Goal: Answer question/provide support: Share knowledge or assist other users

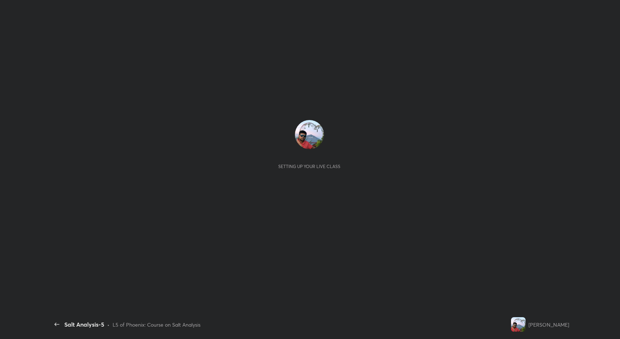
scroll to position [2, 0]
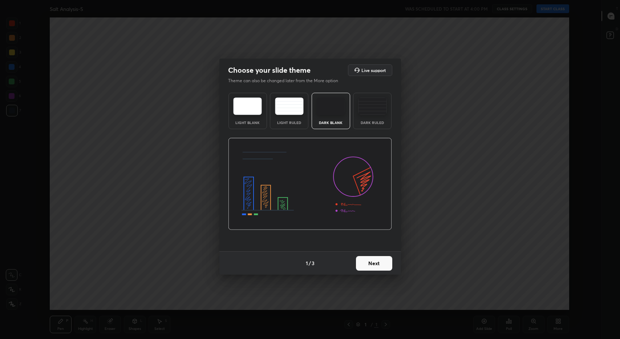
click at [382, 266] on button "Next" at bounding box center [374, 263] width 36 height 15
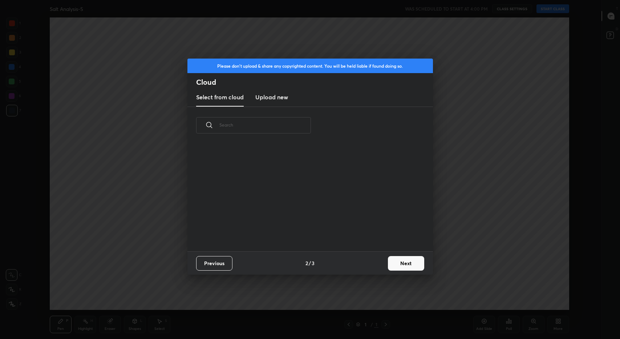
scroll to position [107, 233]
click at [398, 263] on button "Next" at bounding box center [406, 263] width 36 height 15
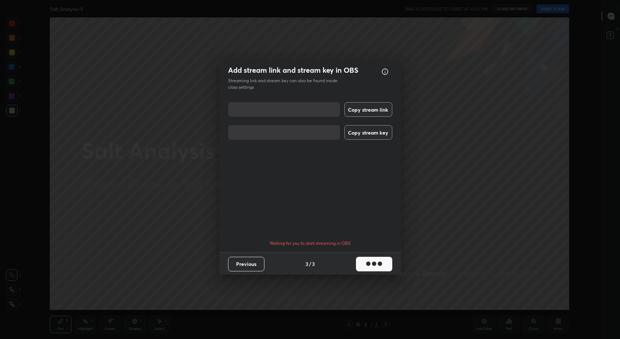
click at [428, 204] on div "Add stream link and stream key in OBS OBS Setup guide Streaming link and stream…" at bounding box center [310, 169] width 620 height 339
click at [360, 267] on button "Done" at bounding box center [374, 264] width 36 height 15
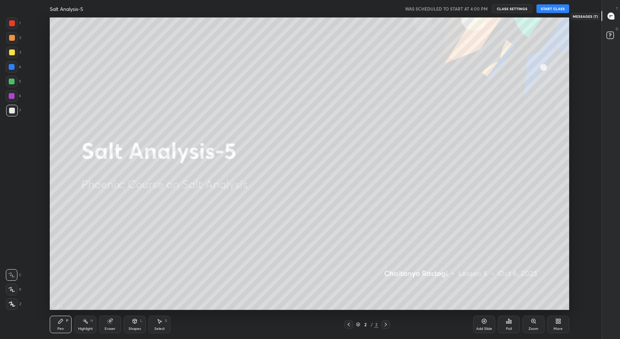
click at [613, 15] on icon at bounding box center [611, 16] width 7 height 7
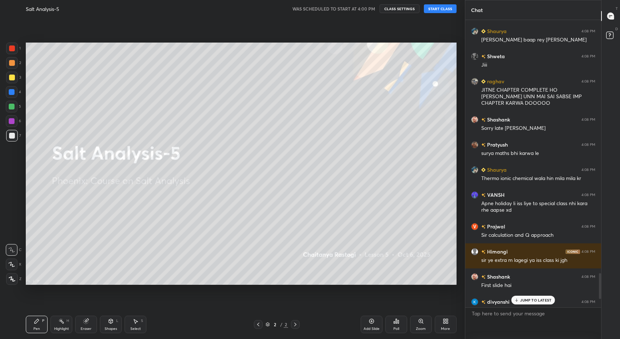
scroll to position [2818, 0]
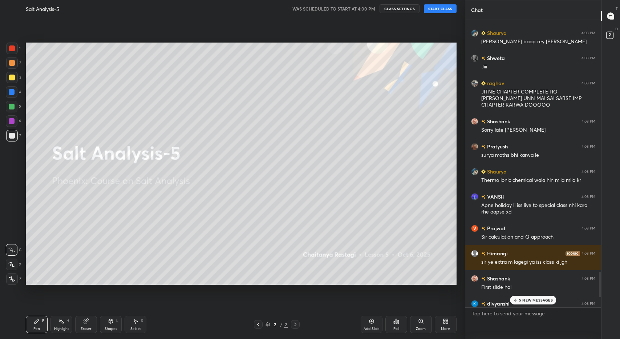
click at [540, 302] on p "5 NEW MESSAGES" at bounding box center [536, 300] width 34 height 4
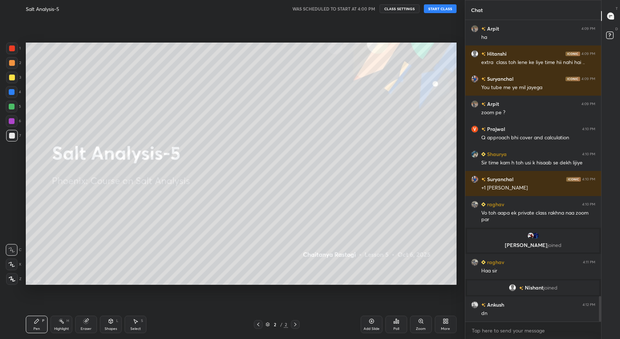
scroll to position [3297, 0]
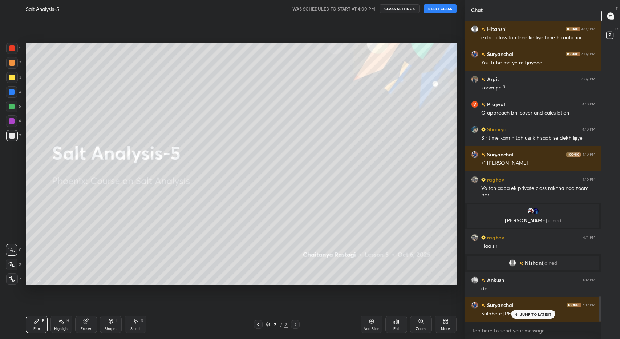
click at [530, 317] on div "JUMP TO LATEST" at bounding box center [534, 314] width 44 height 9
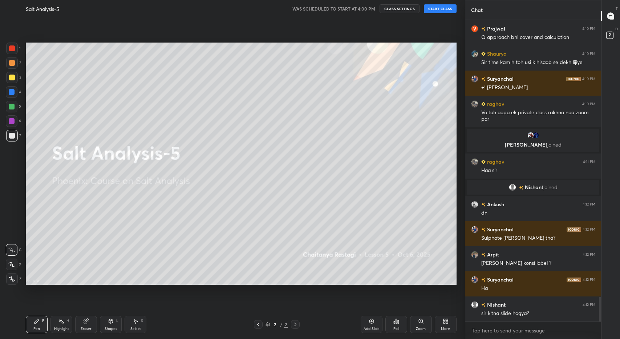
scroll to position [3403, 0]
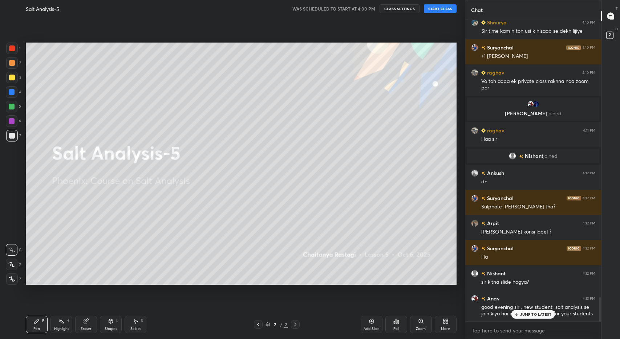
click at [545, 317] on div "JUMP TO LATEST" at bounding box center [534, 314] width 44 height 9
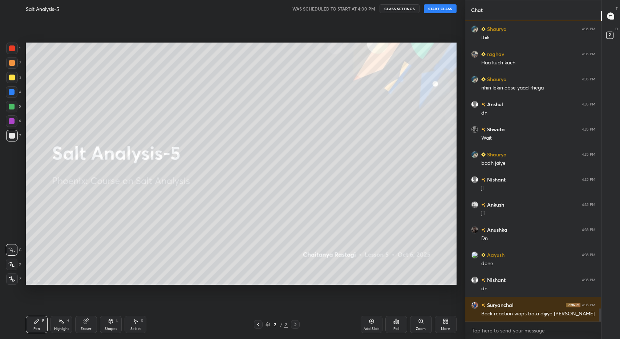
scroll to position [6646, 0]
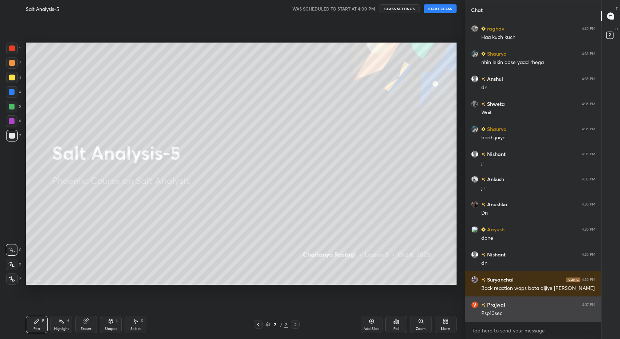
click at [535, 310] on div "Psp10sec" at bounding box center [539, 313] width 114 height 7
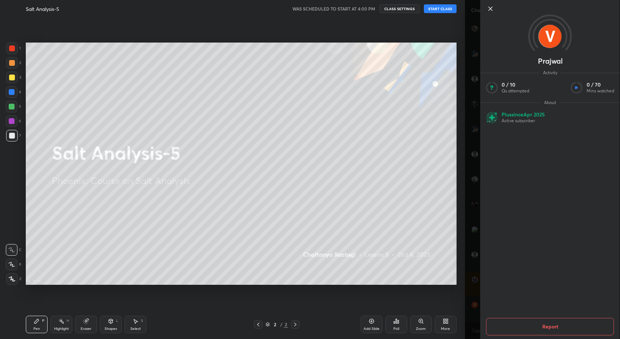
click at [490, 11] on icon at bounding box center [490, 8] width 9 height 9
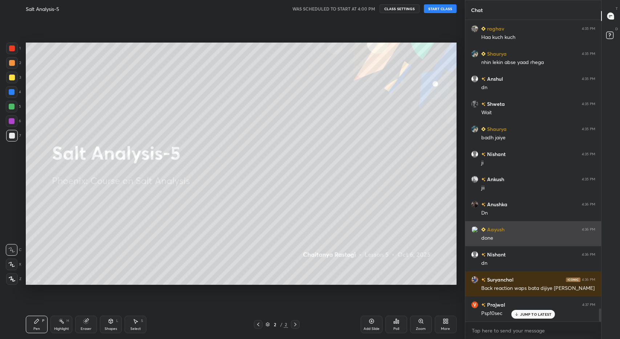
scroll to position [6671, 0]
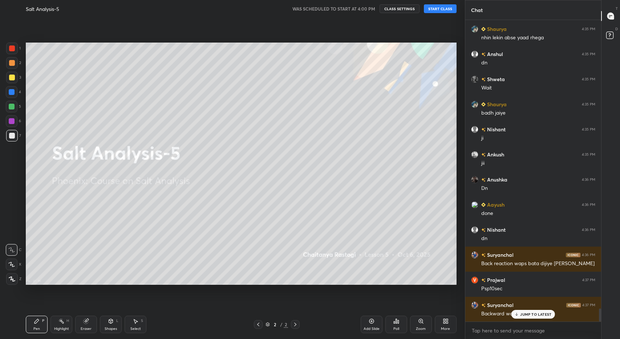
click at [531, 314] on p "JUMP TO LATEST" at bounding box center [535, 314] width 31 height 4
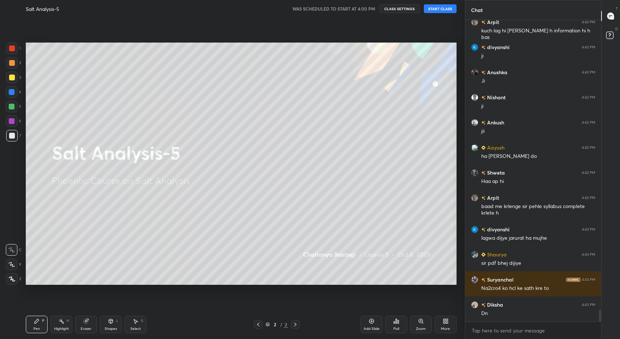
scroll to position [7602, 0]
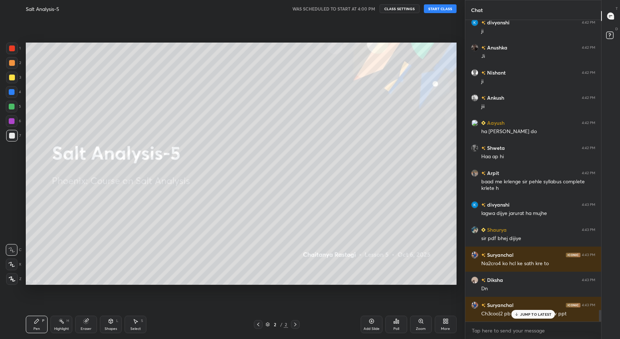
click at [538, 313] on p "JUMP TO LATEST" at bounding box center [535, 314] width 31 height 4
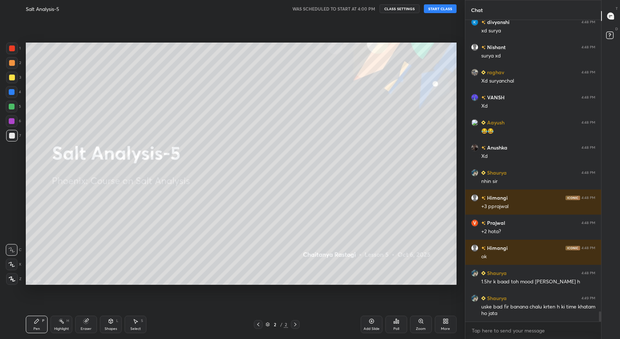
scroll to position [8632, 0]
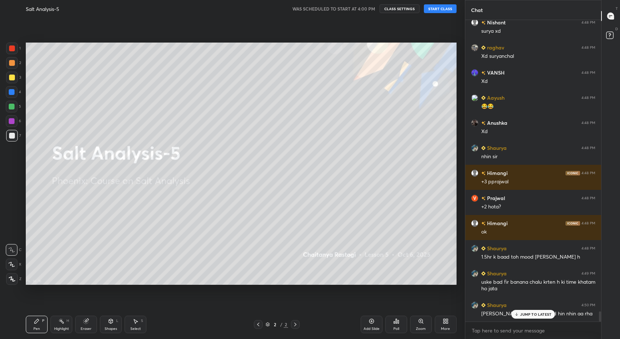
click at [539, 314] on p "JUMP TO LATEST" at bounding box center [535, 314] width 31 height 4
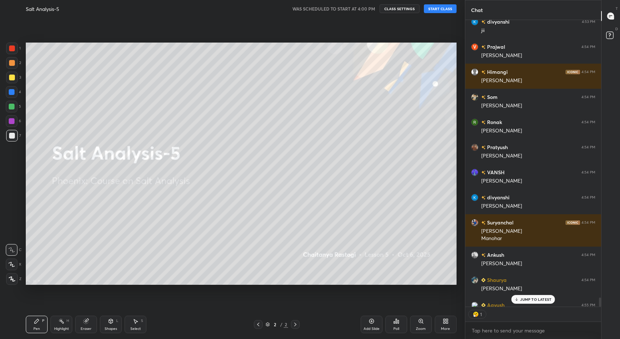
scroll to position [2, 3]
click at [529, 301] on p "JUMP TO LATEST" at bounding box center [535, 299] width 31 height 4
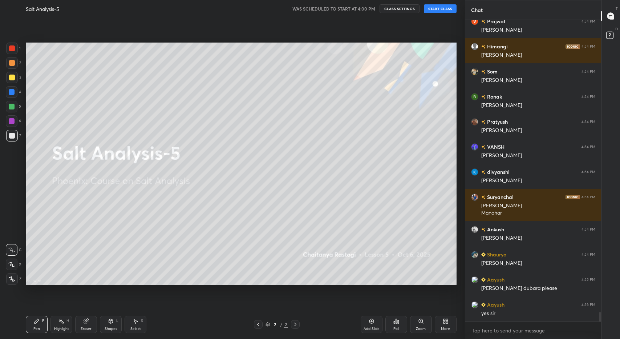
scroll to position [9363, 0]
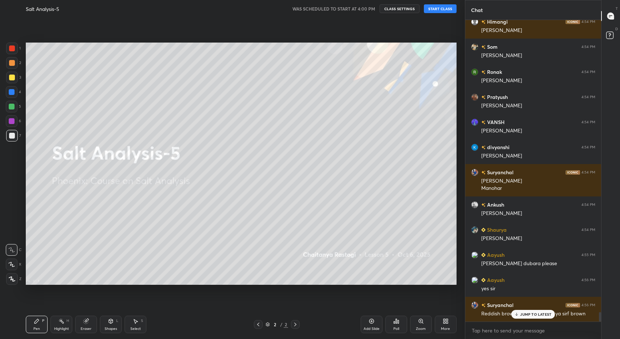
click at [543, 313] on p "JUMP TO LATEST" at bounding box center [535, 314] width 31 height 4
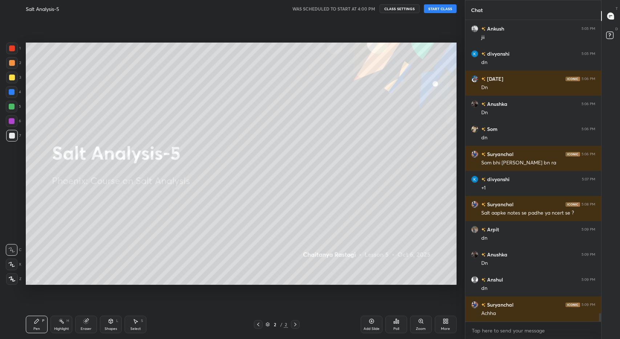
scroll to position [10745, 0]
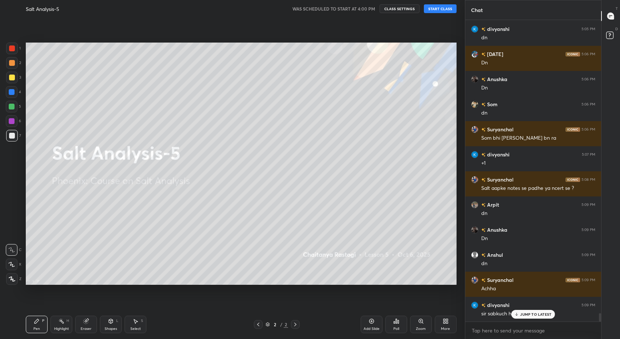
click at [529, 314] on p "JUMP TO LATEST" at bounding box center [535, 314] width 31 height 4
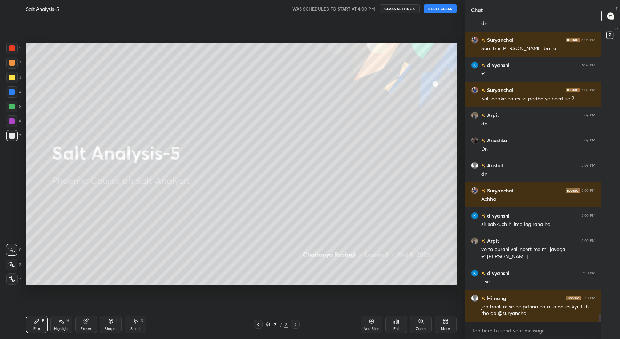
scroll to position [10865, 0]
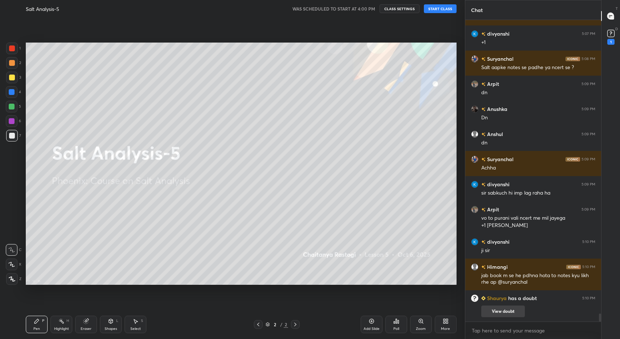
click at [512, 314] on button "View doubt" at bounding box center [504, 311] width 44 height 12
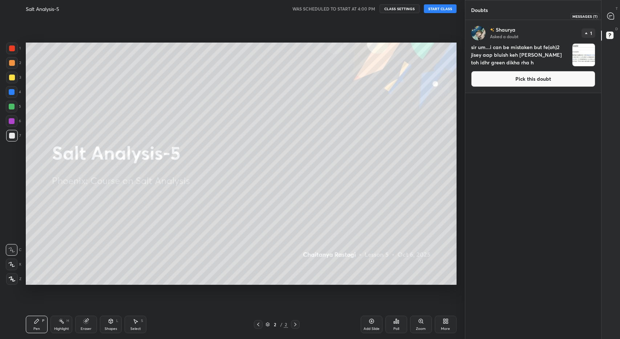
click at [609, 18] on icon at bounding box center [611, 16] width 7 height 7
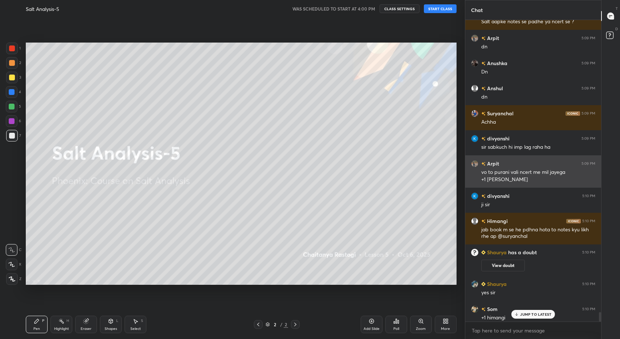
scroll to position [9183, 0]
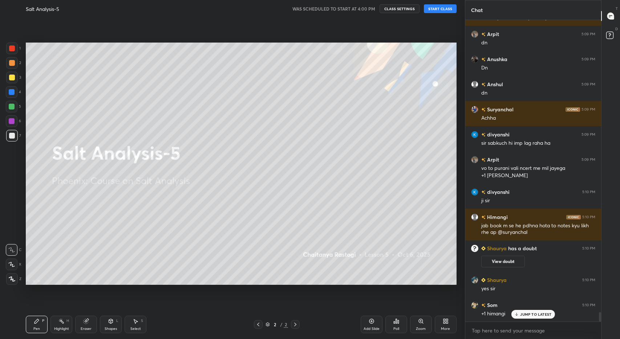
click at [532, 316] on p "JUMP TO LATEST" at bounding box center [535, 314] width 31 height 4
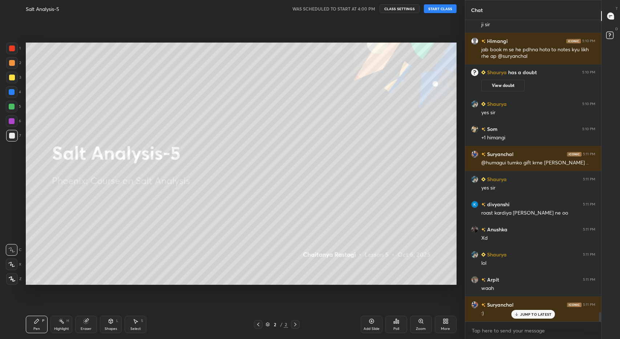
scroll to position [9384, 0]
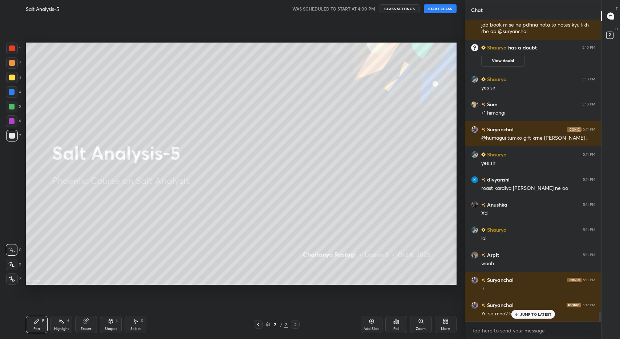
click at [524, 316] on p "JUMP TO LATEST" at bounding box center [535, 314] width 31 height 4
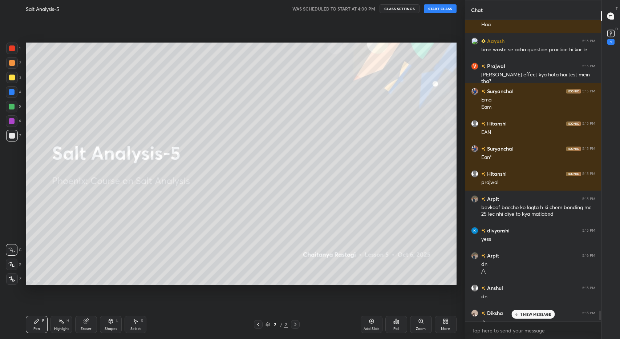
scroll to position [9715, 0]
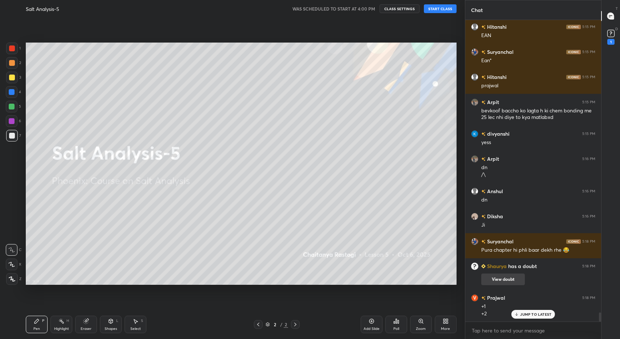
click at [502, 280] on button "View doubt" at bounding box center [504, 279] width 44 height 12
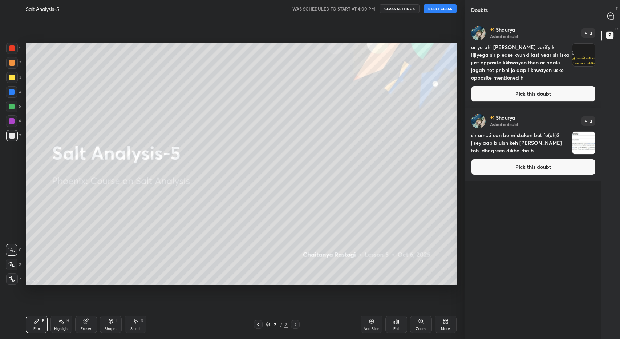
click at [581, 60] on img "grid" at bounding box center [584, 55] width 23 height 23
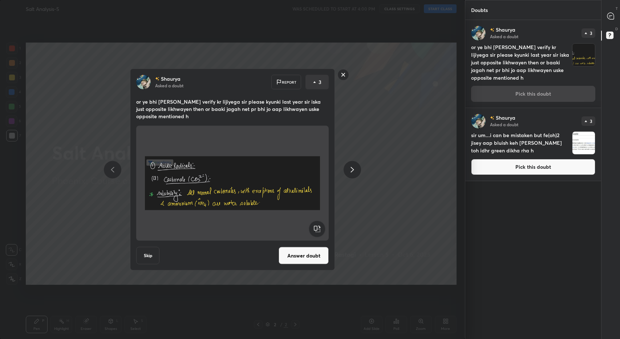
click at [343, 74] on rect at bounding box center [343, 74] width 11 height 11
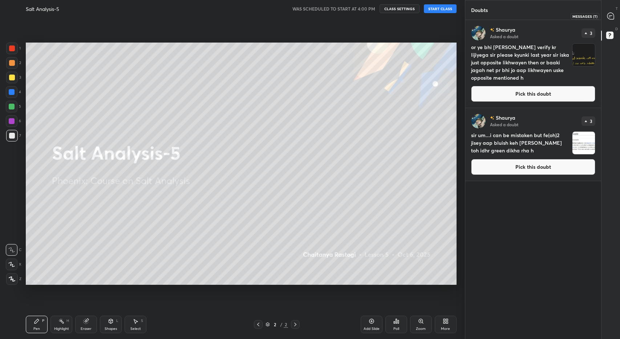
click at [610, 16] on icon at bounding box center [611, 16] width 7 height 7
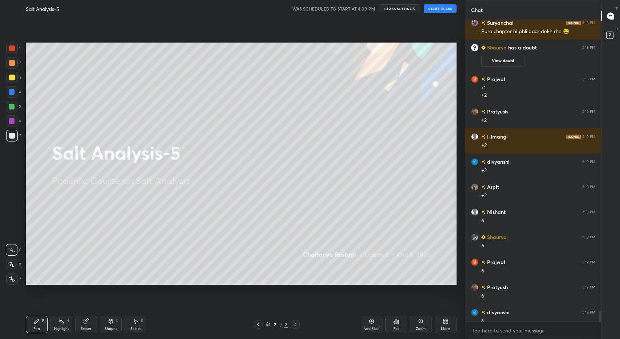
scroll to position [10242, 0]
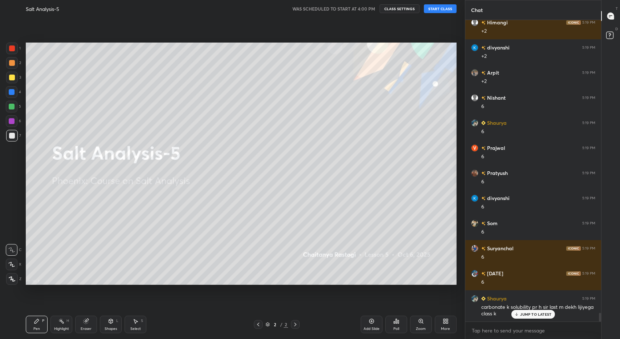
click at [535, 316] on p "JUMP TO LATEST" at bounding box center [535, 314] width 31 height 4
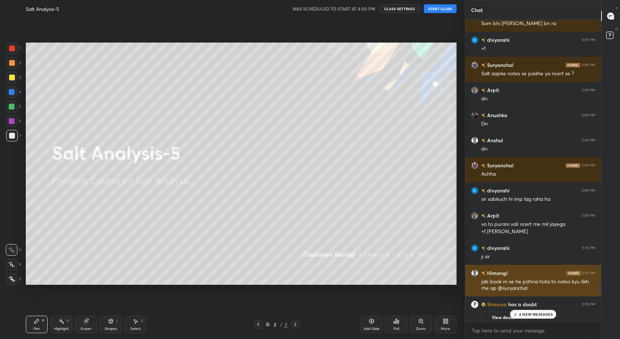
scroll to position [8954, 0]
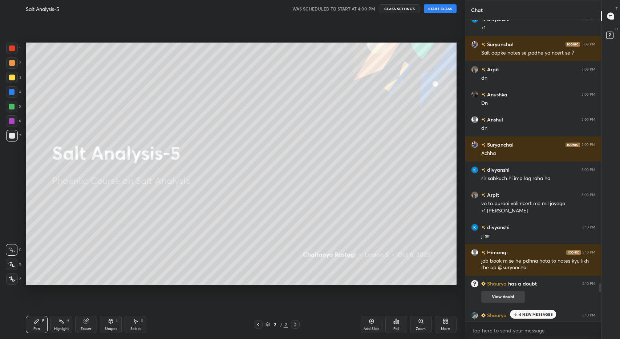
click at [505, 293] on button "View doubt" at bounding box center [504, 297] width 44 height 12
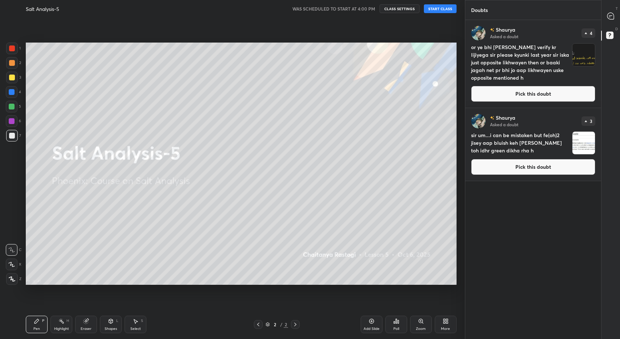
click at [586, 60] on img "grid" at bounding box center [584, 55] width 23 height 23
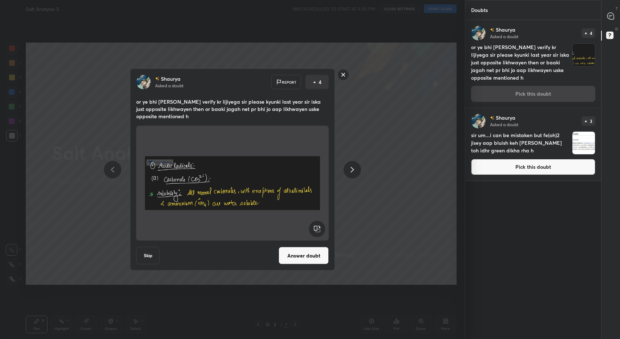
click at [346, 76] on rect at bounding box center [343, 74] width 11 height 11
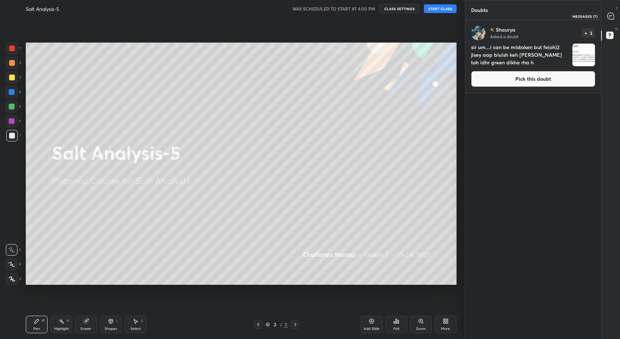
click at [611, 21] on div at bounding box center [611, 15] width 15 height 13
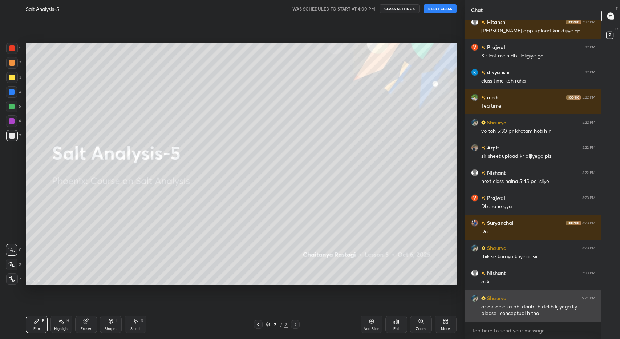
scroll to position [11256, 0]
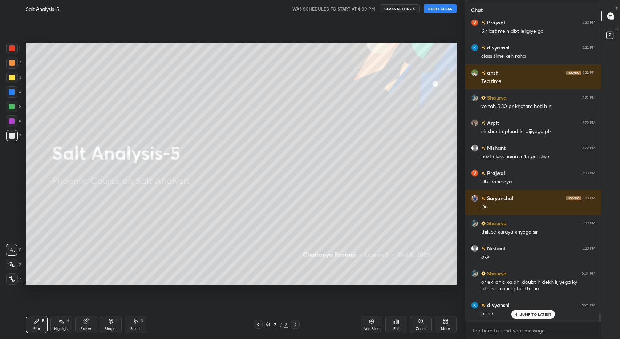
click at [529, 313] on p "JUMP TO LATEST" at bounding box center [535, 314] width 31 height 4
type textarea "x"
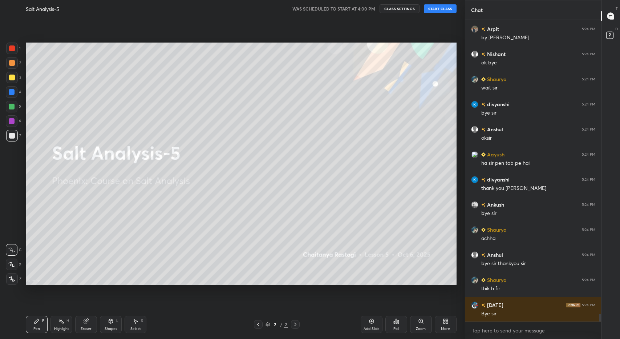
scroll to position [11590, 0]
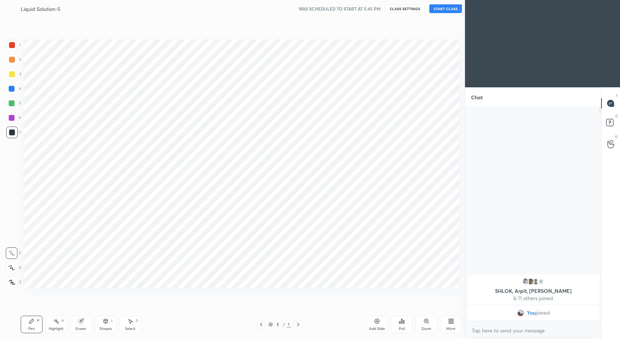
scroll to position [36054, 35910]
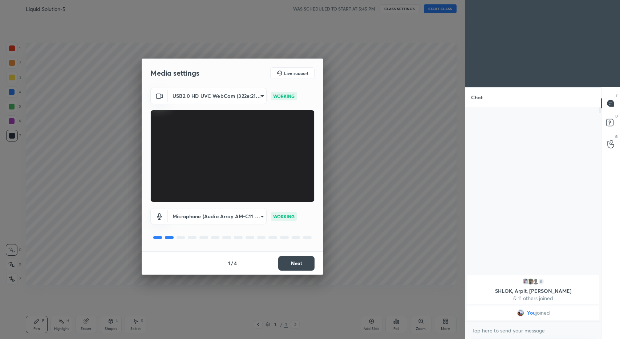
click at [291, 267] on button "Next" at bounding box center [296, 263] width 36 height 15
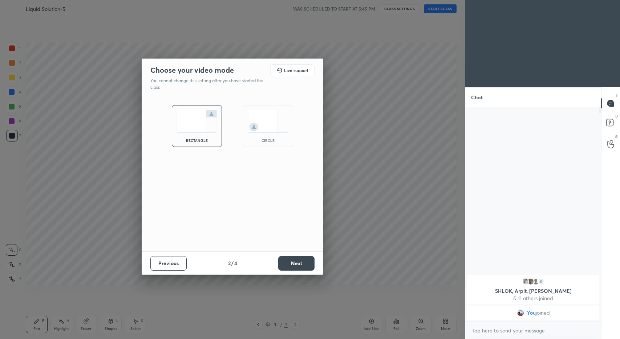
click at [261, 128] on img at bounding box center [268, 121] width 41 height 23
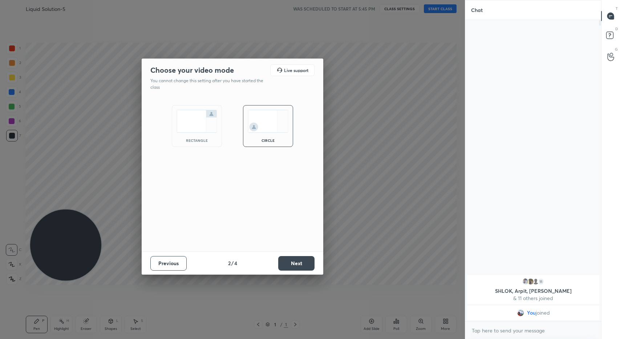
scroll to position [317, 134]
click at [293, 261] on button "Next" at bounding box center [296, 263] width 36 height 15
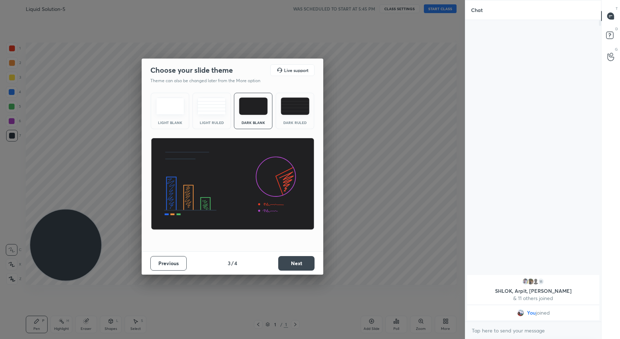
click at [293, 261] on button "Next" at bounding box center [296, 263] width 36 height 15
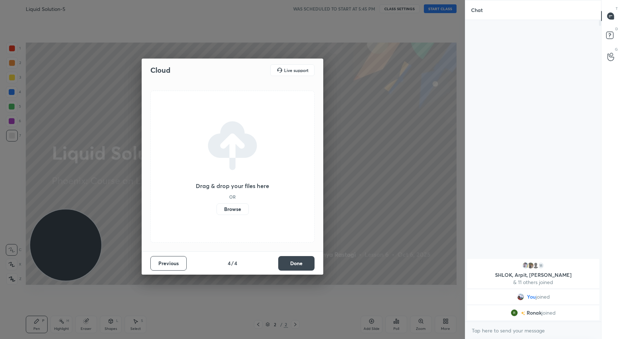
click at [293, 261] on button "Done" at bounding box center [296, 263] width 36 height 15
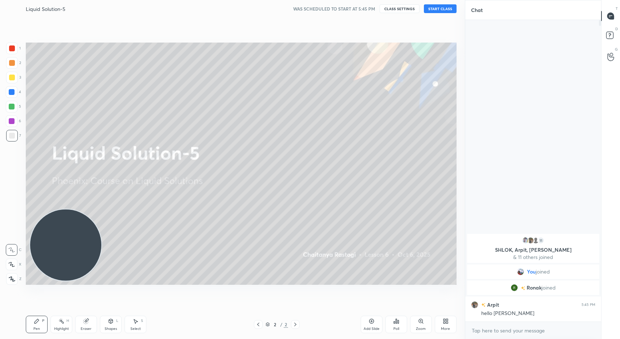
click at [443, 5] on button "START CLASS" at bounding box center [440, 8] width 33 height 9
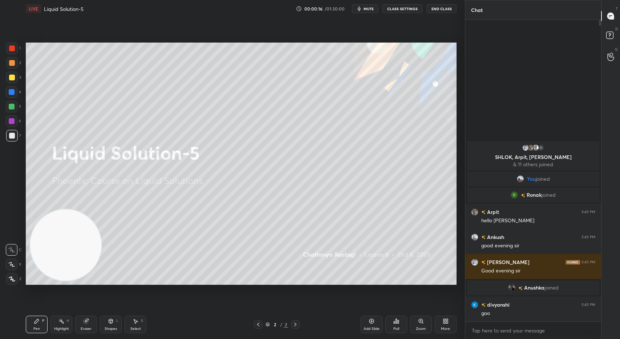
click at [370, 324] on div "Add Slide" at bounding box center [372, 323] width 22 height 17
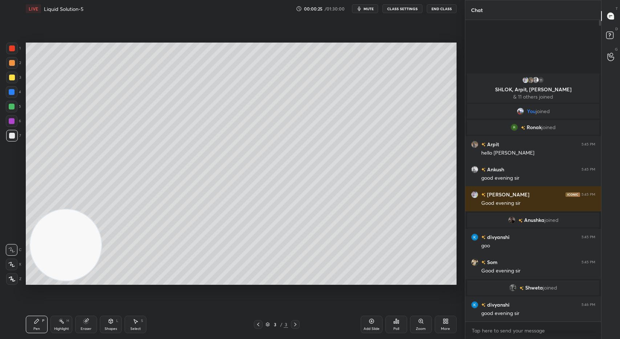
drag, startPoint x: 12, startPoint y: 264, endPoint x: 10, endPoint y: 260, distance: 4.3
click at [12, 264] on icon at bounding box center [11, 264] width 7 height 5
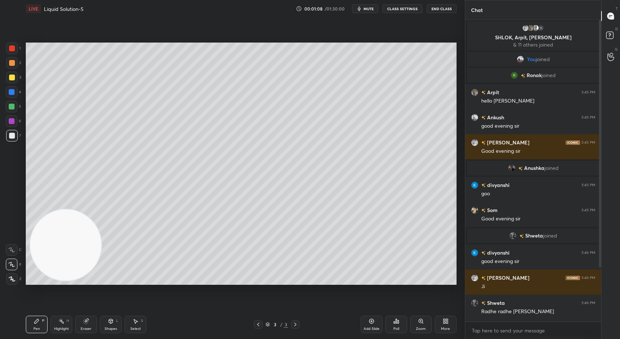
click at [11, 80] on div at bounding box center [12, 78] width 6 height 6
click at [21, 108] on div "1 2 3 4 5 6 7 C X Z C X Z E E Erase all H H" at bounding box center [11, 164] width 23 height 242
drag, startPoint x: 12, startPoint y: 135, endPoint x: 15, endPoint y: 130, distance: 5.9
click at [13, 135] on div at bounding box center [12, 136] width 6 height 6
click at [11, 79] on div at bounding box center [12, 78] width 6 height 6
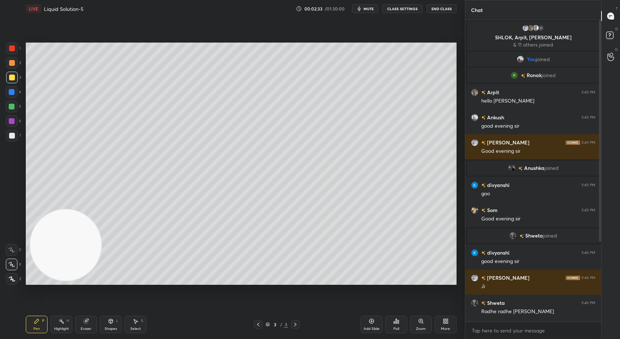
click at [11, 136] on div at bounding box center [12, 136] width 6 height 6
drag, startPoint x: 12, startPoint y: 76, endPoint x: 17, endPoint y: 76, distance: 5.8
click at [12, 77] on div at bounding box center [12, 78] width 6 height 6
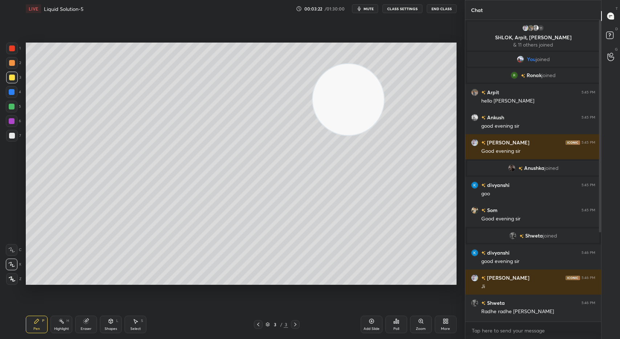
drag, startPoint x: 74, startPoint y: 248, endPoint x: 411, endPoint y: 70, distance: 380.4
click at [384, 70] on video at bounding box center [348, 99] width 71 height 71
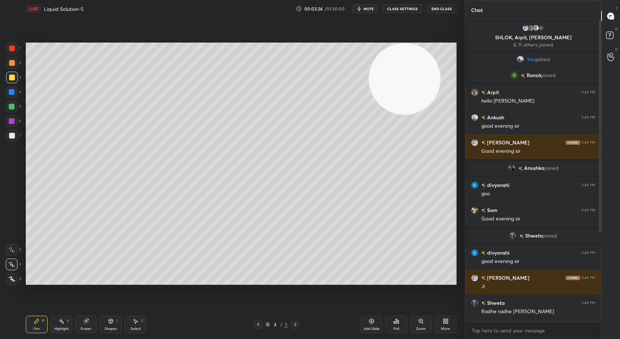
click at [110, 329] on div "Shapes" at bounding box center [111, 329] width 12 height 4
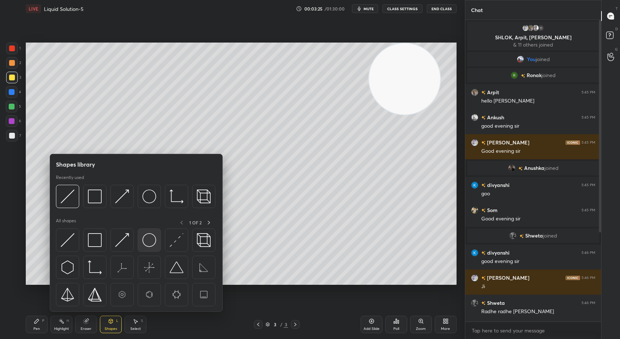
click at [151, 243] on img at bounding box center [149, 240] width 14 height 14
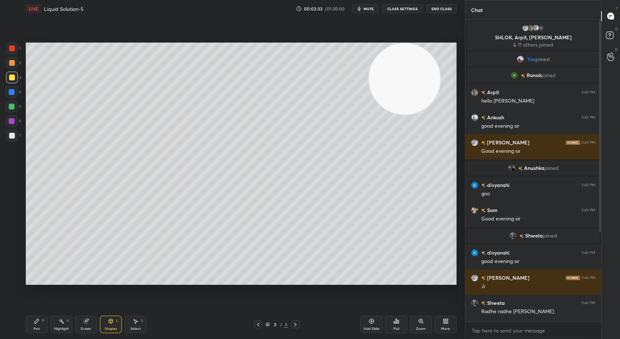
drag, startPoint x: 134, startPoint y: 326, endPoint x: 134, endPoint y: 295, distance: 30.5
click at [134, 325] on div "Select S" at bounding box center [136, 323] width 22 height 17
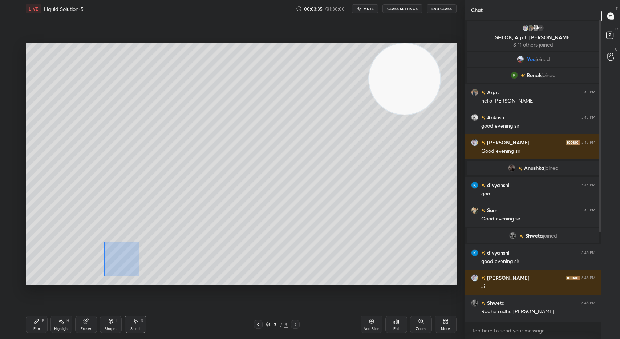
drag, startPoint x: 105, startPoint y: 244, endPoint x: 133, endPoint y: 272, distance: 39.8
click at [138, 276] on div "0 ° Undo Copy Duplicate Duplicate to new slide Delete" at bounding box center [241, 164] width 431 height 242
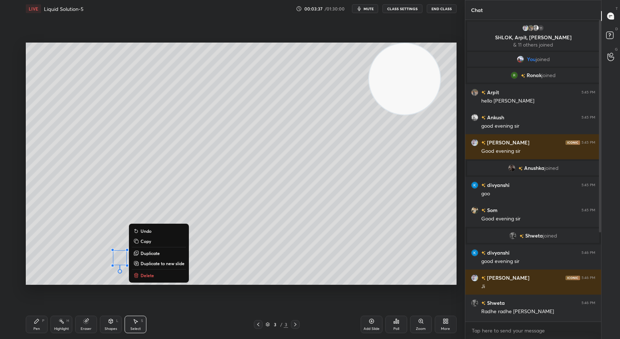
click at [148, 241] on p "Copy" at bounding box center [146, 241] width 11 height 6
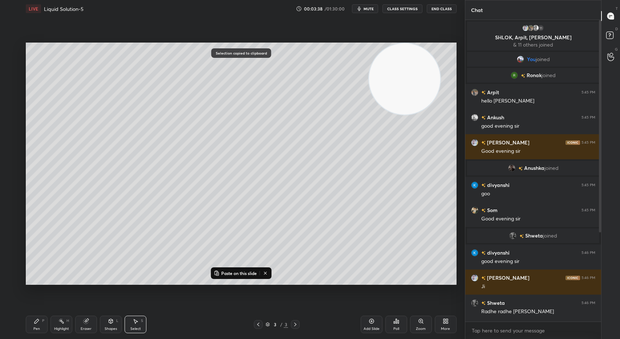
click at [231, 271] on p "Paste on this slide" at bounding box center [239, 273] width 36 height 6
drag, startPoint x: 132, startPoint y: 261, endPoint x: 142, endPoint y: 252, distance: 13.9
click at [142, 252] on div "0 ° Undo Copy Paste here Duplicate Duplicate to new slide Delete" at bounding box center [241, 164] width 431 height 242
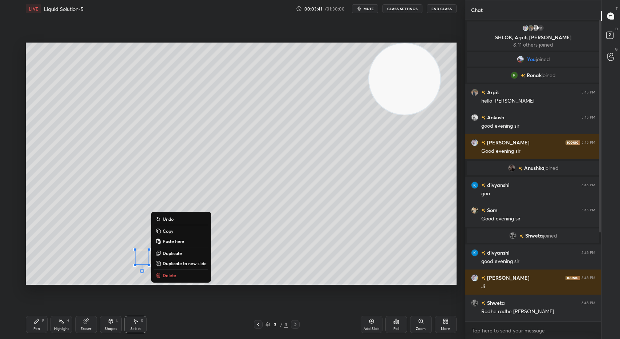
click at [185, 253] on button "Duplicate" at bounding box center [181, 253] width 54 height 9
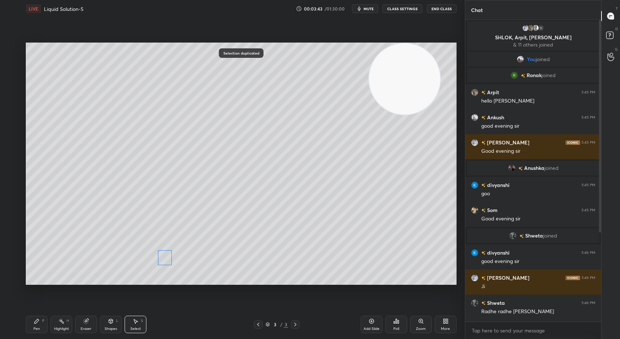
drag, startPoint x: 149, startPoint y: 269, endPoint x: 172, endPoint y: 257, distance: 26.5
click at [162, 260] on div "0 ° Undo Copy Paste here Duplicate Duplicate to new slide Delete" at bounding box center [241, 164] width 431 height 242
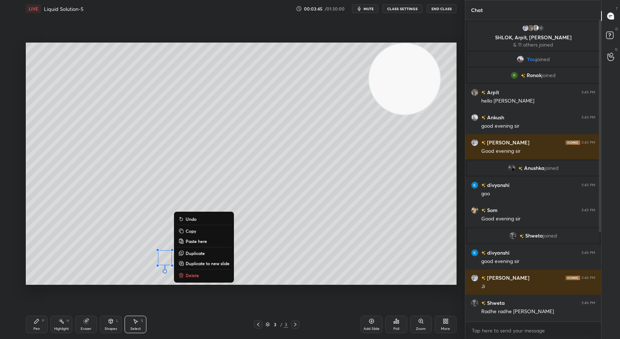
drag, startPoint x: 201, startPoint y: 252, endPoint x: 205, endPoint y: 254, distance: 4.2
click at [201, 252] on p "Duplicate" at bounding box center [195, 253] width 19 height 6
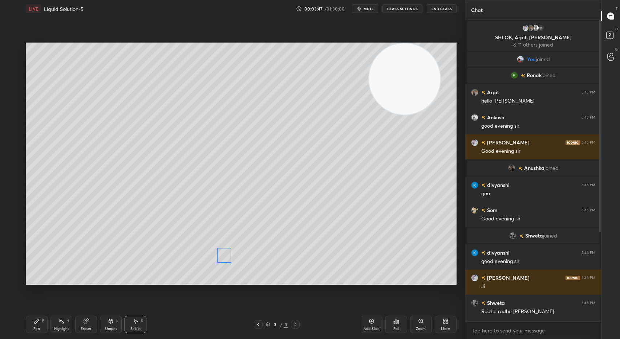
drag, startPoint x: 174, startPoint y: 268, endPoint x: 224, endPoint y: 256, distance: 50.9
click at [224, 256] on div "0 ° Undo Copy Paste here Duplicate Duplicate to new slide Delete" at bounding box center [241, 164] width 431 height 242
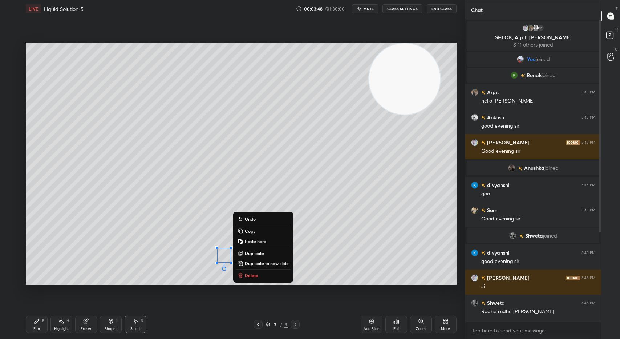
click at [258, 255] on p "Duplicate" at bounding box center [254, 253] width 19 height 6
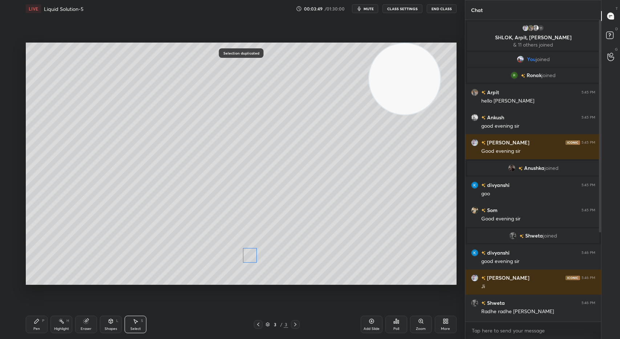
drag, startPoint x: 244, startPoint y: 258, endPoint x: 258, endPoint y: 254, distance: 15.2
click at [250, 254] on div "0 ° Undo Copy Paste here Duplicate Duplicate to new slide Delete" at bounding box center [241, 164] width 431 height 242
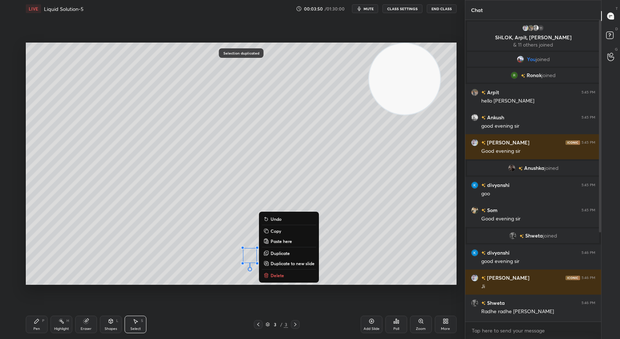
click at [284, 254] on p "Duplicate" at bounding box center [280, 253] width 19 height 6
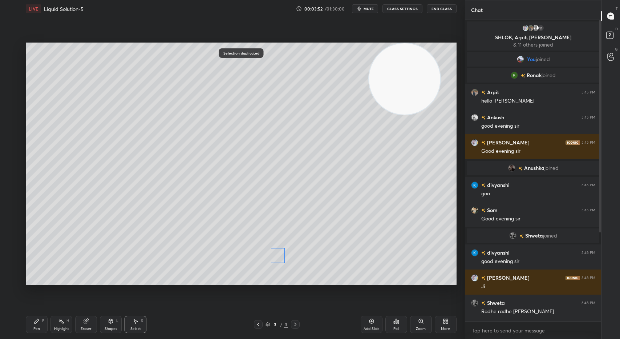
drag, startPoint x: 262, startPoint y: 261, endPoint x: 278, endPoint y: 252, distance: 17.6
click at [278, 252] on div "0 ° Undo Copy Paste here Duplicate Duplicate to new slide Delete" at bounding box center [241, 164] width 431 height 242
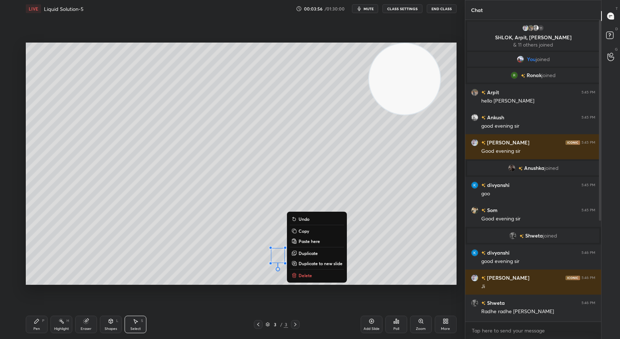
click at [313, 253] on p "Duplicate" at bounding box center [308, 253] width 19 height 6
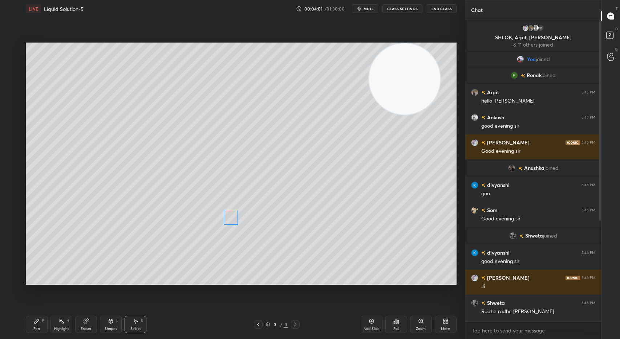
drag, startPoint x: 287, startPoint y: 265, endPoint x: 230, endPoint y: 222, distance: 71.2
click at [230, 222] on div "0 ° Undo Copy Paste here Duplicate Duplicate to new slide Delete" at bounding box center [241, 164] width 431 height 242
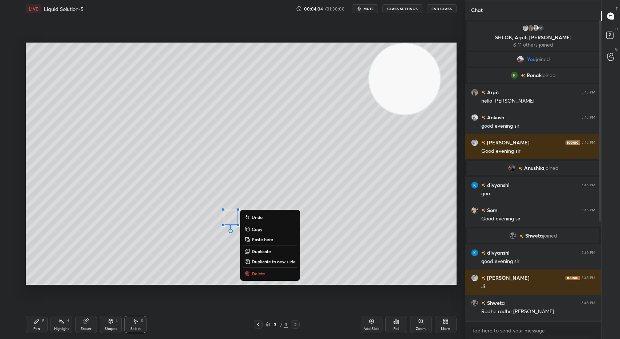
drag, startPoint x: 263, startPoint y: 249, endPoint x: 263, endPoint y: 244, distance: 5.5
click at [263, 249] on p "Duplicate" at bounding box center [261, 251] width 19 height 6
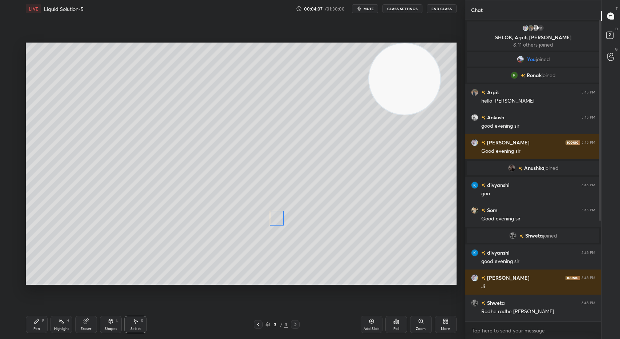
drag, startPoint x: 243, startPoint y: 229, endPoint x: 279, endPoint y: 221, distance: 37.4
click at [279, 221] on div "0 ° Undo Copy Paste here Duplicate Duplicate to new slide Delete" at bounding box center [241, 164] width 431 height 242
drag, startPoint x: 218, startPoint y: 203, endPoint x: 291, endPoint y: 232, distance: 78.5
click at [291, 232] on div "0 ° Undo Copy Paste here Duplicate Duplicate to new slide Delete" at bounding box center [241, 164] width 431 height 242
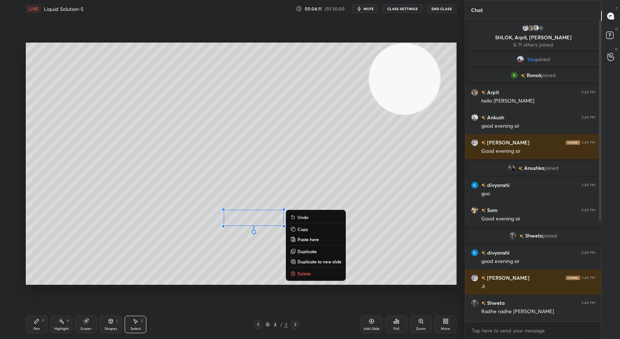
drag, startPoint x: 306, startPoint y: 253, endPoint x: 302, endPoint y: 248, distance: 6.7
click at [306, 253] on p "Duplicate" at bounding box center [307, 251] width 19 height 6
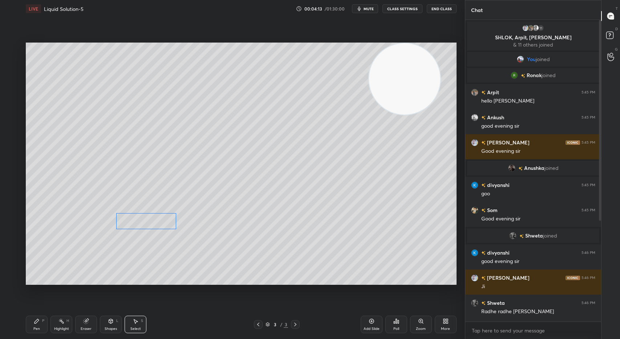
drag, startPoint x: 241, startPoint y: 226, endPoint x: 136, endPoint y: 219, distance: 104.9
click at [135, 221] on div "0 ° Undo Copy Paste here Duplicate Duplicate to new slide Delete" at bounding box center [241, 164] width 431 height 242
click at [72, 248] on div "0 ° Undo Copy Paste here Duplicate Duplicate to new slide Delete" at bounding box center [241, 164] width 431 height 242
click at [85, 319] on icon at bounding box center [86, 321] width 5 height 5
click at [111, 326] on div "Shapes L" at bounding box center [111, 323] width 22 height 17
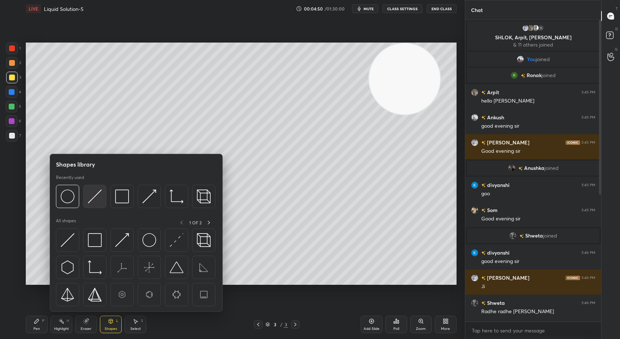
click at [92, 202] on img at bounding box center [95, 196] width 14 height 14
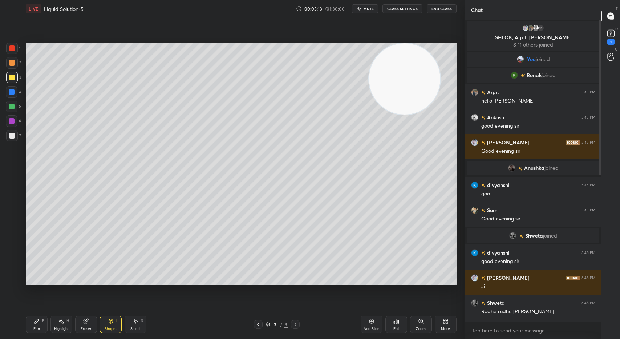
drag, startPoint x: 133, startPoint y: 322, endPoint x: 135, endPoint y: 311, distance: 10.7
click at [136, 320] on icon at bounding box center [136, 321] width 6 height 6
drag, startPoint x: 157, startPoint y: 219, endPoint x: 179, endPoint y: 231, distance: 24.7
click at [187, 234] on div "0 ° Undo Copy Paste here Duplicate Duplicate to new slide Delete" at bounding box center [241, 164] width 431 height 242
click at [165, 224] on div "0 ° Undo Copy Paste here Duplicate Duplicate to new slide Delete" at bounding box center [241, 164] width 431 height 242
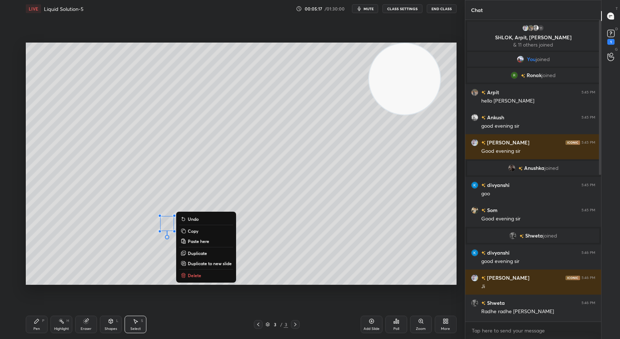
click at [190, 202] on div "0 ° Undo Copy Paste here Duplicate Duplicate to new slide Delete" at bounding box center [241, 164] width 431 height 242
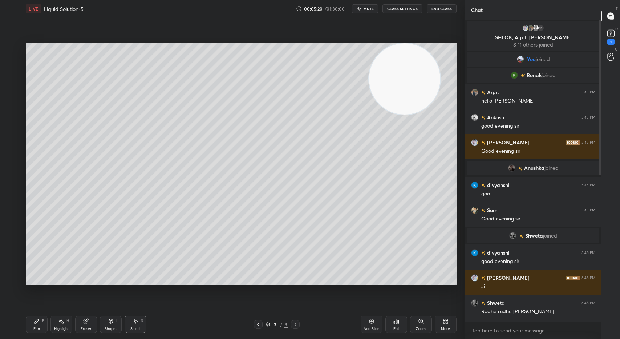
drag, startPoint x: 109, startPoint y: 326, endPoint x: 108, endPoint y: 313, distance: 12.8
click at [109, 326] on div "Shapes L" at bounding box center [111, 323] width 22 height 17
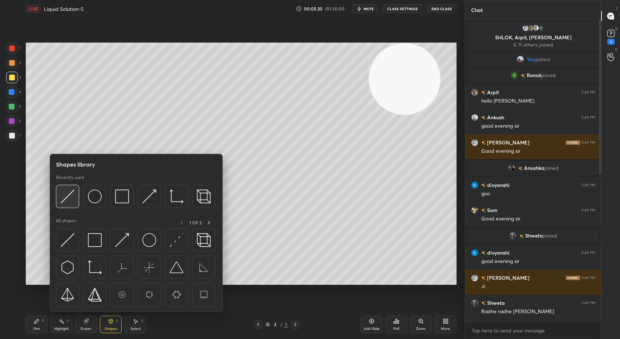
click at [66, 199] on img at bounding box center [68, 196] width 14 height 14
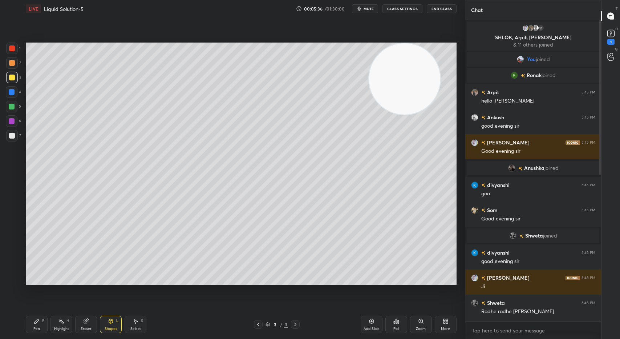
drag, startPoint x: 78, startPoint y: 326, endPoint x: 116, endPoint y: 296, distance: 47.9
click at [78, 325] on div "Eraser" at bounding box center [86, 323] width 22 height 17
click at [35, 323] on icon at bounding box center [37, 321] width 6 height 6
drag, startPoint x: 89, startPoint y: 321, endPoint x: 91, endPoint y: 315, distance: 5.3
click at [89, 321] on div "Eraser" at bounding box center [86, 323] width 22 height 17
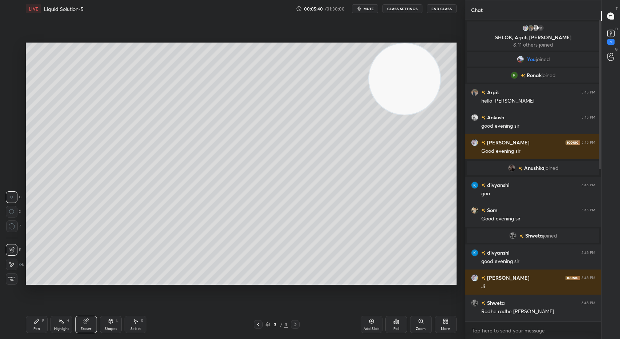
click at [107, 318] on div "Shapes L" at bounding box center [111, 323] width 22 height 17
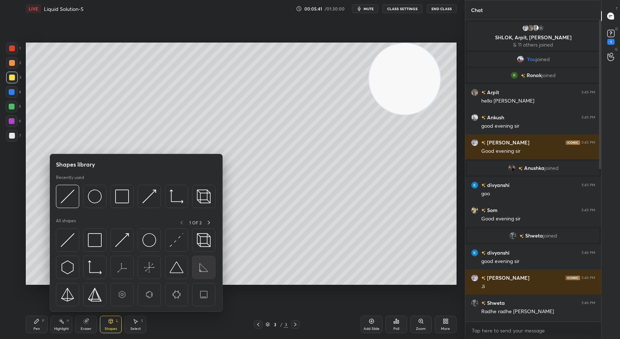
drag, startPoint x: 219, startPoint y: 269, endPoint x: 209, endPoint y: 262, distance: 12.2
click at [217, 270] on div "Shapes library Recently used All shapes 1 OF 2" at bounding box center [136, 233] width 173 height 158
click at [64, 198] on img at bounding box center [68, 196] width 14 height 14
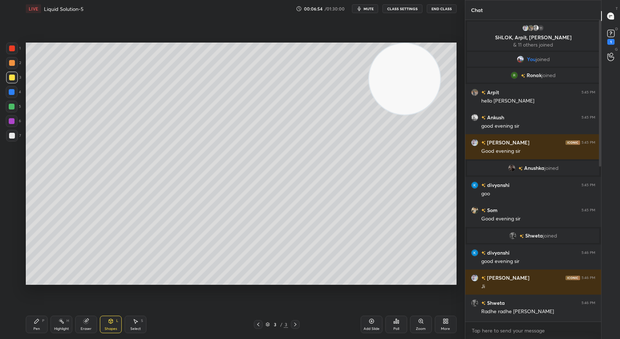
drag, startPoint x: 134, startPoint y: 319, endPoint x: 146, endPoint y: 288, distance: 33.6
click at [135, 319] on icon at bounding box center [136, 321] width 6 height 6
drag, startPoint x: 220, startPoint y: 202, endPoint x: 240, endPoint y: 225, distance: 30.4
click at [240, 225] on div "0 ° Undo Copy Paste here Duplicate Duplicate to new slide Delete" at bounding box center [241, 164] width 431 height 242
click at [228, 216] on div "0 ° Undo Copy Paste here Duplicate Duplicate to new slide Delete" at bounding box center [241, 164] width 431 height 242
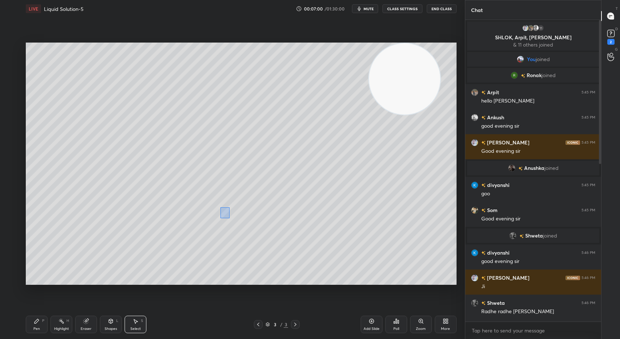
drag, startPoint x: 224, startPoint y: 215, endPoint x: 230, endPoint y: 219, distance: 7.3
click at [231, 221] on div "0 ° Undo Copy Paste here Duplicate Duplicate to new slide Delete" at bounding box center [241, 164] width 431 height 242
drag, startPoint x: 228, startPoint y: 216, endPoint x: 233, endPoint y: 220, distance: 6.8
click at [233, 220] on div "0 ° Undo Copy Paste here Duplicate Duplicate to new slide Delete" at bounding box center [241, 164] width 431 height 242
drag, startPoint x: 330, startPoint y: 209, endPoint x: 315, endPoint y: 211, distance: 14.4
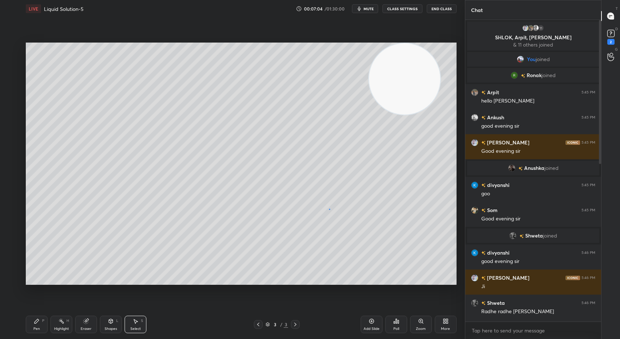
click at [330, 209] on div "0 ° Undo Copy Paste here Duplicate Duplicate to new slide Delete" at bounding box center [241, 164] width 431 height 242
drag, startPoint x: 112, startPoint y: 211, endPoint x: 122, endPoint y: 218, distance: 12.5
click at [122, 218] on div "0 ° Undo Copy Paste here Duplicate Duplicate to new slide Delete" at bounding box center [241, 164] width 431 height 242
click at [121, 221] on div "0 ° Undo Copy Paste here Duplicate Duplicate to new slide Delete" at bounding box center [241, 164] width 431 height 242
drag, startPoint x: 211, startPoint y: 206, endPoint x: 201, endPoint y: 210, distance: 10.7
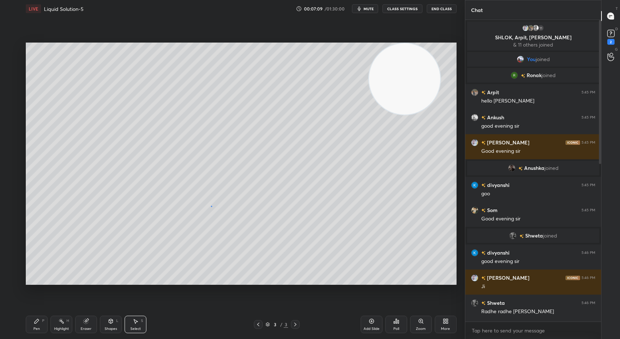
click at [212, 206] on div "0 ° Undo Copy Paste here Duplicate Duplicate to new slide Delete" at bounding box center [241, 164] width 431 height 242
click at [41, 323] on div "Pen P" at bounding box center [37, 323] width 22 height 17
click at [614, 37] on icon at bounding box center [611, 33] width 11 height 11
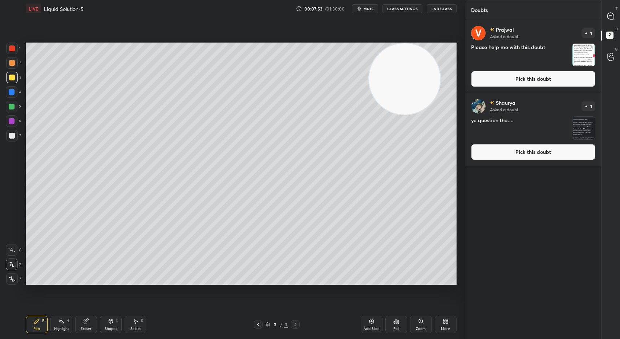
click at [576, 134] on img "grid" at bounding box center [584, 128] width 23 height 23
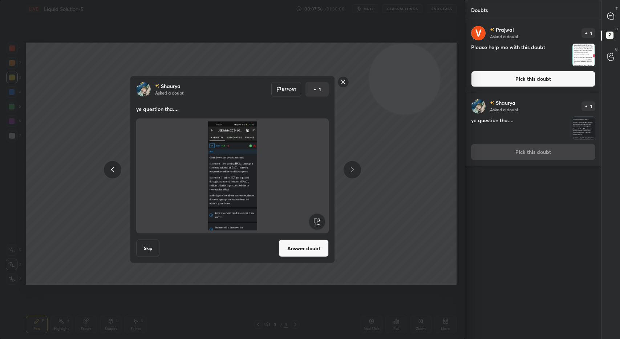
drag, startPoint x: 345, startPoint y: 83, endPoint x: 350, endPoint y: 80, distance: 6.0
click at [345, 84] on rect at bounding box center [343, 81] width 11 height 11
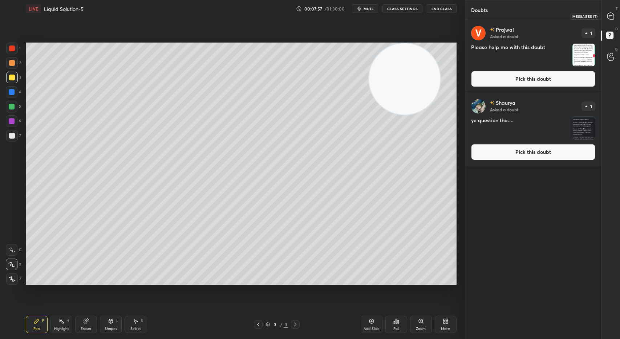
click at [611, 21] on div "T Messages (T)" at bounding box center [611, 16] width 19 height 20
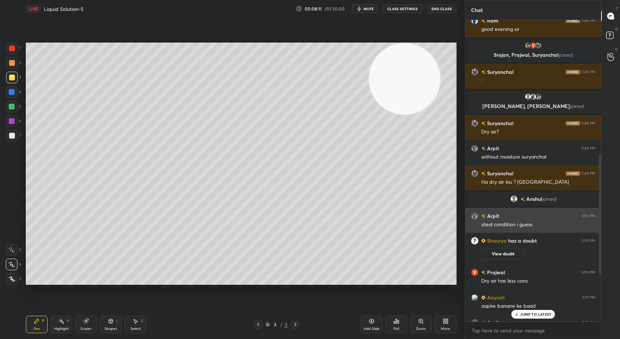
scroll to position [449, 0]
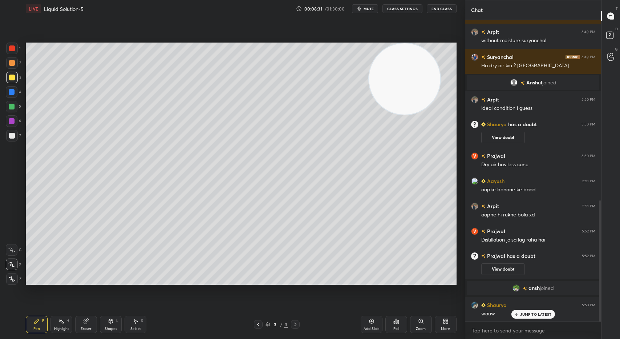
click at [87, 322] on icon at bounding box center [86, 321] width 5 height 5
click at [37, 328] on div "Pen" at bounding box center [36, 329] width 7 height 4
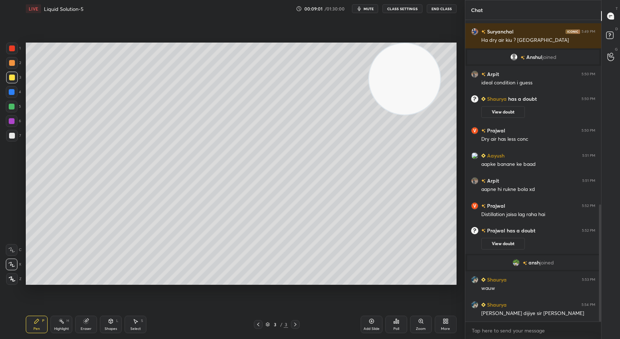
click at [90, 325] on div "Eraser" at bounding box center [86, 323] width 22 height 17
click at [37, 323] on icon at bounding box center [37, 321] width 6 height 6
click at [11, 133] on div at bounding box center [12, 136] width 6 height 6
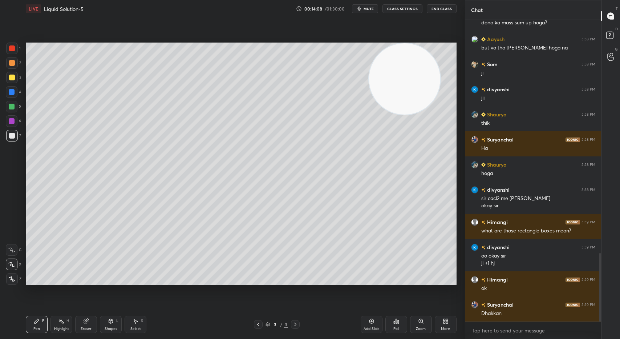
scroll to position [1053, 0]
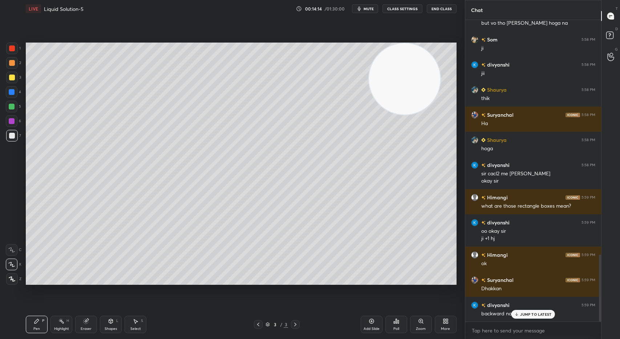
click at [522, 313] on p "JUMP TO LATEST" at bounding box center [535, 314] width 31 height 4
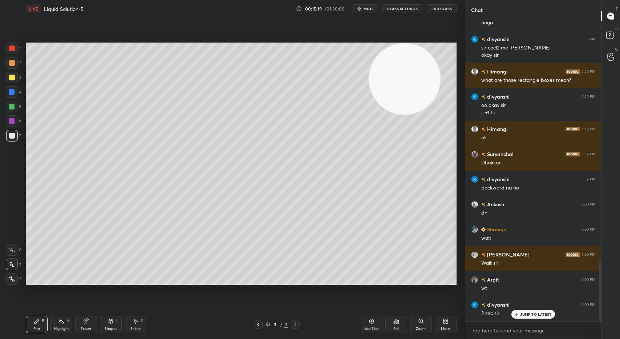
scroll to position [1204, 0]
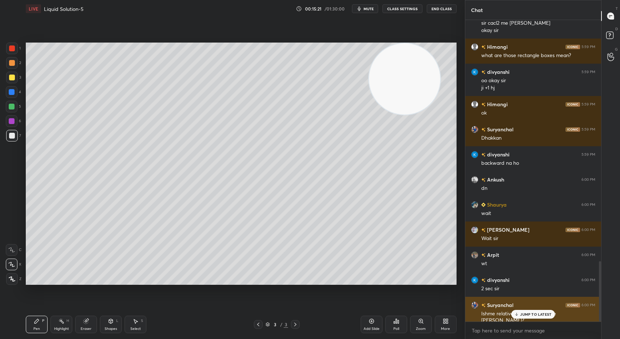
drag, startPoint x: 528, startPoint y: 313, endPoint x: 521, endPoint y: 310, distance: 7.3
click at [528, 313] on p "JUMP TO LATEST" at bounding box center [535, 314] width 31 height 4
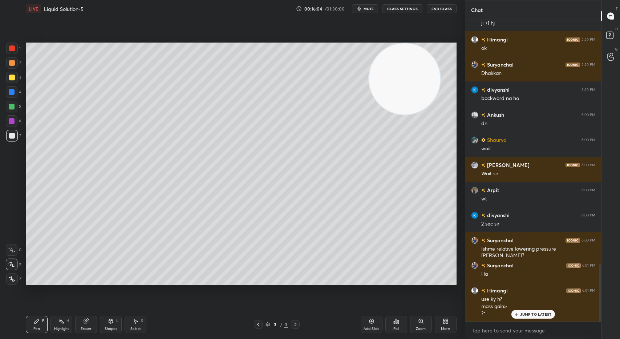
scroll to position [1294, 0]
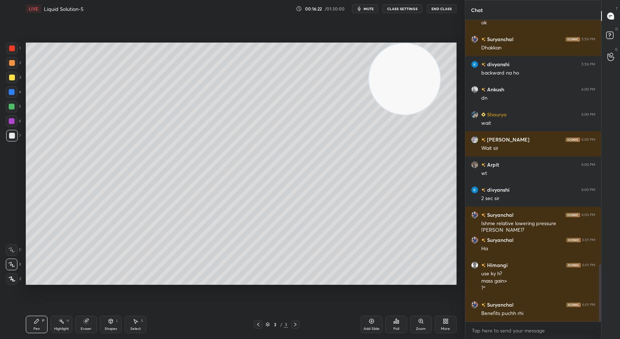
click at [371, 323] on icon at bounding box center [372, 321] width 6 height 6
click at [12, 77] on div at bounding box center [12, 78] width 6 height 6
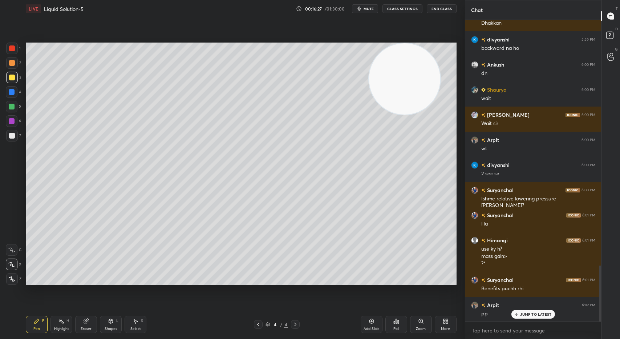
click at [257, 323] on icon at bounding box center [259, 324] width 6 height 6
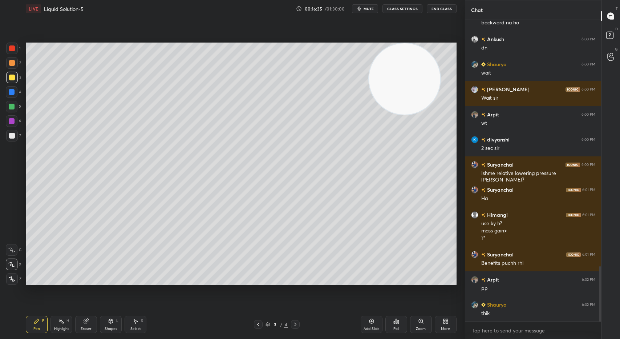
scroll to position [1369, 0]
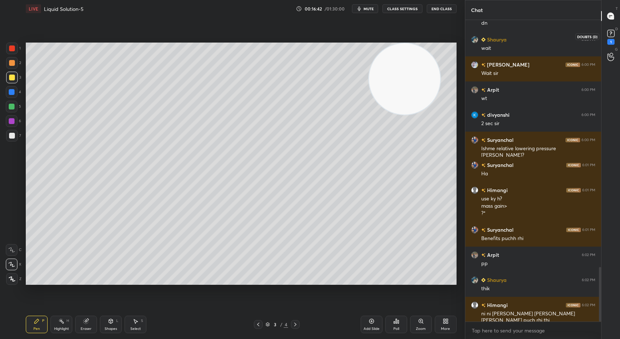
click at [613, 35] on rect at bounding box center [611, 33] width 7 height 7
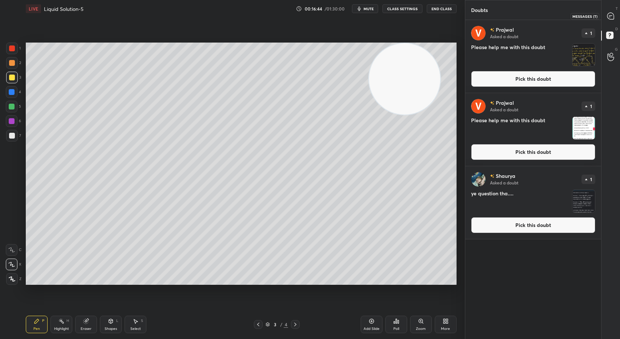
click at [613, 14] on icon at bounding box center [611, 16] width 7 height 7
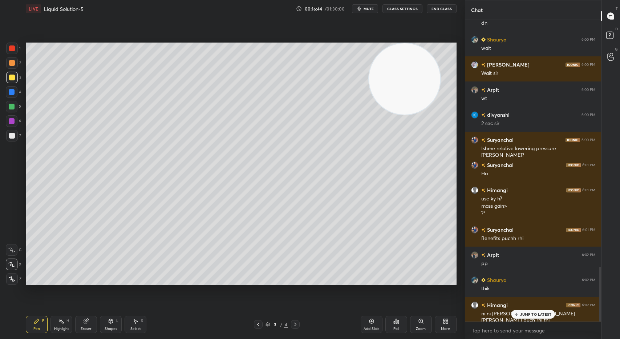
scroll to position [299, 134]
click at [536, 315] on p "JUMP TO LATEST" at bounding box center [535, 314] width 31 height 4
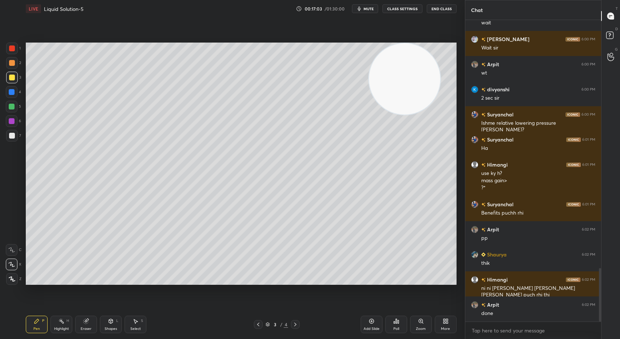
scroll to position [1419, 0]
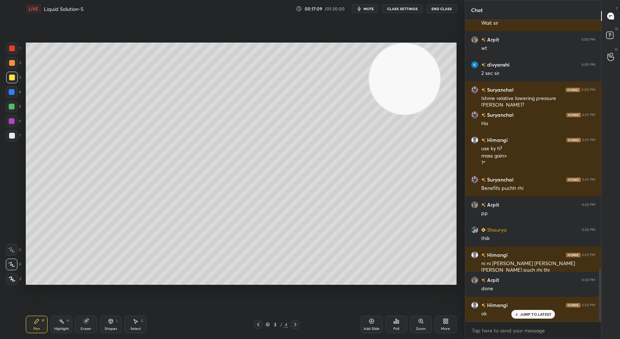
click at [296, 324] on icon at bounding box center [296, 324] width 6 height 6
drag, startPoint x: 260, startPoint y: 320, endPoint x: 263, endPoint y: 311, distance: 9.3
click at [260, 320] on div at bounding box center [258, 324] width 9 height 9
click at [296, 322] on icon at bounding box center [296, 324] width 6 height 6
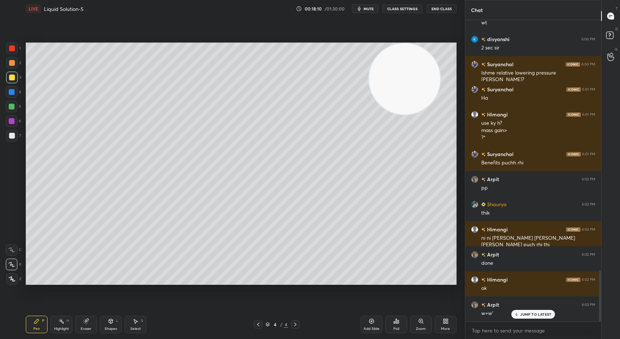
scroll to position [1469, 0]
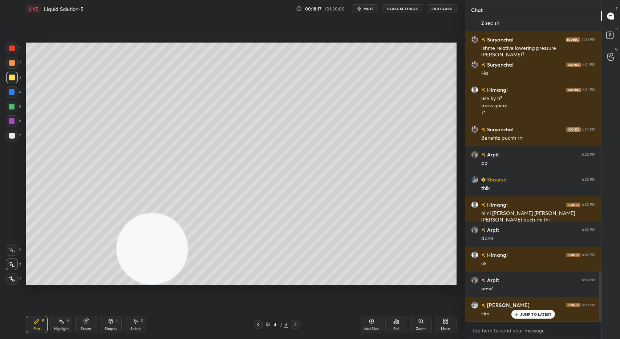
drag, startPoint x: 402, startPoint y: 81, endPoint x: 148, endPoint y: 262, distance: 312.2
click at [118, 292] on div "Setting up your live class Poll for secs No correct answer Start poll" at bounding box center [241, 163] width 436 height 292
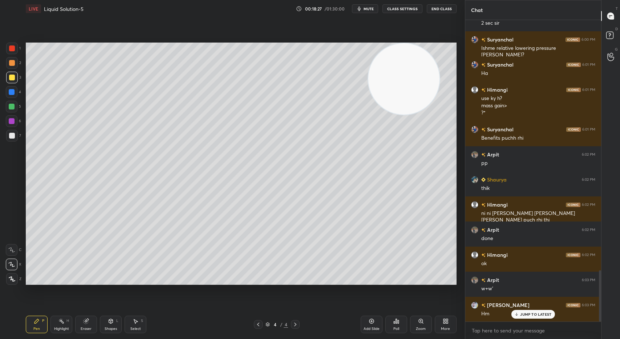
drag, startPoint x: 121, startPoint y: 248, endPoint x: 417, endPoint y: 68, distance: 345.3
click at [416, 68] on video at bounding box center [404, 78] width 71 height 71
click at [13, 123] on div at bounding box center [12, 121] width 6 height 6
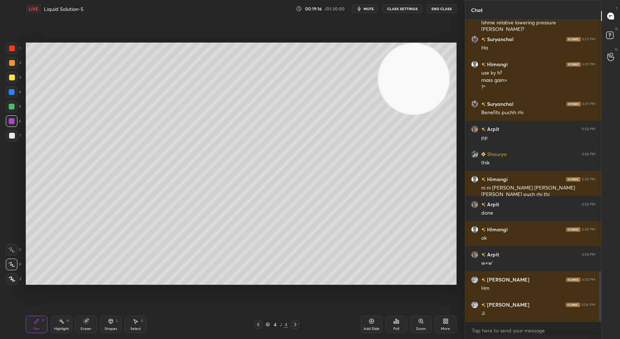
click at [15, 78] on div at bounding box center [12, 78] width 6 height 6
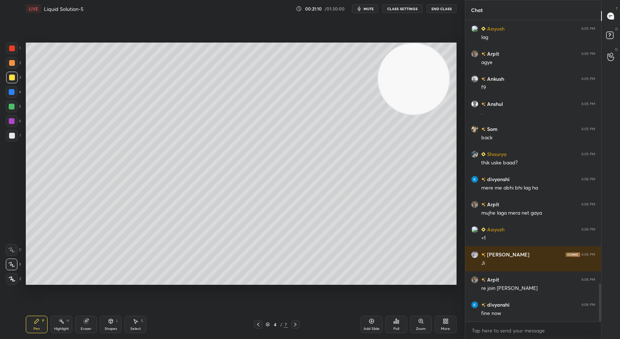
scroll to position [2078, 0]
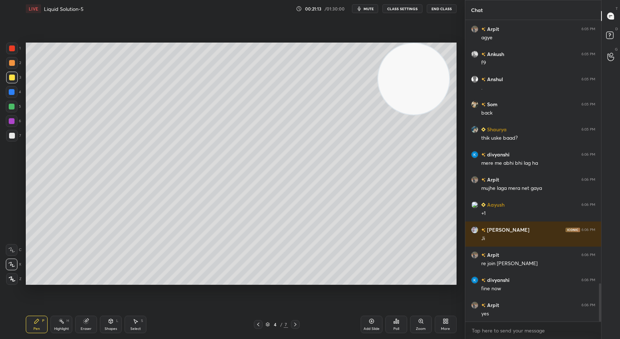
click at [257, 323] on icon at bounding box center [259, 324] width 6 height 6
click at [297, 323] on icon at bounding box center [296, 324] width 6 height 6
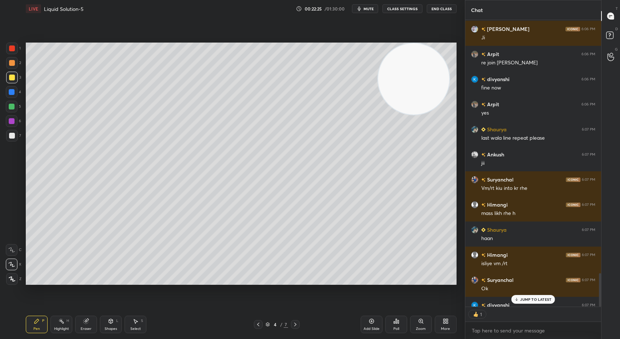
scroll to position [2, 3]
drag, startPoint x: 88, startPoint y: 322, endPoint x: 114, endPoint y: 305, distance: 31.1
click at [90, 322] on div "Eraser" at bounding box center [86, 323] width 22 height 17
click at [37, 327] on div "Pen" at bounding box center [36, 329] width 7 height 4
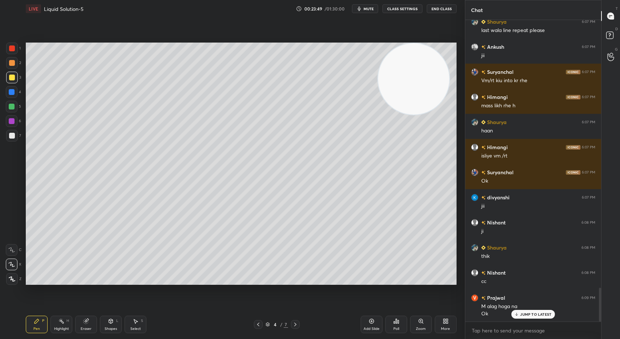
scroll to position [2412, 0]
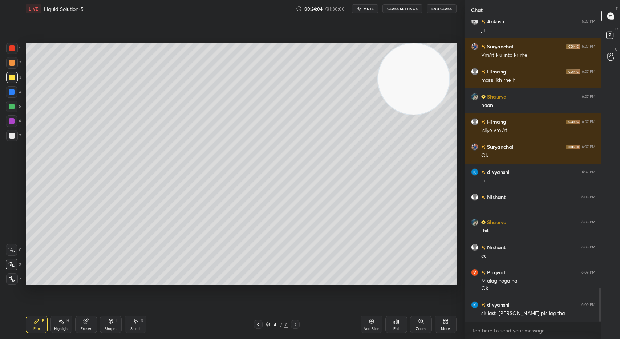
click at [284, 286] on div "Setting up your live class Poll for secs No correct answer Start poll" at bounding box center [241, 163] width 436 height 292
click at [304, 285] on div "Setting up your live class Poll for secs No correct answer Start poll" at bounding box center [241, 163] width 436 height 292
click at [285, 287] on div "Setting up your live class Poll for secs No correct answer Start poll" at bounding box center [241, 163] width 436 height 292
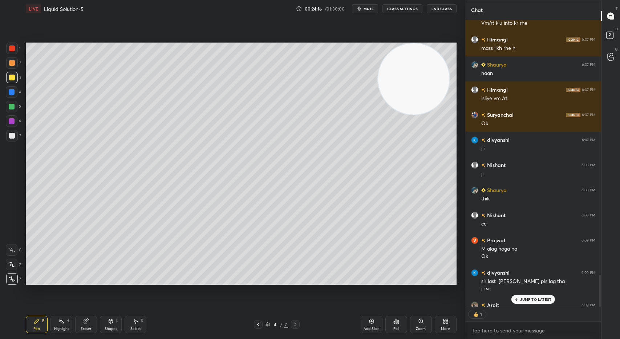
scroll to position [2, 3]
click at [533, 298] on p "JUMP TO LATEST" at bounding box center [535, 299] width 31 height 4
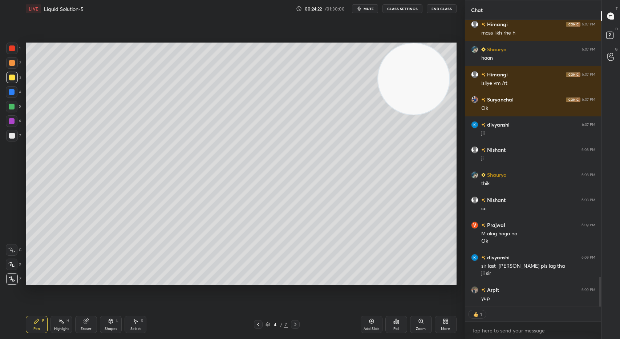
click at [295, 322] on icon at bounding box center [296, 324] width 6 height 6
drag, startPoint x: 260, startPoint y: 322, endPoint x: 273, endPoint y: 320, distance: 14.0
click at [260, 322] on icon at bounding box center [259, 324] width 6 height 6
click at [372, 325] on div "Add Slide" at bounding box center [372, 323] width 22 height 17
click at [12, 137] on div at bounding box center [12, 136] width 6 height 6
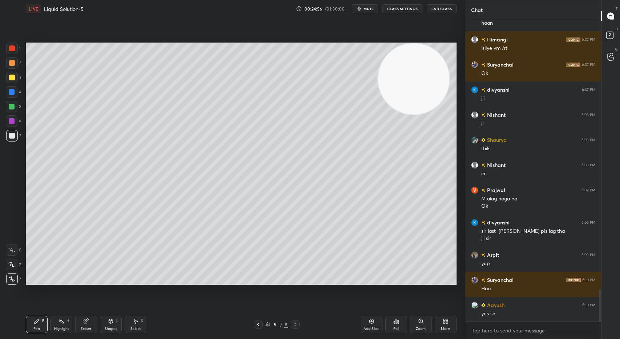
scroll to position [2520, 0]
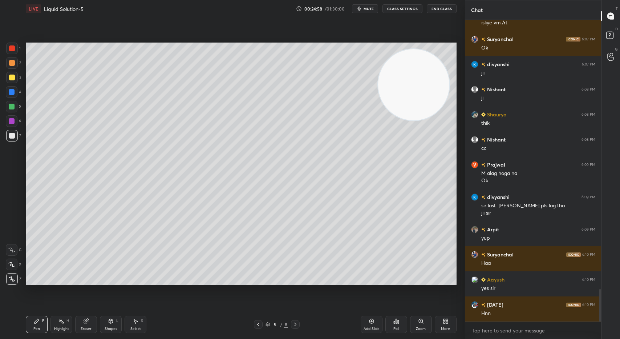
drag, startPoint x: 419, startPoint y: 91, endPoint x: 415, endPoint y: 263, distance: 172.7
click at [415, 120] on video at bounding box center [413, 84] width 71 height 71
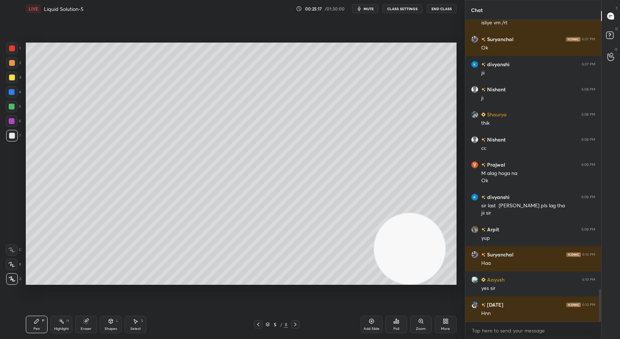
click at [14, 76] on div at bounding box center [12, 78] width 6 height 6
click at [259, 325] on icon at bounding box center [258, 324] width 2 height 4
click at [299, 323] on div at bounding box center [295, 324] width 9 height 9
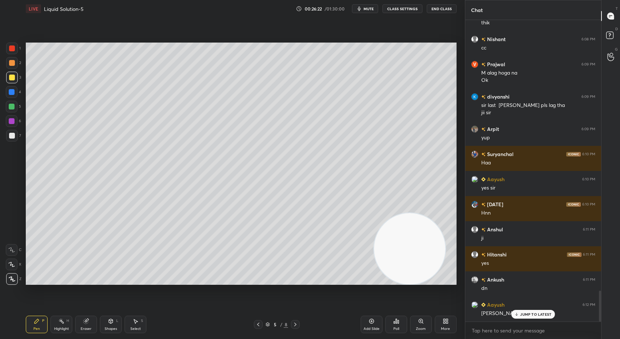
scroll to position [2645, 0]
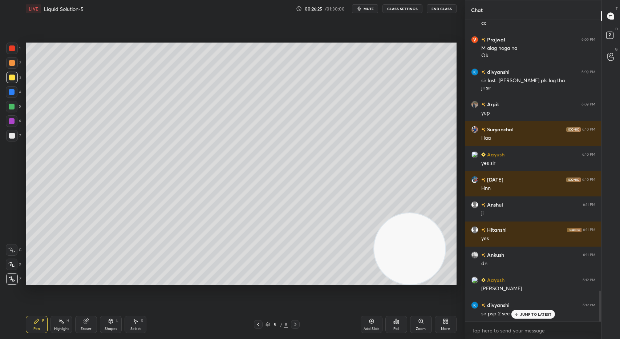
click at [258, 324] on icon at bounding box center [259, 324] width 6 height 6
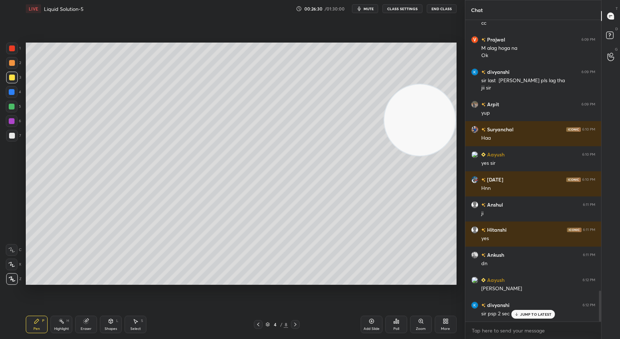
drag, startPoint x: 402, startPoint y: 250, endPoint x: 451, endPoint y: 104, distance: 154.7
click at [451, 104] on video at bounding box center [420, 119] width 71 height 71
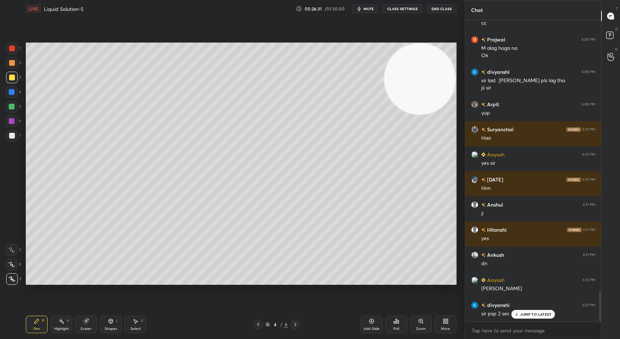
drag, startPoint x: 451, startPoint y: 104, endPoint x: 451, endPoint y: 69, distance: 34.9
click at [451, 69] on video at bounding box center [420, 78] width 71 height 71
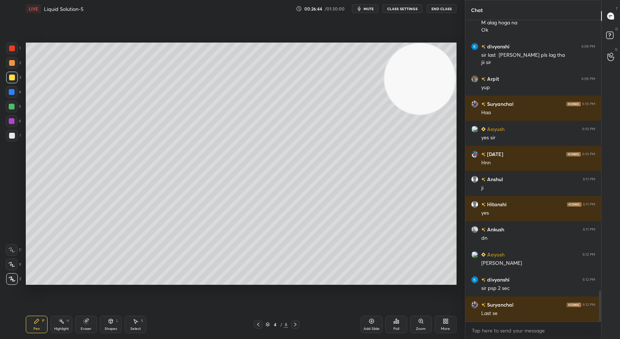
scroll to position [2695, 0]
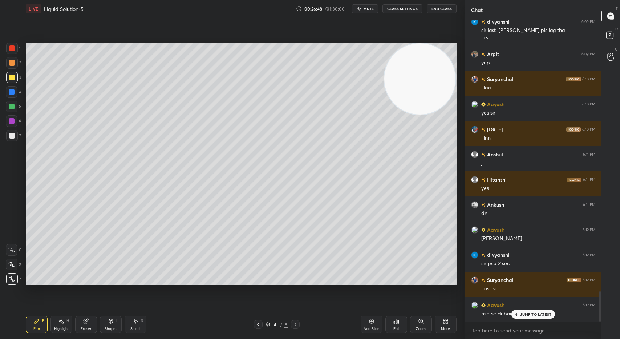
click at [292, 326] on div at bounding box center [295, 324] width 9 height 9
click at [60, 322] on icon at bounding box center [62, 321] width 6 height 6
click at [12, 268] on div at bounding box center [12, 264] width 12 height 12
click at [39, 329] on div "Pen" at bounding box center [36, 329] width 7 height 4
click at [264, 325] on div "5 / 8" at bounding box center [277, 324] width 46 height 9
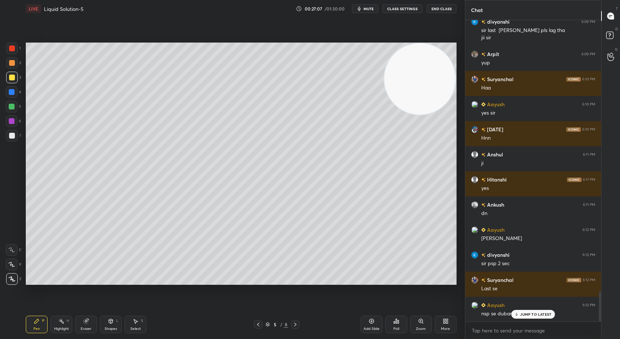
click at [258, 325] on icon at bounding box center [259, 324] width 6 height 6
click at [294, 323] on icon at bounding box center [296, 324] width 6 height 6
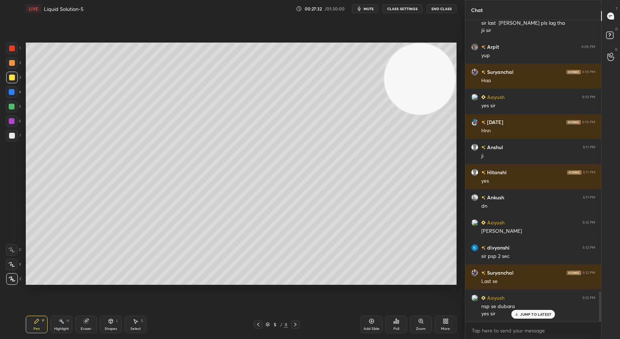
scroll to position [2, 3]
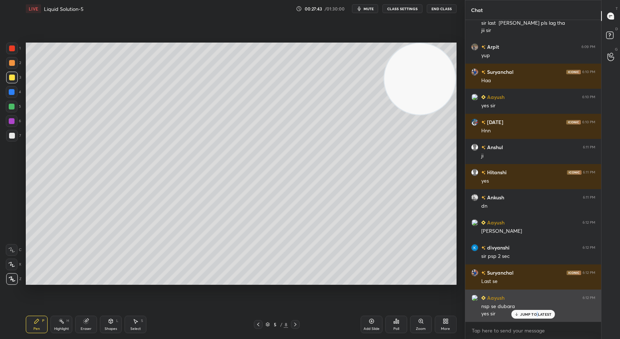
click at [538, 316] on p "JUMP TO LATEST" at bounding box center [535, 314] width 31 height 4
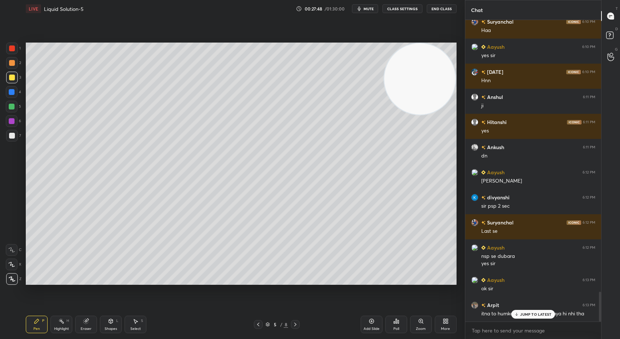
scroll to position [2802, 0]
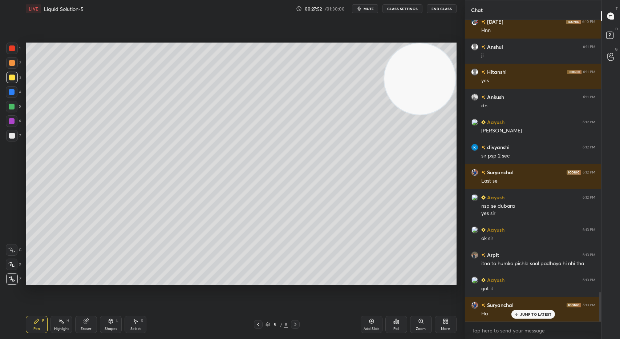
click at [527, 314] on p "JUMP TO LATEST" at bounding box center [535, 314] width 31 height 4
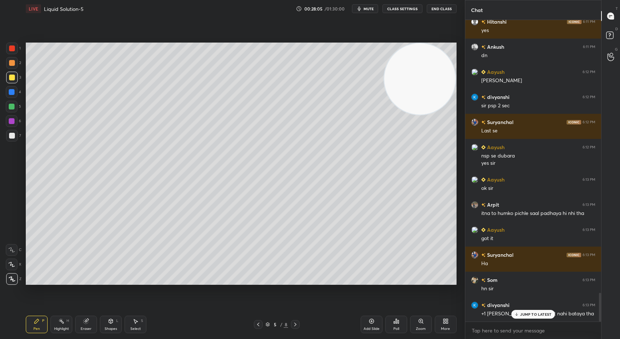
scroll to position [2, 3]
click at [536, 301] on p "JUMP TO LATEST" at bounding box center [535, 299] width 31 height 4
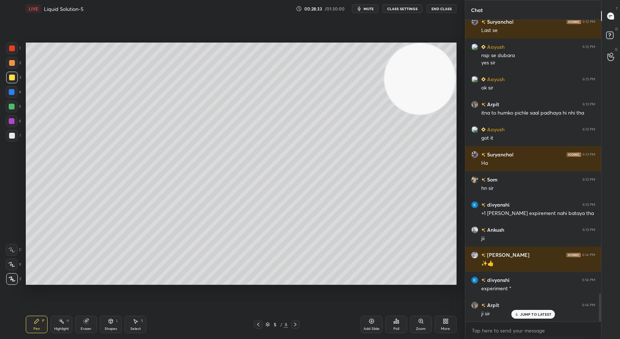
scroll to position [2978, 0]
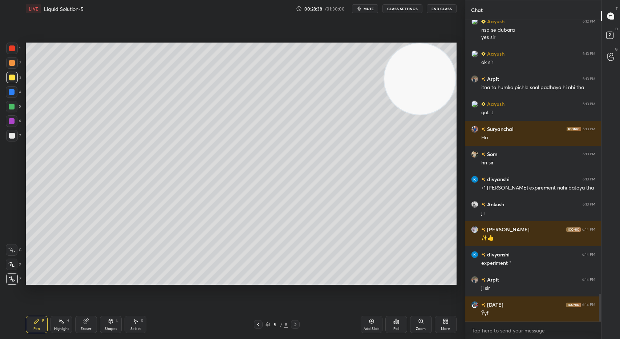
click at [377, 322] on div "Add Slide" at bounding box center [372, 323] width 22 height 17
drag, startPoint x: 11, startPoint y: 134, endPoint x: 18, endPoint y: 135, distance: 7.4
click at [11, 135] on div at bounding box center [12, 136] width 6 height 6
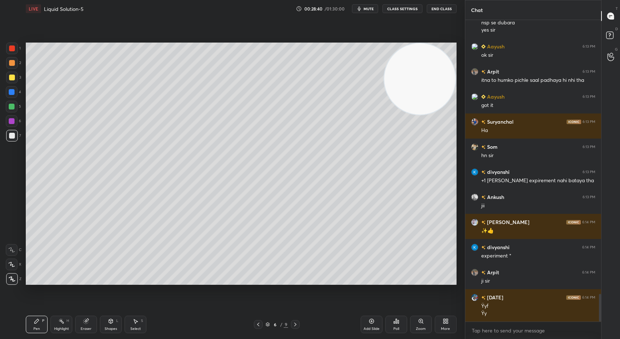
click at [13, 262] on icon at bounding box center [11, 264] width 7 height 5
click at [16, 245] on div at bounding box center [12, 250] width 12 height 12
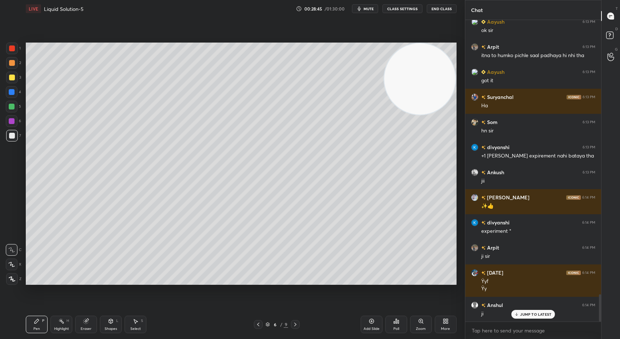
click at [12, 265] on icon at bounding box center [12, 264] width 6 height 4
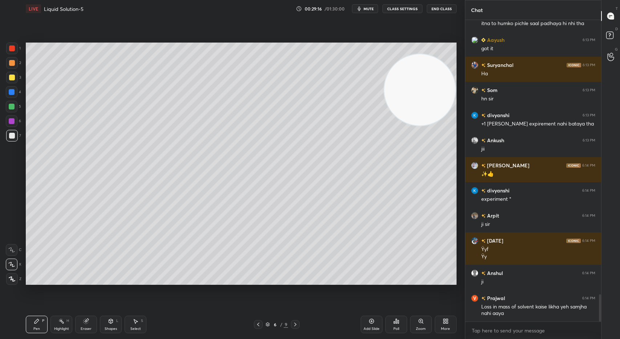
drag, startPoint x: 411, startPoint y: 71, endPoint x: 412, endPoint y: 224, distance: 153.4
click at [413, 125] on video at bounding box center [420, 89] width 71 height 71
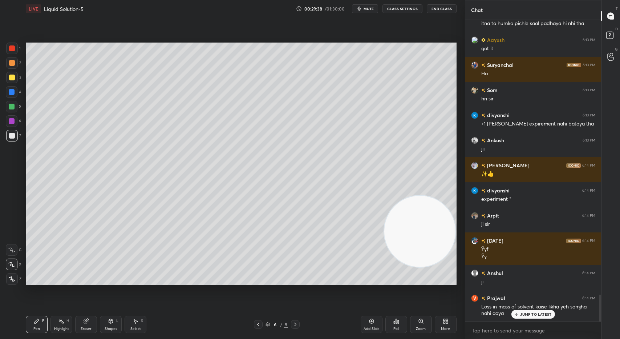
scroll to position [3067, 0]
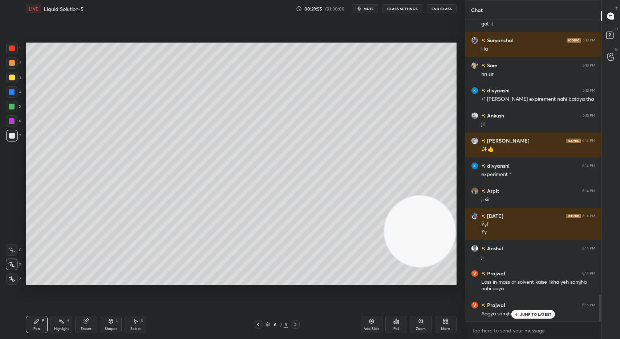
click at [523, 314] on p "JUMP TO LATEST" at bounding box center [535, 314] width 31 height 4
click at [257, 322] on icon at bounding box center [259, 324] width 6 height 6
click at [256, 323] on icon at bounding box center [259, 324] width 6 height 6
drag, startPoint x: 609, startPoint y: 14, endPoint x: 613, endPoint y: 16, distance: 4.1
click at [610, 16] on icon at bounding box center [611, 16] width 7 height 7
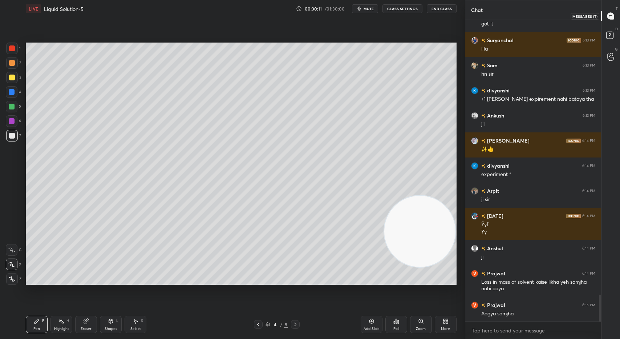
click at [612, 14] on icon at bounding box center [611, 16] width 7 height 7
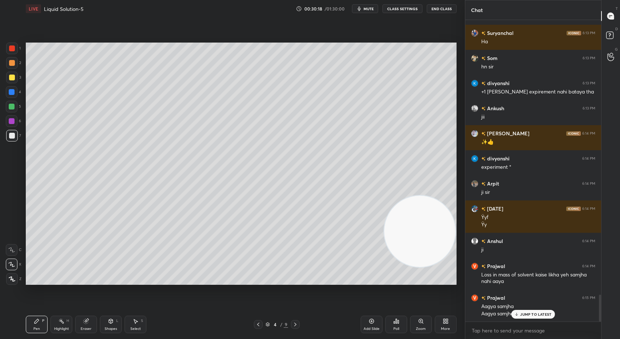
click at [295, 322] on icon at bounding box center [296, 324] width 6 height 6
click at [296, 322] on icon at bounding box center [296, 324] width 6 height 6
click at [369, 10] on span "mute" at bounding box center [369, 8] width 10 height 5
click at [366, 12] on button "unmute" at bounding box center [365, 8] width 26 height 9
click at [533, 315] on p "JUMP TO LATEST" at bounding box center [535, 314] width 31 height 4
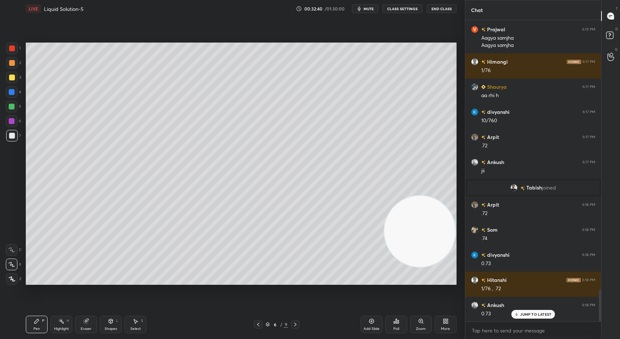
scroll to position [2562, 0]
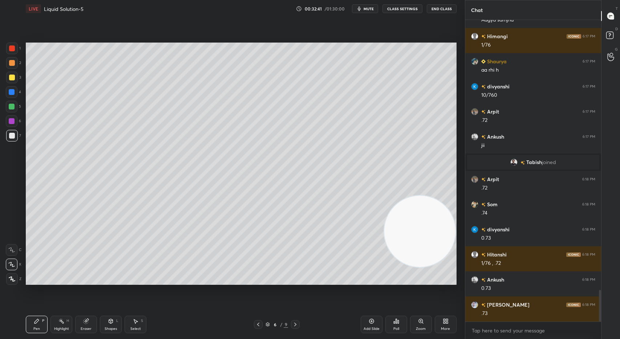
click at [17, 78] on div at bounding box center [12, 78] width 12 height 12
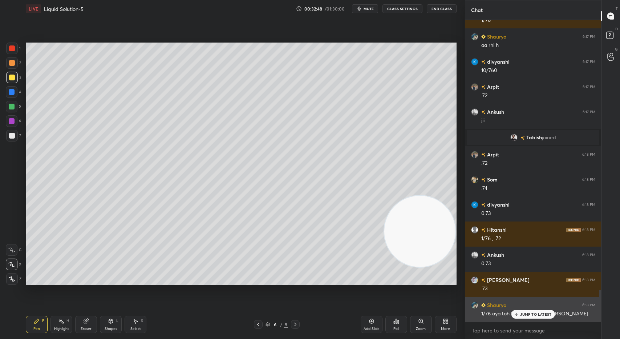
click at [528, 313] on p "JUMP TO LATEST" at bounding box center [535, 314] width 31 height 4
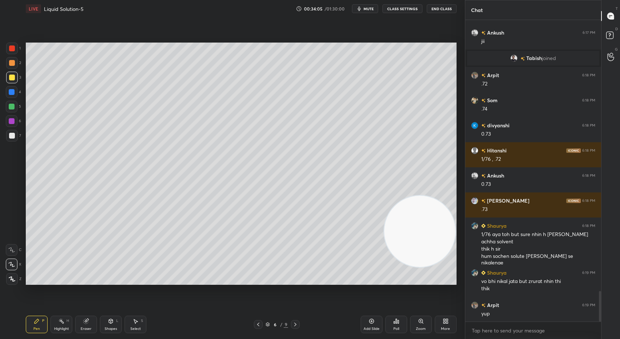
scroll to position [2691, 0]
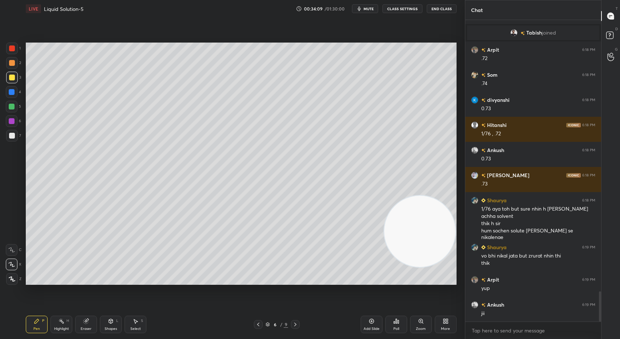
click at [90, 320] on div "Eraser" at bounding box center [86, 323] width 22 height 17
click at [36, 325] on div "Pen P" at bounding box center [37, 323] width 22 height 17
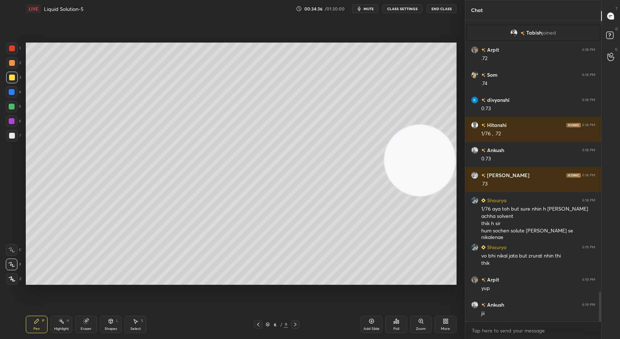
drag, startPoint x: 406, startPoint y: 201, endPoint x: 407, endPoint y: 179, distance: 21.9
click at [410, 170] on video at bounding box center [420, 160] width 71 height 71
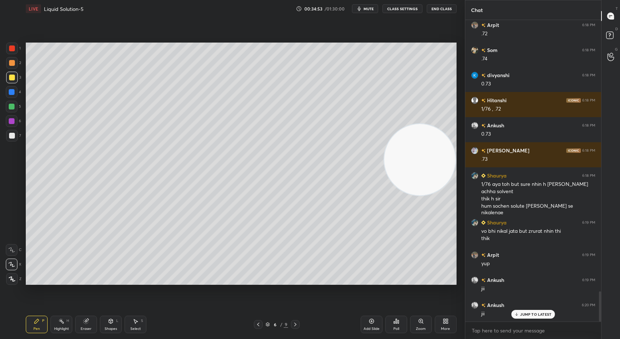
click at [296, 323] on icon at bounding box center [296, 324] width 6 height 6
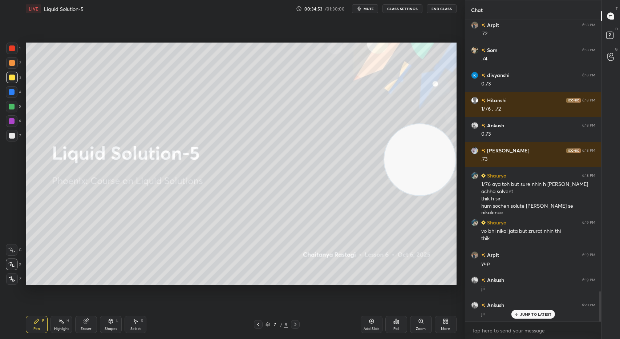
click at [255, 323] on div at bounding box center [258, 324] width 9 height 9
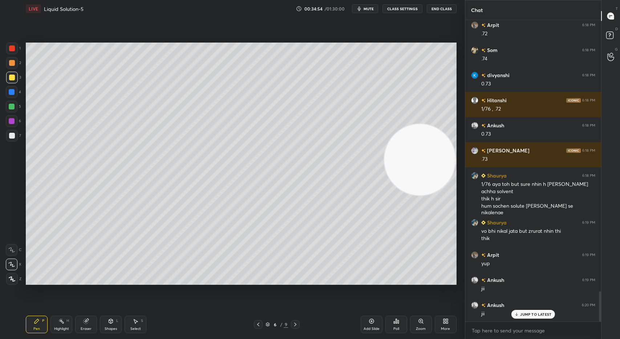
click at [374, 324] on div "Add Slide" at bounding box center [372, 323] width 22 height 17
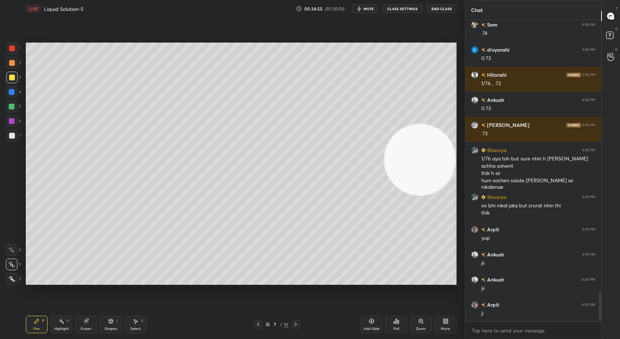
click at [13, 135] on div at bounding box center [12, 136] width 6 height 6
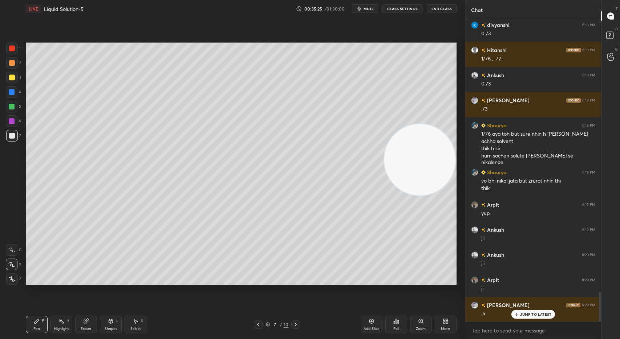
scroll to position [2791, 0]
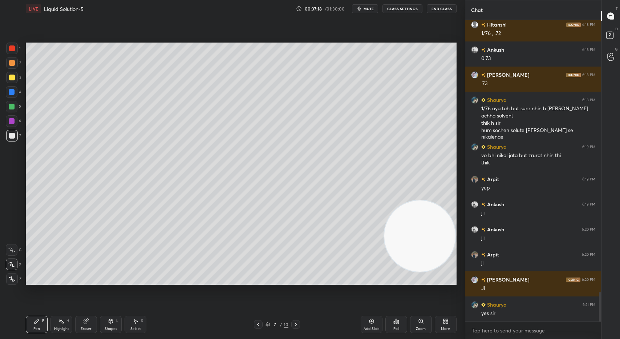
drag, startPoint x: 413, startPoint y: 155, endPoint x: 406, endPoint y: 258, distance: 102.7
click at [408, 270] on video at bounding box center [420, 235] width 71 height 71
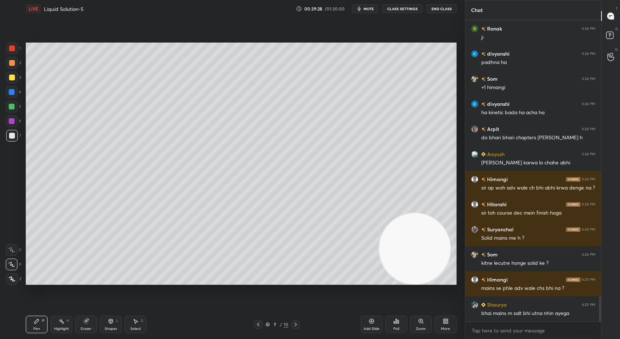
scroll to position [3318, 0]
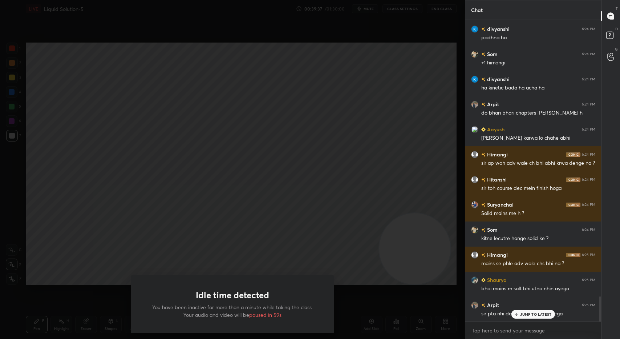
click at [175, 192] on div "Idle time detected You have been inactive for more than a minute while taking t…" at bounding box center [232, 169] width 465 height 339
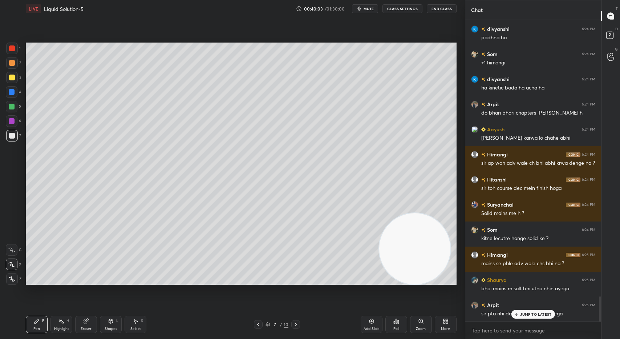
click at [537, 312] on p "JUMP TO LATEST" at bounding box center [535, 314] width 31 height 4
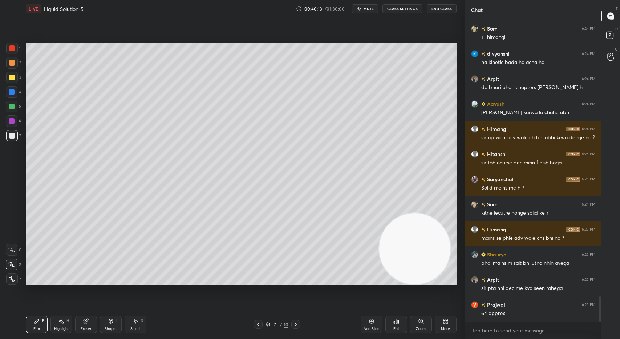
scroll to position [3374, 0]
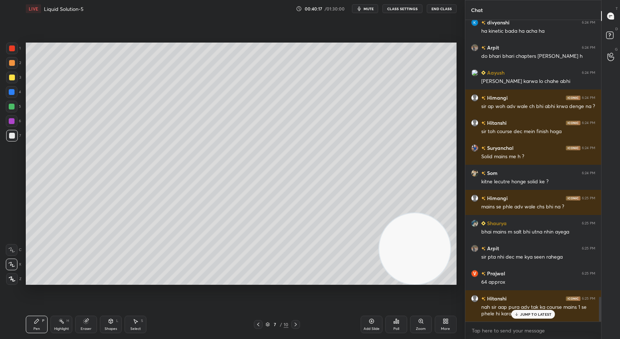
click at [532, 314] on p "JUMP TO LATEST" at bounding box center [535, 314] width 31 height 4
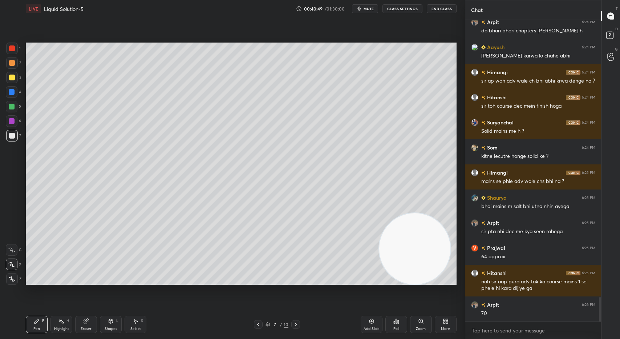
scroll to position [3425, 0]
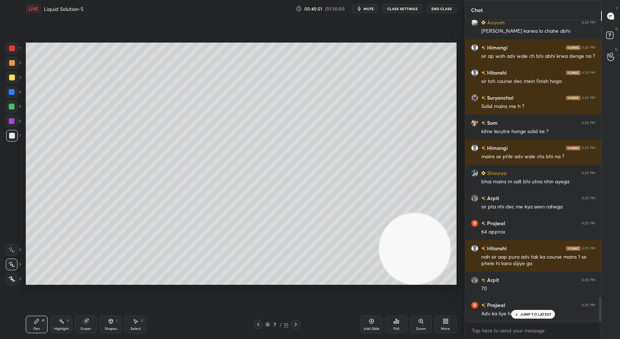
click at [527, 313] on p "JUMP TO LATEST" at bounding box center [535, 314] width 31 height 4
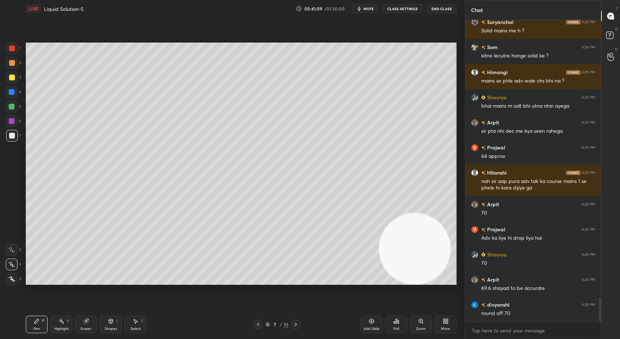
scroll to position [3525, 0]
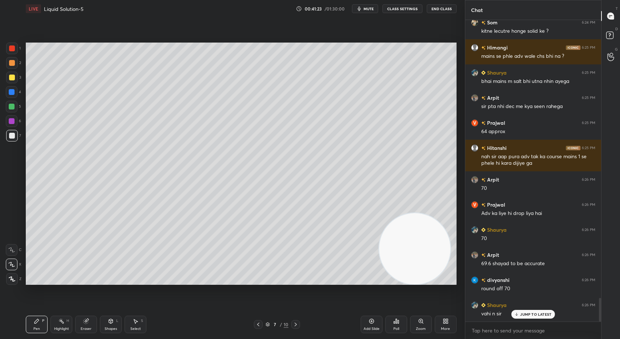
click at [13, 76] on div at bounding box center [12, 78] width 6 height 6
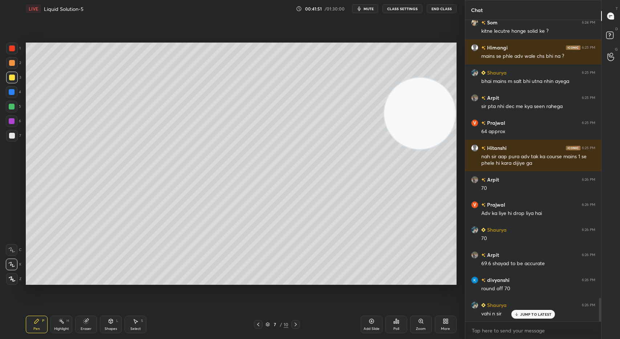
drag, startPoint x: 425, startPoint y: 239, endPoint x: 431, endPoint y: 145, distance: 94.0
click at [453, 108] on video at bounding box center [420, 113] width 71 height 71
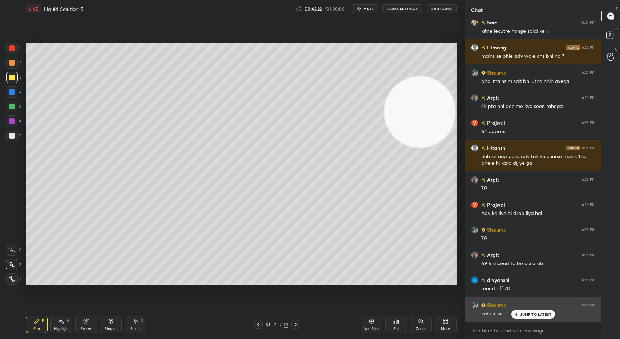
click at [529, 315] on p "JUMP TO LATEST" at bounding box center [535, 314] width 31 height 4
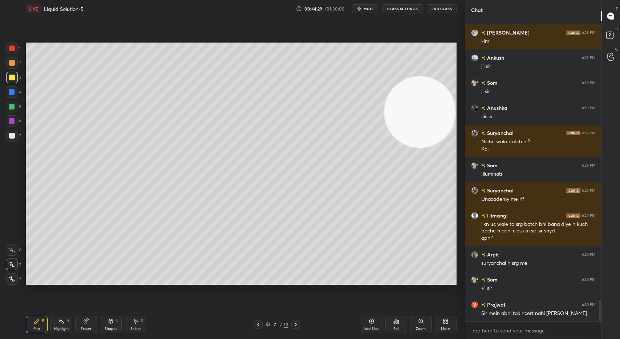
scroll to position [3904, 0]
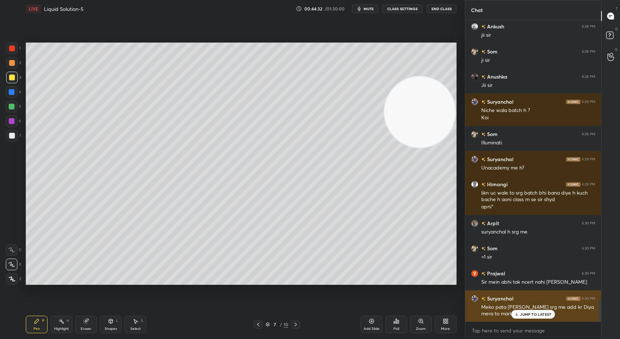
click at [528, 315] on p "JUMP TO LATEST" at bounding box center [535, 314] width 31 height 4
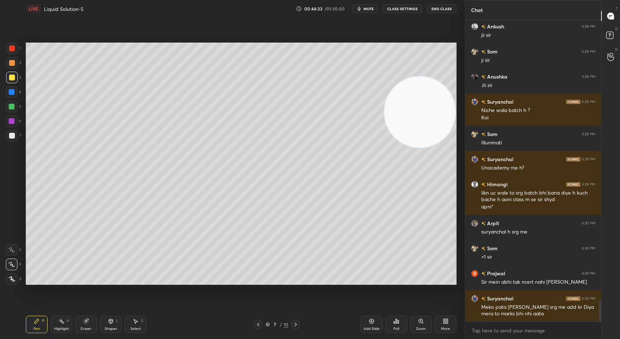
scroll to position [3929, 0]
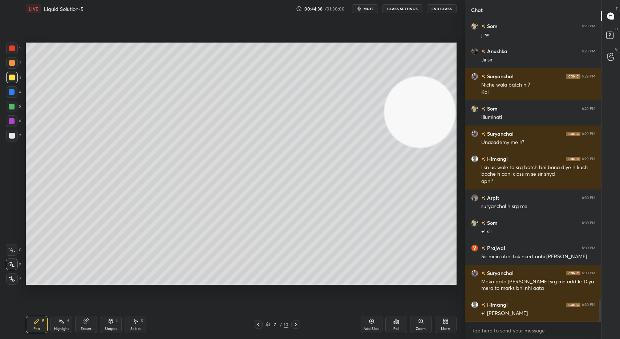
click at [369, 325] on div "Add Slide" at bounding box center [372, 323] width 22 height 17
click at [11, 137] on div at bounding box center [12, 136] width 6 height 6
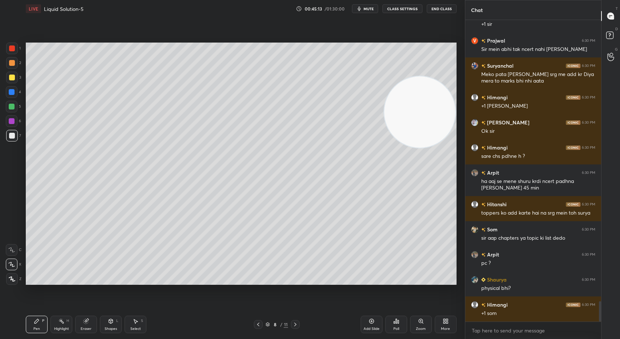
scroll to position [4161, 0]
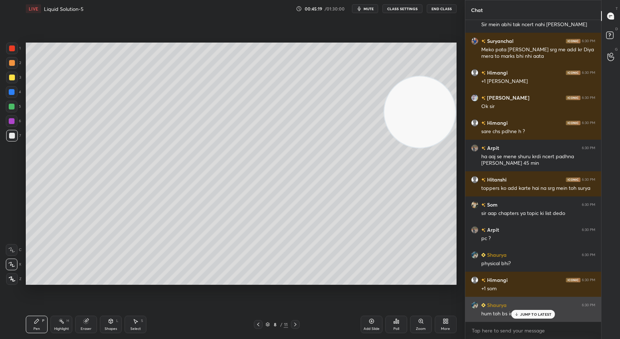
click at [522, 317] on div "JUMP TO LATEST" at bounding box center [534, 314] width 44 height 9
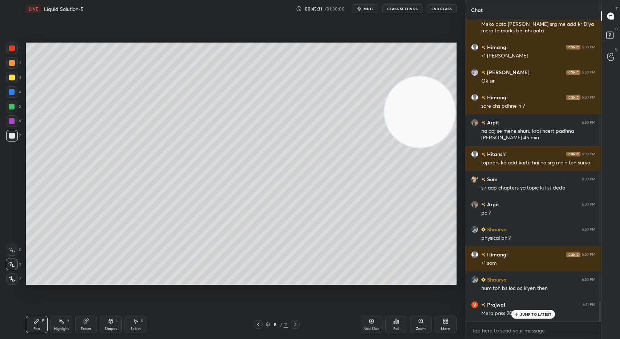
scroll to position [4211, 0]
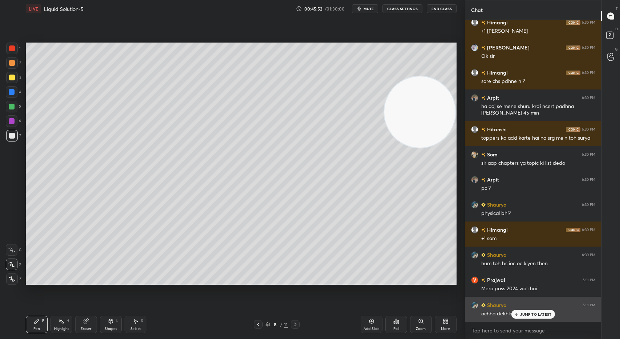
click at [532, 316] on div "JUMP TO LATEST" at bounding box center [534, 314] width 44 height 9
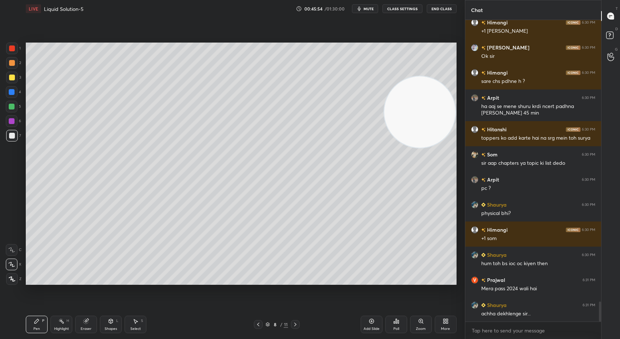
click at [86, 322] on icon at bounding box center [86, 321] width 5 height 5
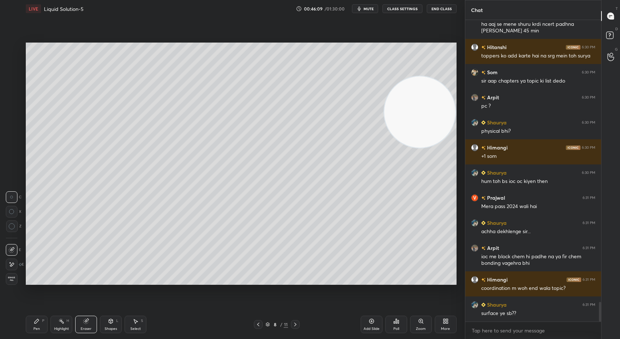
scroll to position [4318, 0]
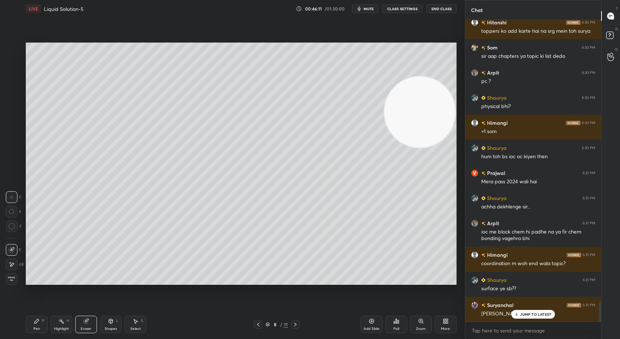
click at [534, 316] on p "JUMP TO LATEST" at bounding box center [535, 314] width 31 height 4
click at [38, 327] on div "Pen" at bounding box center [36, 329] width 7 height 4
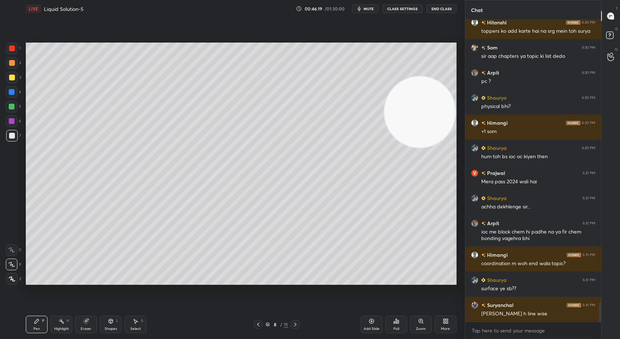
scroll to position [4343, 0]
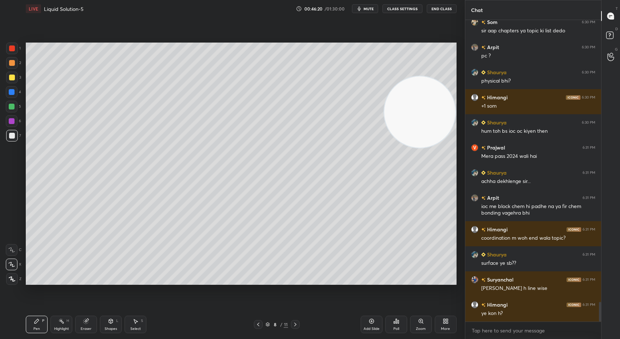
click at [13, 80] on div at bounding box center [12, 78] width 12 height 12
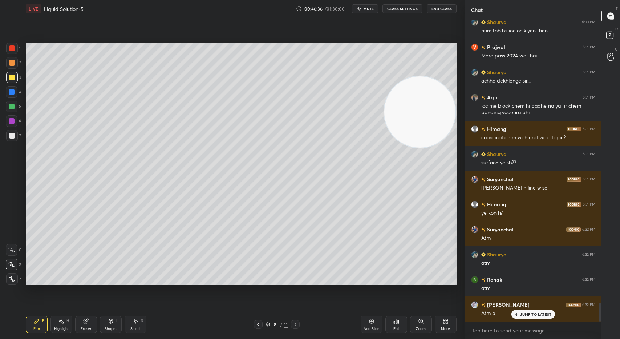
scroll to position [4468, 0]
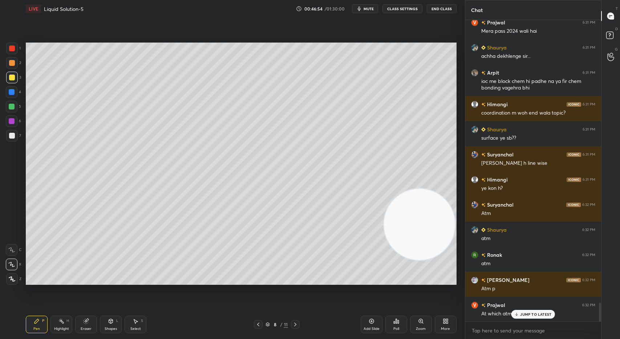
drag, startPoint x: 421, startPoint y: 112, endPoint x: 422, endPoint y: 223, distance: 110.5
click at [415, 257] on video at bounding box center [419, 224] width 71 height 71
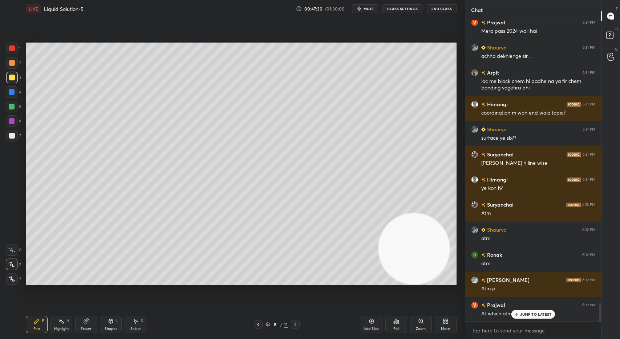
click at [524, 314] on p "JUMP TO LATEST" at bounding box center [535, 314] width 31 height 4
click at [14, 65] on div at bounding box center [12, 63] width 12 height 12
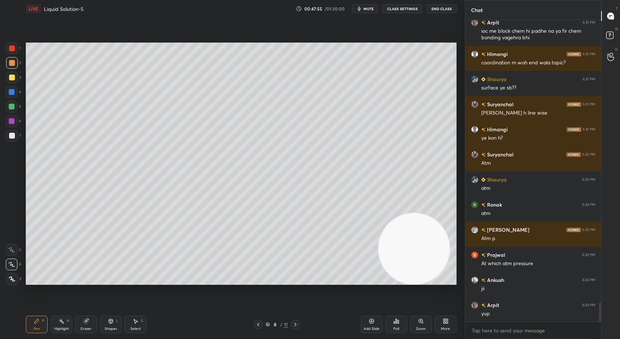
scroll to position [4544, 0]
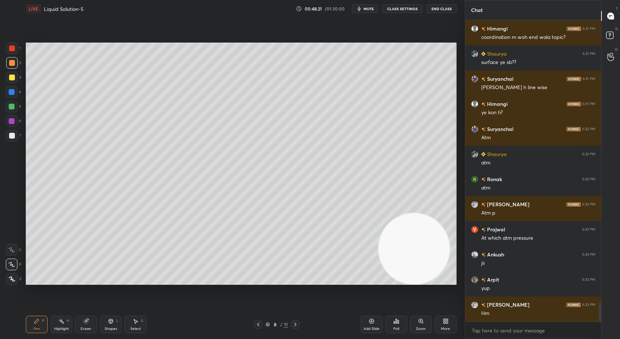
click at [90, 321] on div "Eraser" at bounding box center [86, 323] width 22 height 17
click at [35, 324] on div "Pen P" at bounding box center [37, 323] width 22 height 17
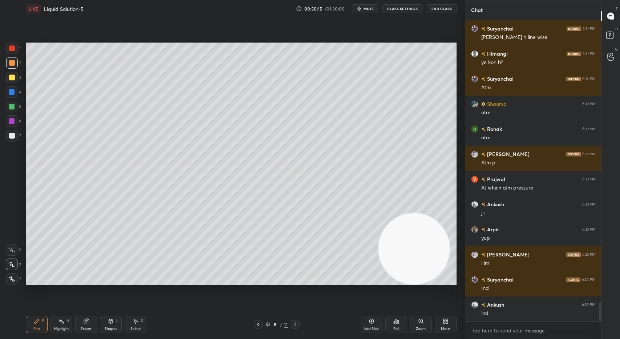
scroll to position [4669, 0]
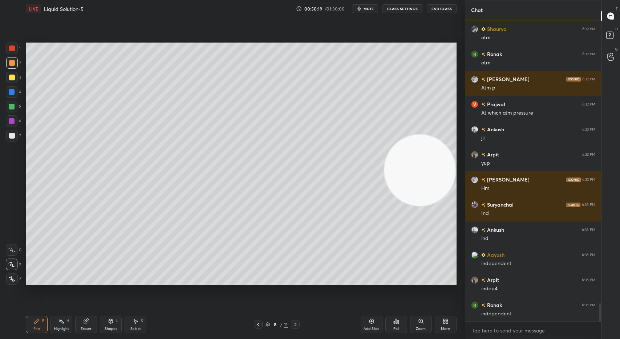
drag, startPoint x: 420, startPoint y: 251, endPoint x: 429, endPoint y: 134, distance: 117.4
click at [438, 134] on video at bounding box center [420, 169] width 71 height 71
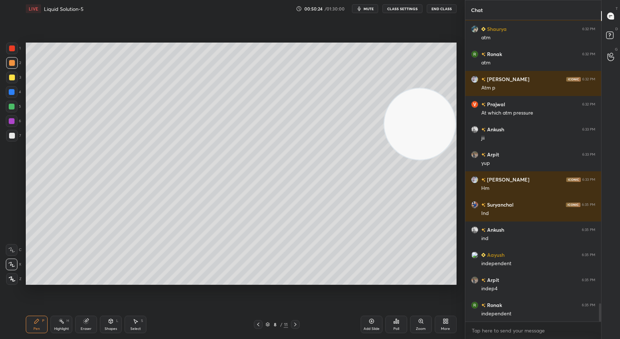
click at [13, 106] on div at bounding box center [12, 107] width 6 height 6
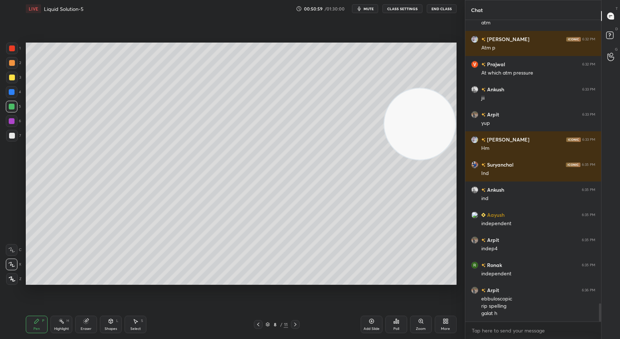
scroll to position [4734, 0]
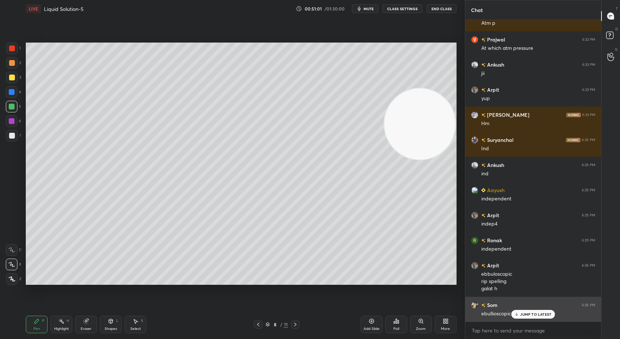
click at [531, 314] on p "JUMP TO LATEST" at bounding box center [535, 314] width 31 height 4
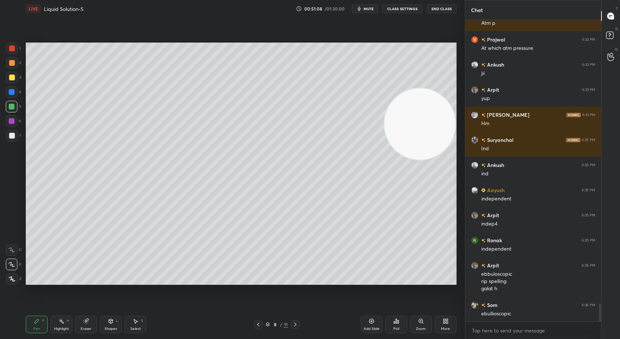
drag, startPoint x: 87, startPoint y: 322, endPoint x: 98, endPoint y: 314, distance: 13.2
click at [85, 322] on icon at bounding box center [86, 321] width 5 height 5
click at [15, 260] on div at bounding box center [12, 264] width 12 height 12
click at [13, 248] on icon at bounding box center [12, 250] width 6 height 6
click at [44, 321] on div "P" at bounding box center [43, 321] width 2 height 4
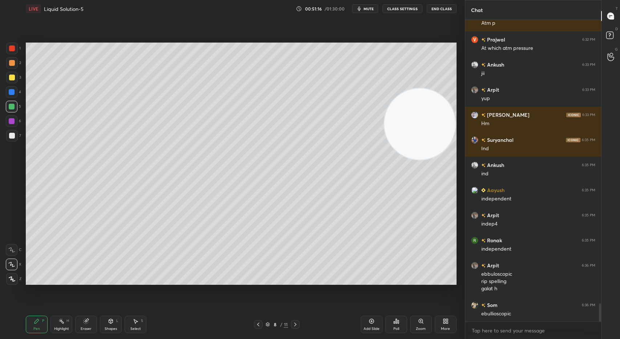
scroll to position [4765, 0]
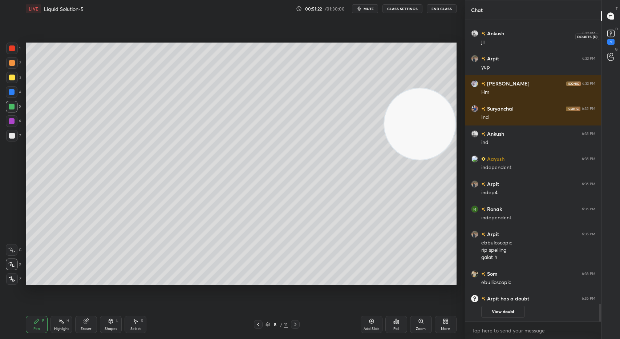
click at [614, 32] on rect at bounding box center [611, 33] width 7 height 7
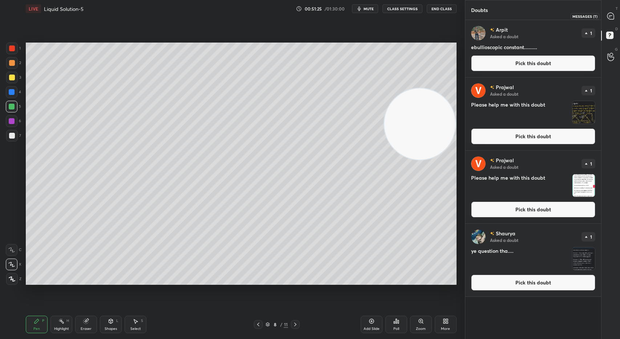
drag, startPoint x: 613, startPoint y: 16, endPoint x: 610, endPoint y: 33, distance: 17.6
click at [612, 18] on icon at bounding box center [611, 16] width 7 height 7
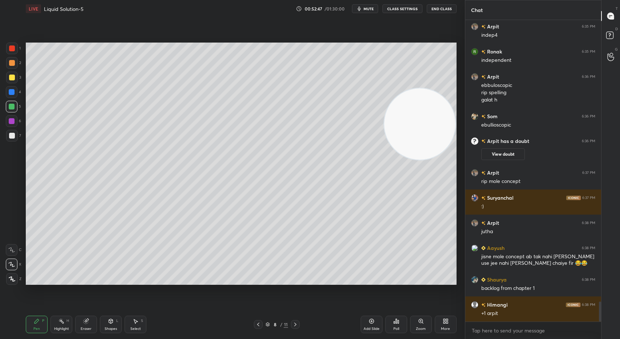
scroll to position [4235, 0]
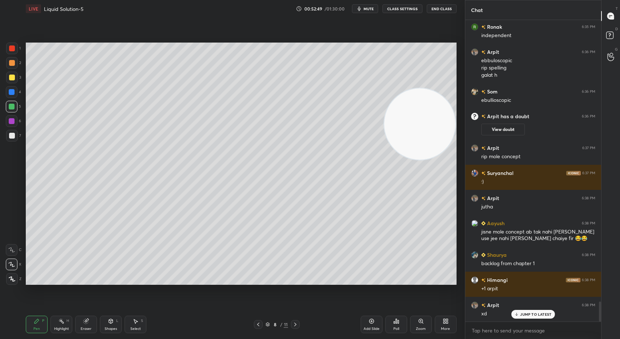
click at [374, 324] on div "Add Slide" at bounding box center [372, 323] width 22 height 17
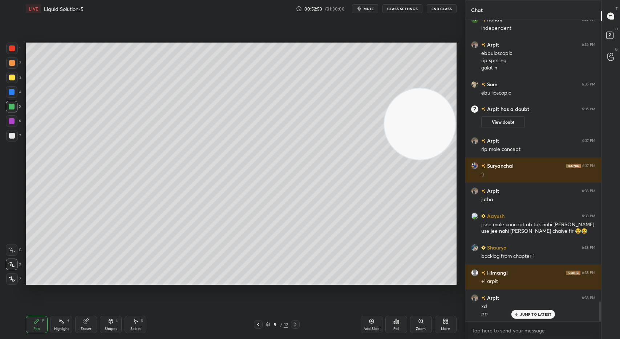
drag, startPoint x: 257, startPoint y: 325, endPoint x: 262, endPoint y: 318, distance: 8.0
click at [258, 325] on icon at bounding box center [259, 324] width 6 height 6
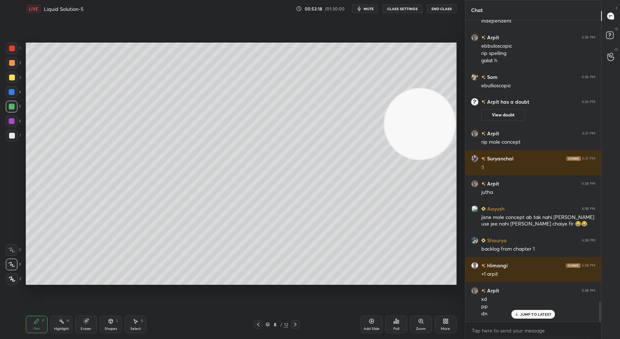
click at [296, 322] on icon at bounding box center [296, 324] width 6 height 6
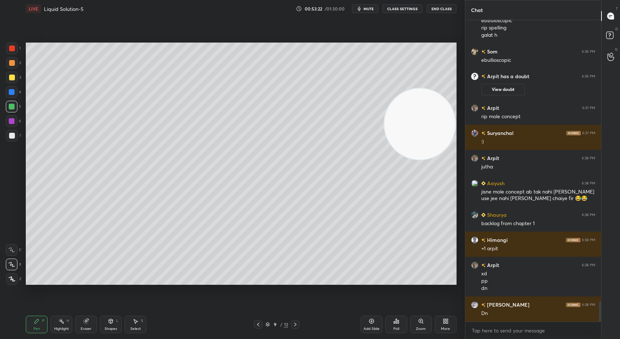
click at [14, 76] on div at bounding box center [12, 78] width 6 height 6
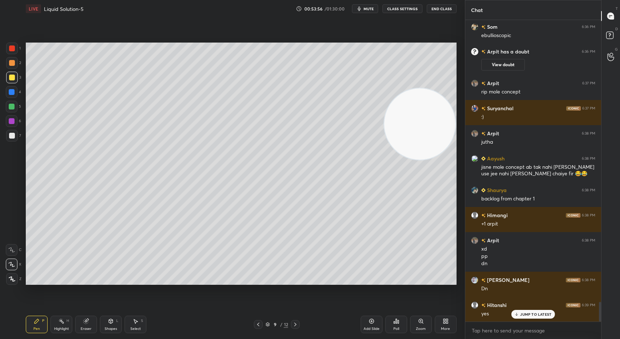
scroll to position [4332, 0]
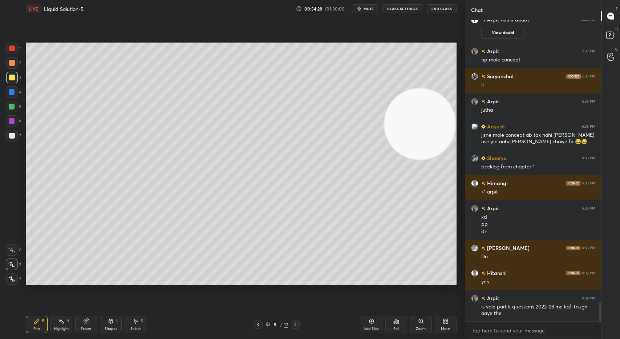
click at [417, 89] on div "Setting up your live class Poll for secs No correct answer Start poll" at bounding box center [241, 164] width 431 height 242
click at [415, 88] on div "Setting up your live class Poll for secs No correct answer Start poll" at bounding box center [241, 164] width 431 height 242
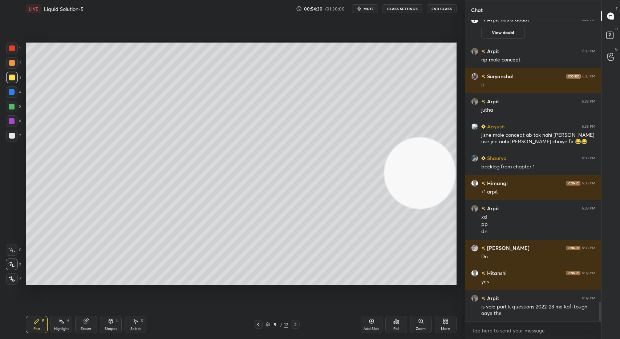
drag, startPoint x: 429, startPoint y: 112, endPoint x: 437, endPoint y: 161, distance: 50.1
click at [437, 161] on video at bounding box center [420, 172] width 71 height 71
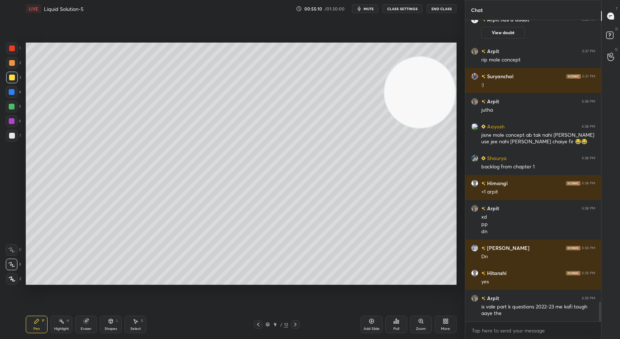
drag, startPoint x: 407, startPoint y: 175, endPoint x: 385, endPoint y: 120, distance: 58.7
click at [410, 85] on video at bounding box center [420, 92] width 71 height 71
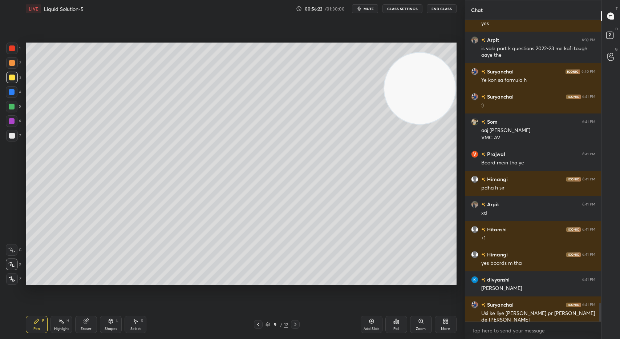
scroll to position [4615, 0]
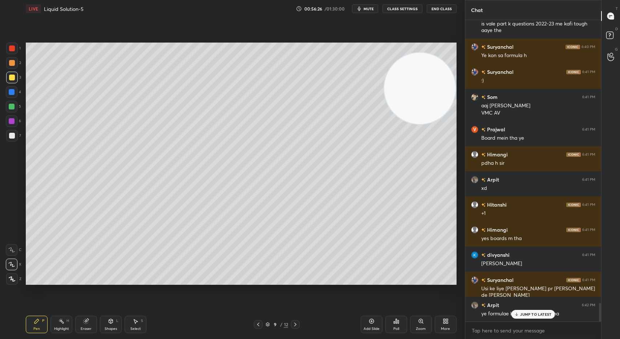
click at [539, 314] on p "JUMP TO LATEST" at bounding box center [535, 314] width 31 height 4
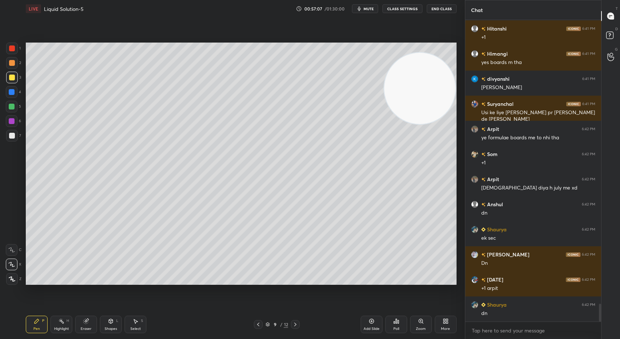
scroll to position [4815, 0]
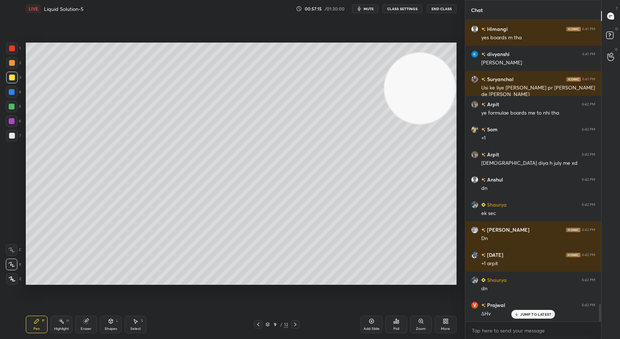
click at [88, 331] on div "Pen P Highlight H Eraser Shapes L Select S 9 / 12 Add Slide Poll Zoom More" at bounding box center [241, 324] width 431 height 29
click at [90, 322] on div "Eraser" at bounding box center [86, 323] width 22 height 17
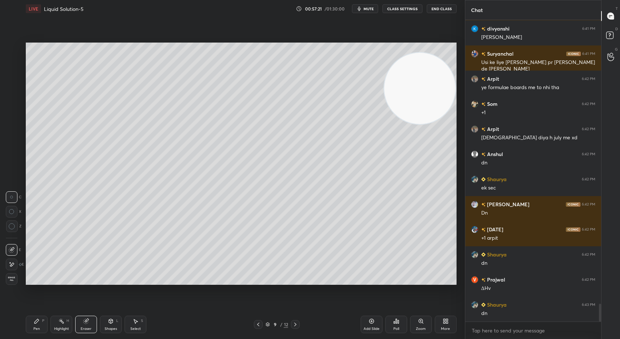
scroll to position [4865, 0]
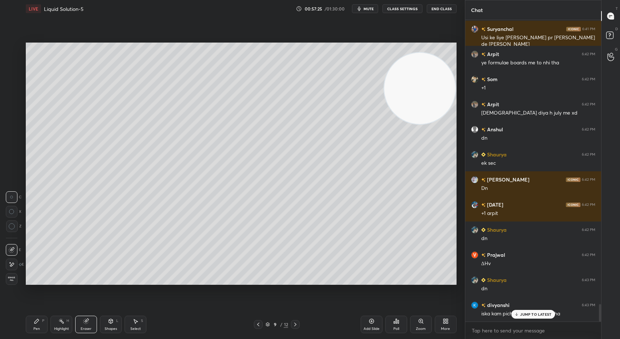
click at [45, 329] on div "Pen P" at bounding box center [37, 323] width 22 height 17
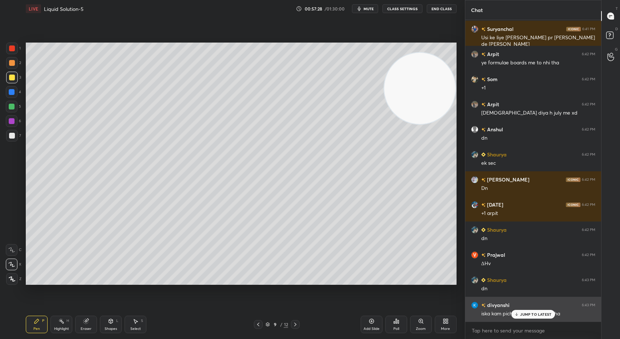
click at [531, 313] on p "JUMP TO LATEST" at bounding box center [535, 314] width 31 height 4
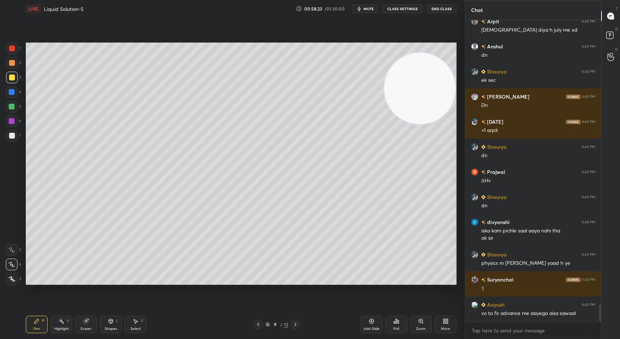
scroll to position [4973, 0]
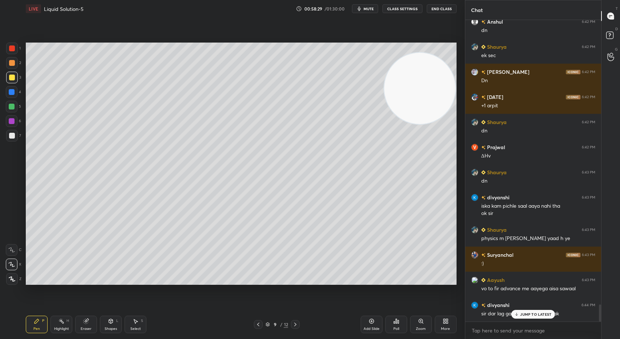
click at [531, 317] on div "JUMP TO LATEST" at bounding box center [534, 314] width 44 height 9
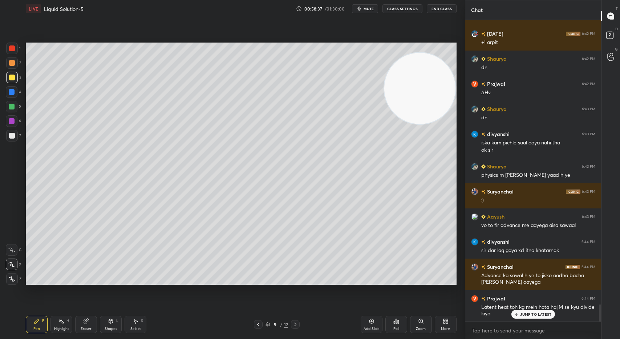
scroll to position [5062, 0]
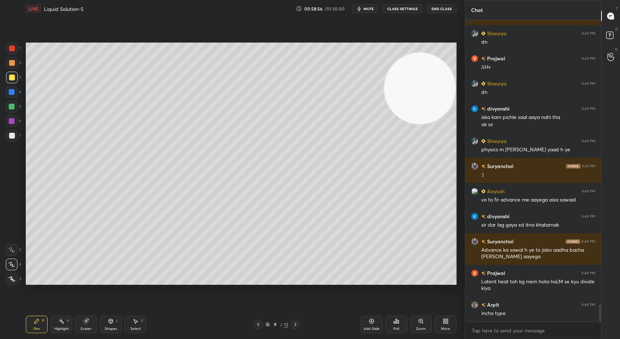
click at [377, 319] on div "Add Slide" at bounding box center [372, 323] width 22 height 17
click at [112, 317] on div "Shapes L" at bounding box center [111, 323] width 22 height 17
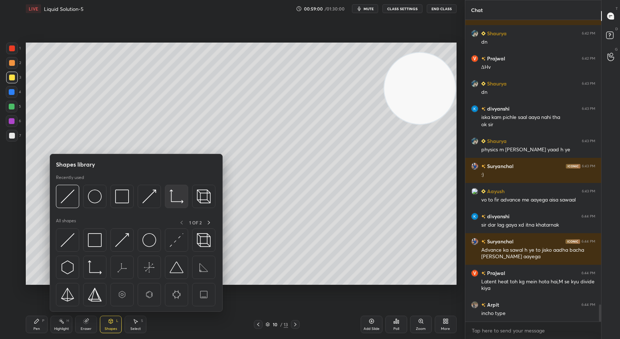
click at [173, 194] on img at bounding box center [177, 196] width 14 height 14
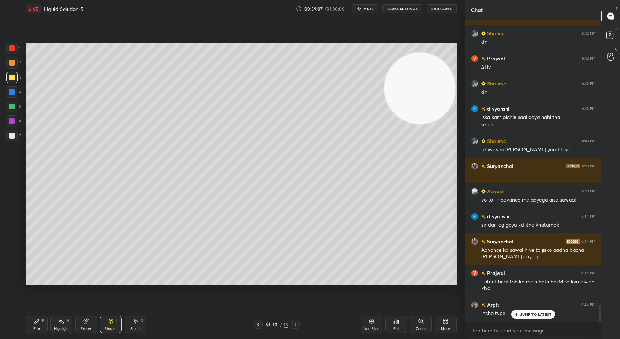
scroll to position [5093, 0]
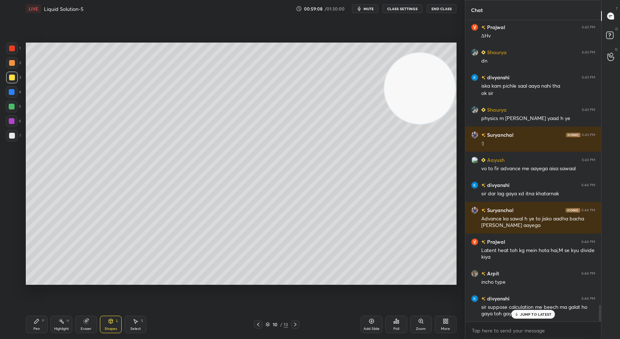
click at [30, 327] on div "Pen P" at bounding box center [37, 323] width 22 height 17
click at [12, 109] on div at bounding box center [12, 107] width 12 height 12
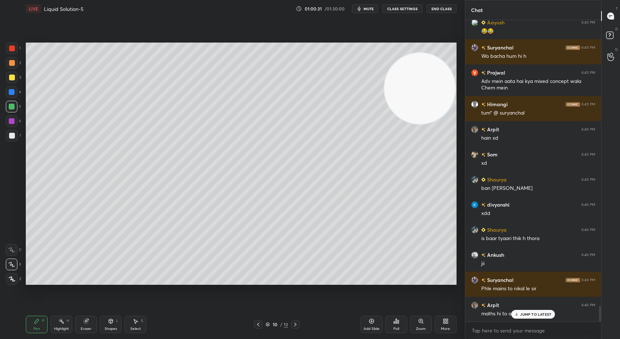
scroll to position [5501, 0]
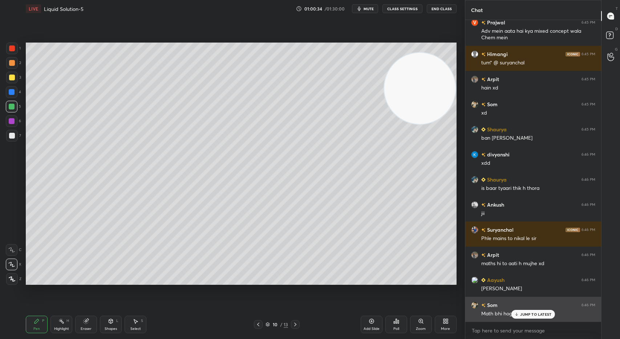
click at [524, 313] on p "JUMP TO LATEST" at bounding box center [535, 314] width 31 height 4
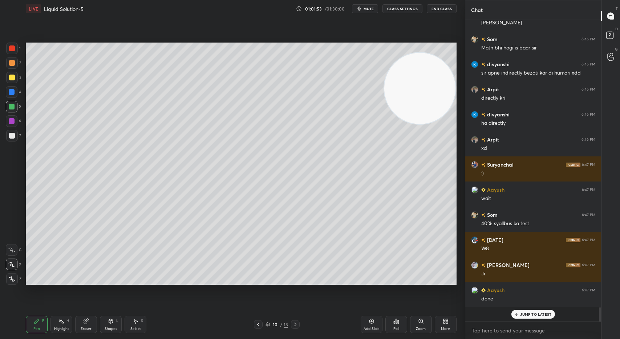
scroll to position [5751, 0]
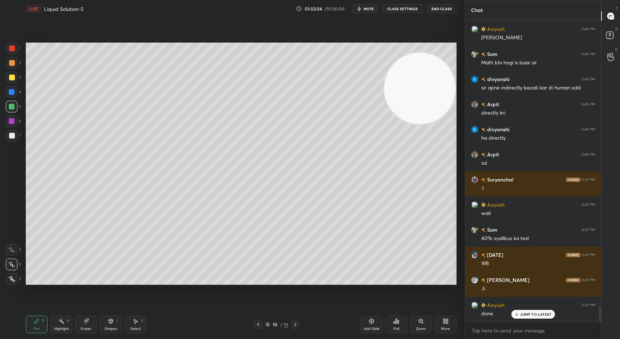
click at [371, 325] on div "Add Slide" at bounding box center [372, 323] width 22 height 17
click at [13, 140] on div at bounding box center [12, 136] width 12 height 12
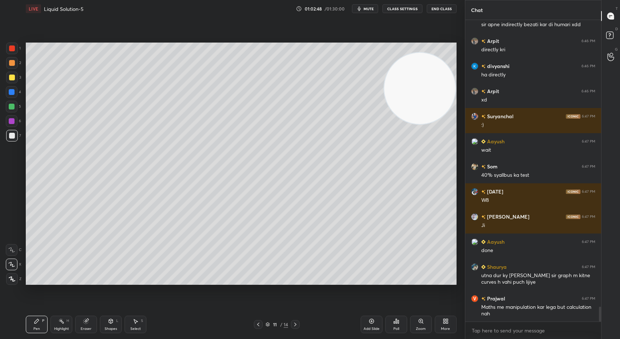
scroll to position [5840, 0]
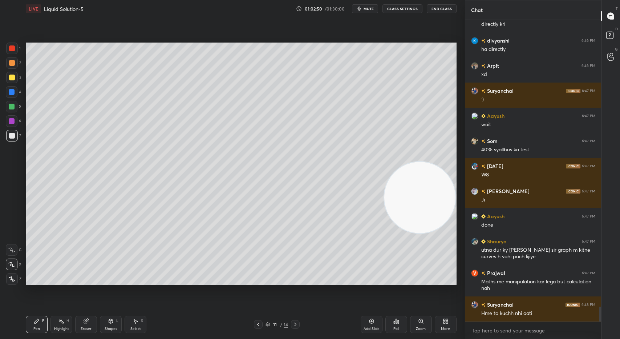
drag, startPoint x: 414, startPoint y: 125, endPoint x: 410, endPoint y: 211, distance: 85.9
click at [411, 227] on video at bounding box center [420, 197] width 71 height 71
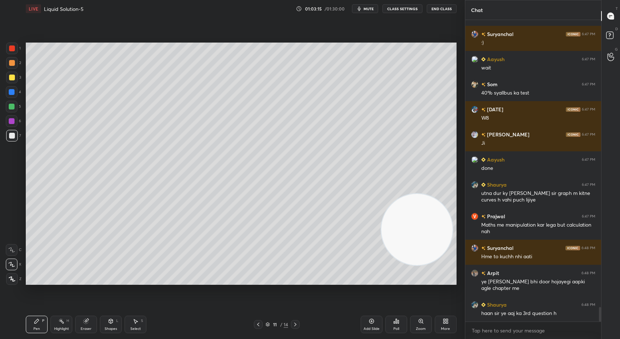
scroll to position [5922, 0]
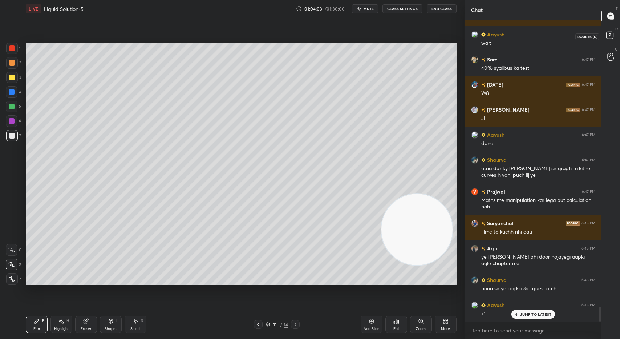
click at [608, 33] on icon at bounding box center [611, 36] width 13 height 13
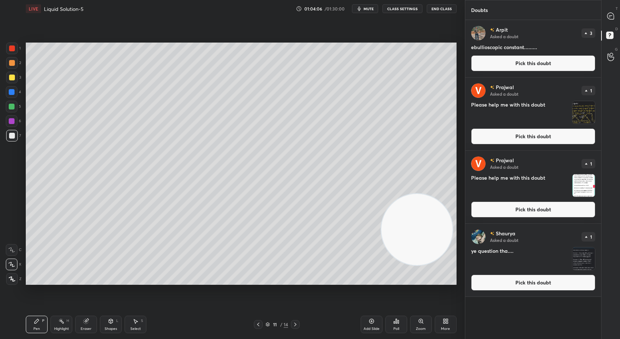
click at [582, 184] on img "grid" at bounding box center [584, 185] width 23 height 23
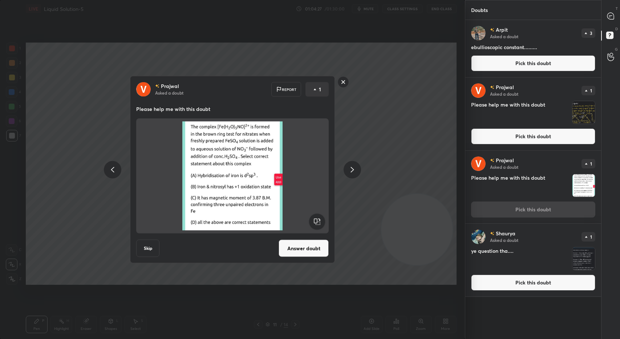
drag, startPoint x: 342, startPoint y: 83, endPoint x: 337, endPoint y: 90, distance: 8.7
click at [342, 83] on rect at bounding box center [343, 81] width 11 height 11
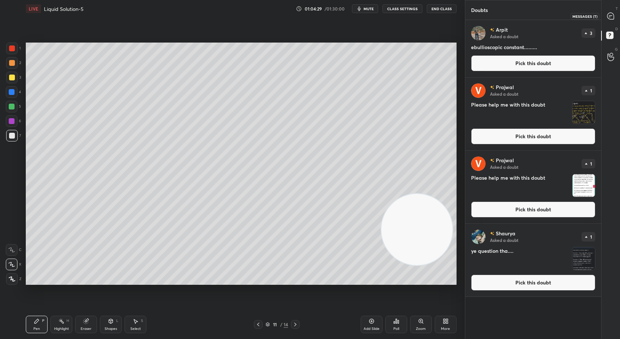
click at [611, 21] on div at bounding box center [611, 15] width 15 height 13
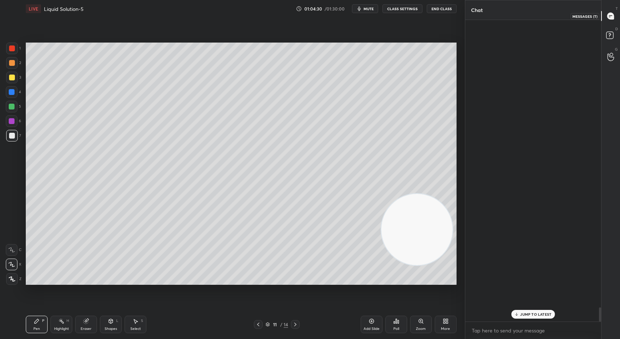
scroll to position [299, 134]
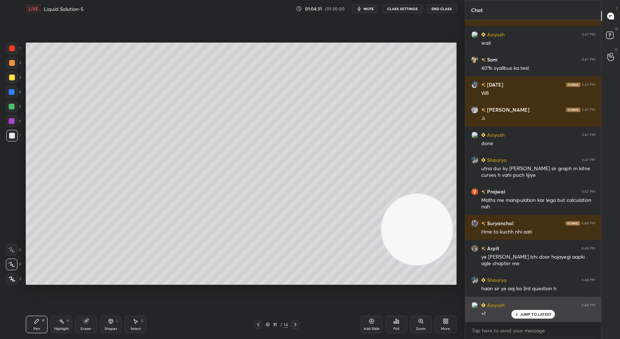
click at [534, 314] on p "JUMP TO LATEST" at bounding box center [535, 314] width 31 height 4
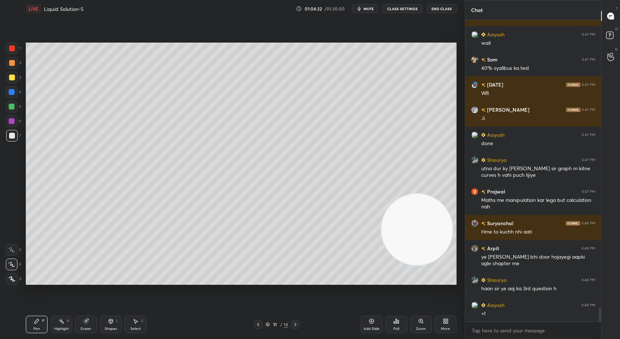
scroll to position [6108, 0]
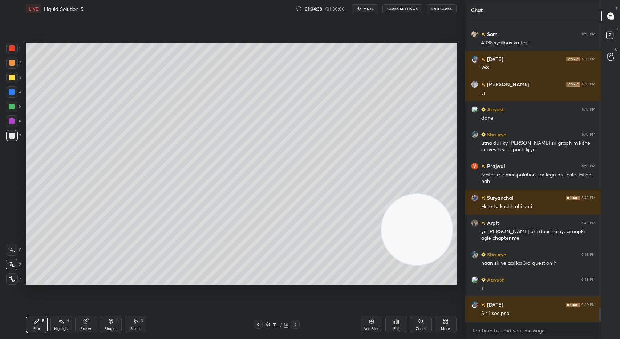
click at [258, 324] on icon at bounding box center [258, 324] width 2 height 4
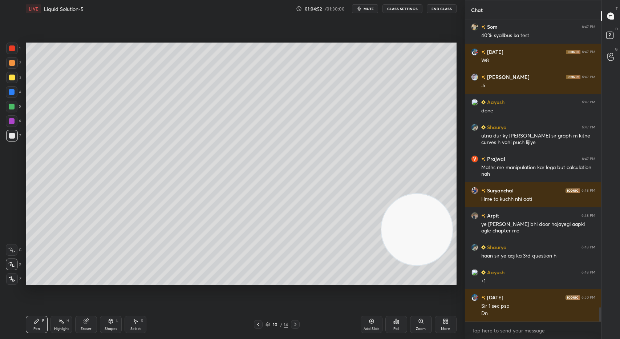
scroll to position [6140, 0]
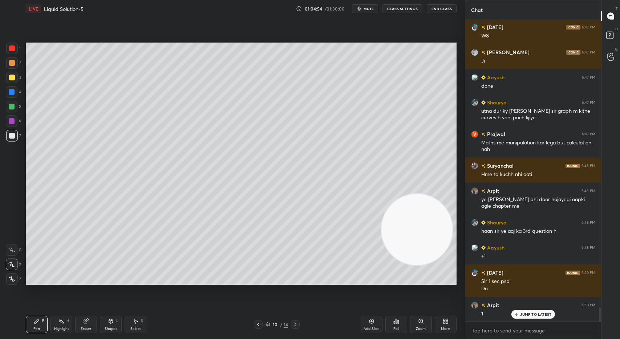
click at [295, 324] on icon at bounding box center [296, 324] width 6 height 6
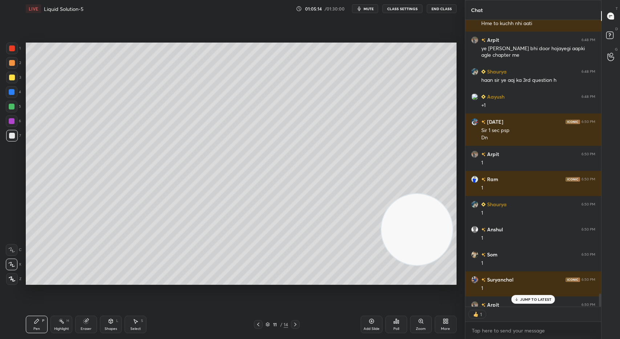
scroll to position [2, 3]
click at [537, 300] on p "JUMP TO LATEST" at bounding box center [535, 299] width 31 height 4
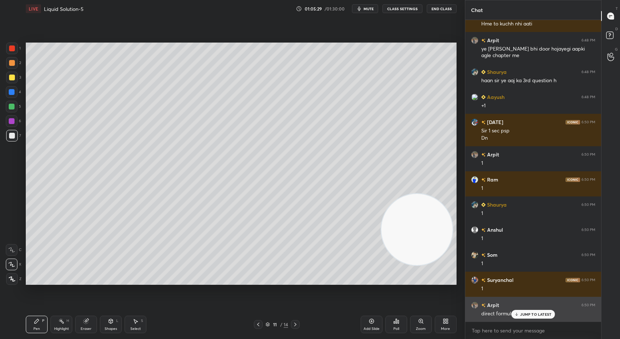
click at [530, 312] on p "JUMP TO LATEST" at bounding box center [535, 314] width 31 height 4
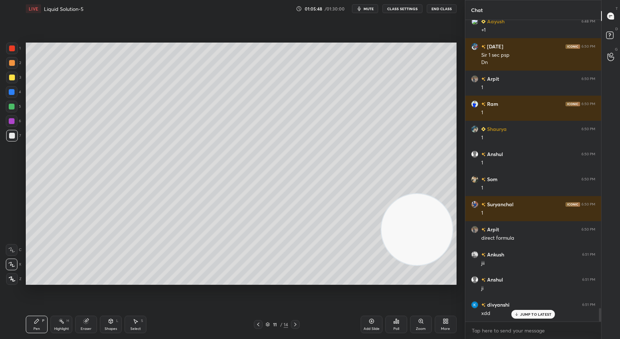
scroll to position [6390, 0]
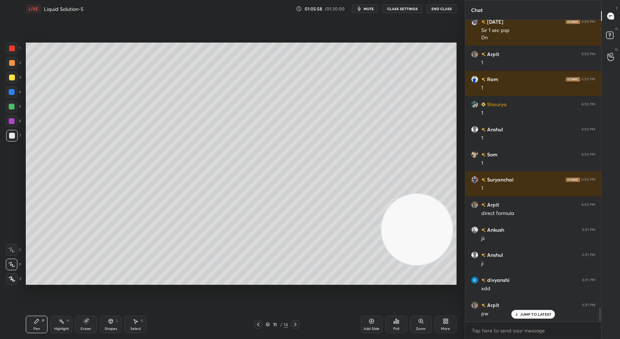
click at [368, 327] on div "Add Slide" at bounding box center [372, 329] width 16 height 4
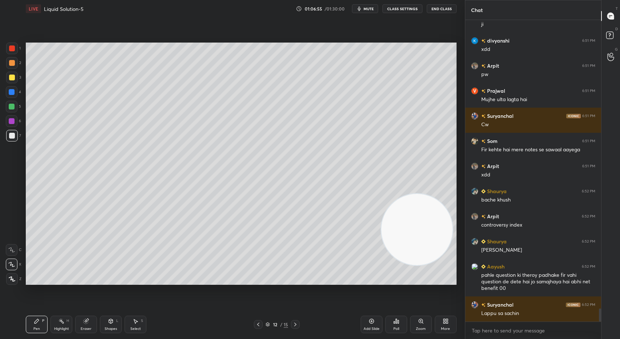
scroll to position [6654, 0]
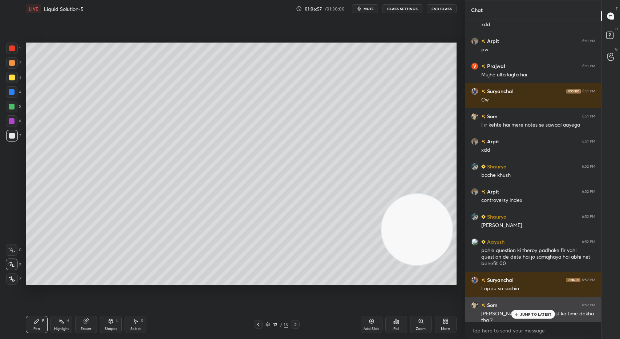
click at [527, 312] on p "JUMP TO LATEST" at bounding box center [535, 314] width 31 height 4
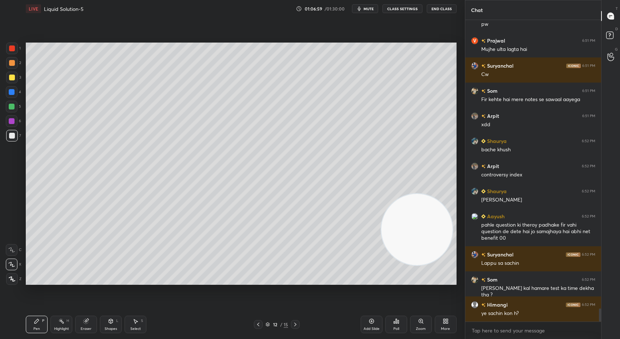
scroll to position [6704, 0]
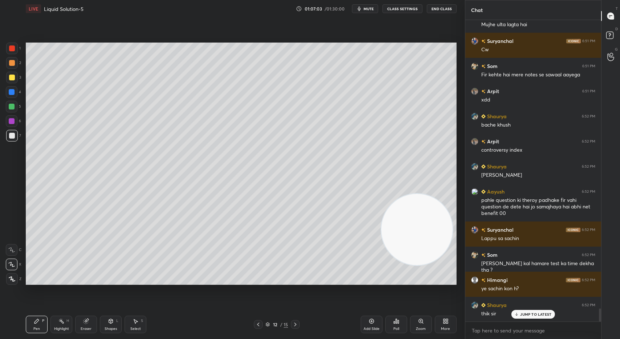
click at [382, 245] on video at bounding box center [417, 229] width 71 height 71
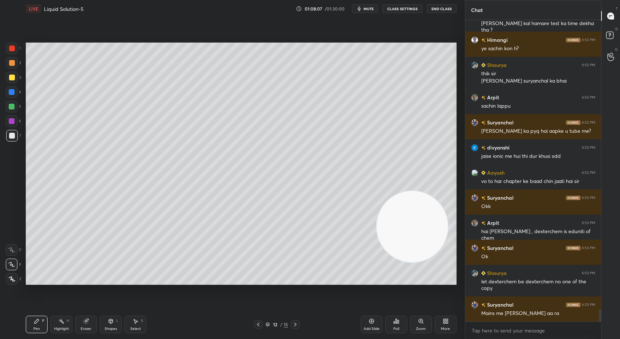
scroll to position [6969, 0]
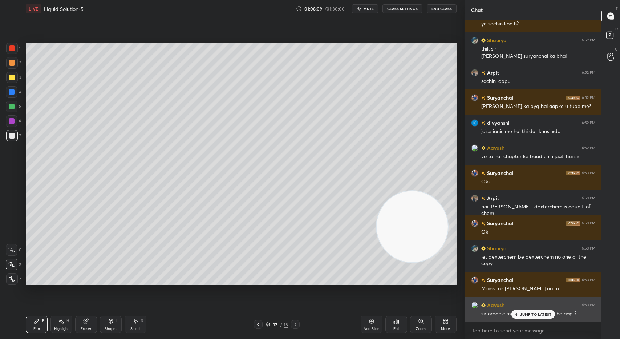
click at [531, 312] on p "JUMP TO LATEST" at bounding box center [535, 314] width 31 height 4
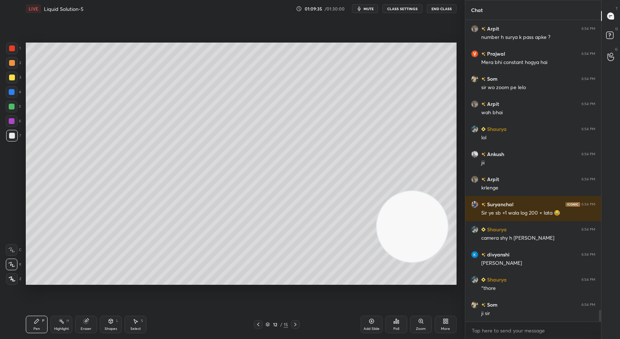
scroll to position [7420, 0]
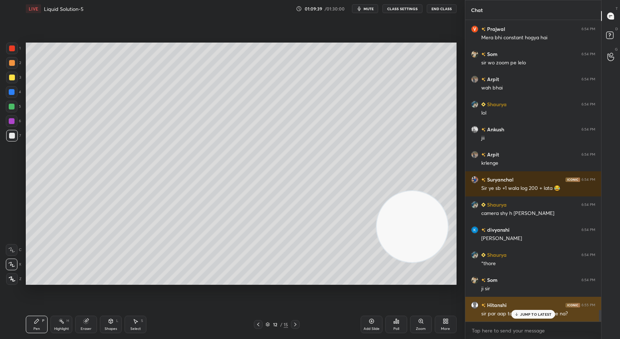
drag, startPoint x: 534, startPoint y: 314, endPoint x: 522, endPoint y: 311, distance: 11.8
click at [533, 314] on p "JUMP TO LATEST" at bounding box center [535, 314] width 31 height 4
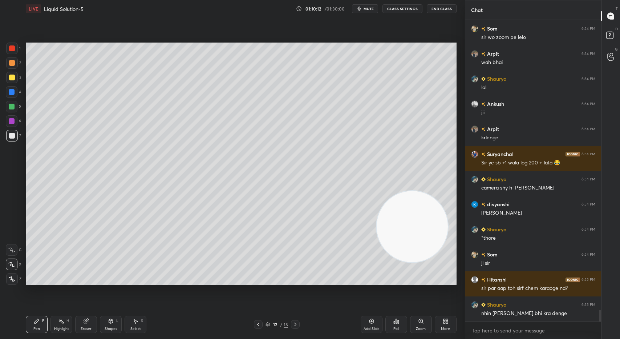
scroll to position [7471, 0]
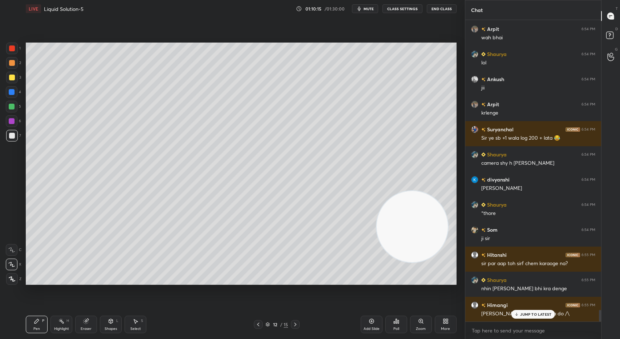
click at [536, 315] on p "JUMP TO LATEST" at bounding box center [535, 314] width 31 height 4
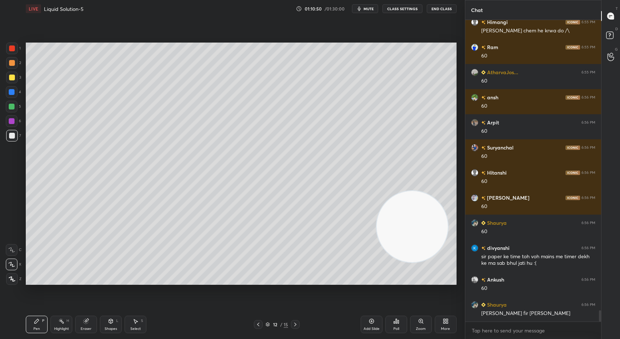
scroll to position [7778, 0]
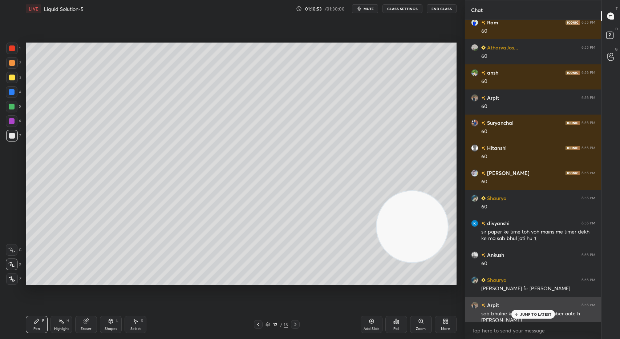
click at [535, 312] on p "JUMP TO LATEST" at bounding box center [535, 314] width 31 height 4
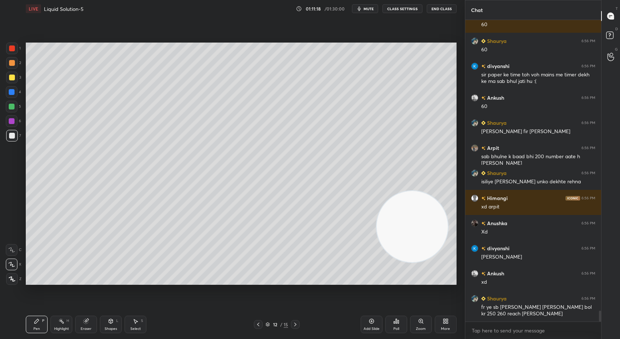
scroll to position [7961, 0]
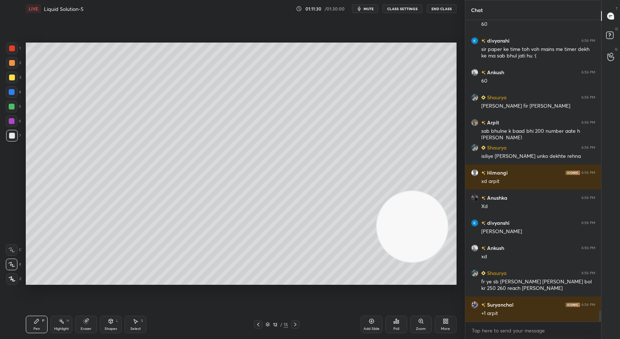
drag, startPoint x: 86, startPoint y: 322, endPoint x: 87, endPoint y: 318, distance: 4.6
click at [86, 322] on icon at bounding box center [86, 321] width 5 height 5
drag, startPoint x: 42, startPoint y: 321, endPoint x: 52, endPoint y: 294, distance: 29.1
click at [43, 320] on div "P" at bounding box center [43, 321] width 2 height 4
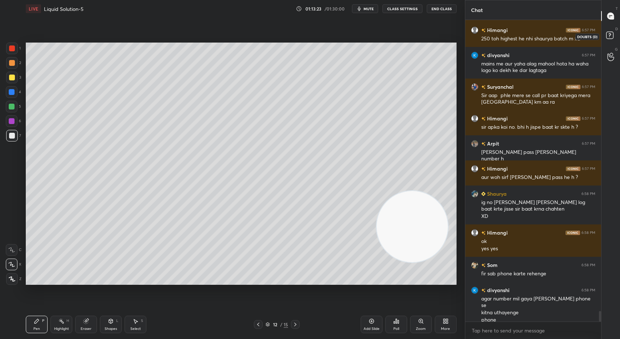
scroll to position [8285, 0]
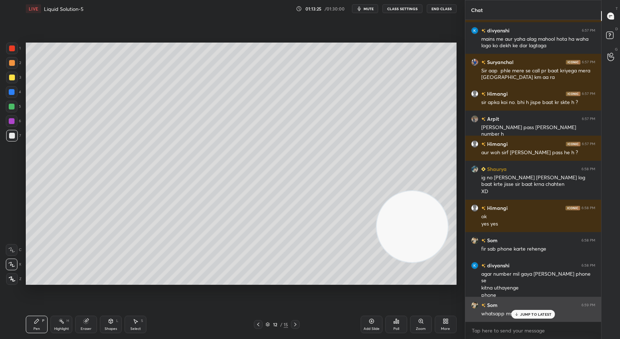
click at [533, 316] on p "JUMP TO LATEST" at bounding box center [535, 314] width 31 height 4
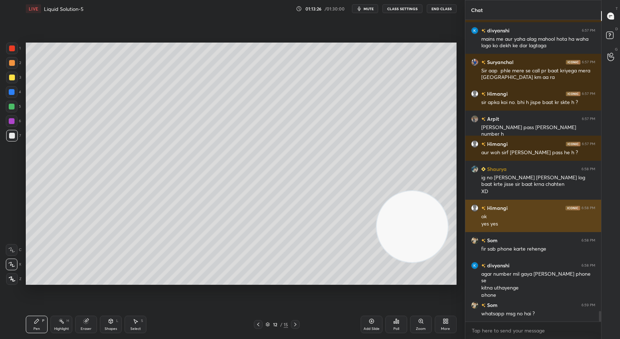
scroll to position [8310, 0]
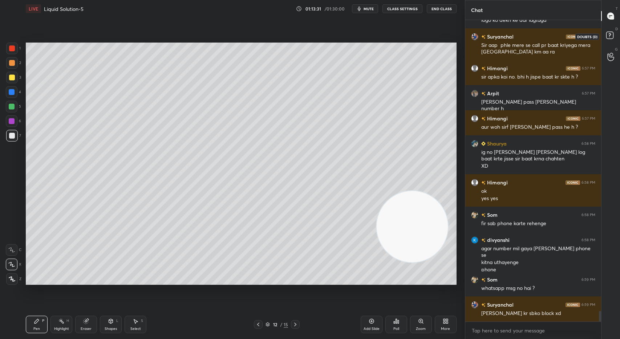
drag, startPoint x: 611, startPoint y: 33, endPoint x: 606, endPoint y: 39, distance: 7.5
click at [610, 32] on rect at bounding box center [610, 35] width 7 height 7
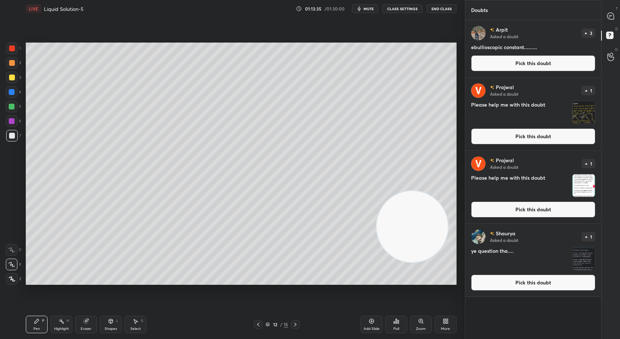
click at [539, 212] on button "Pick this doubt" at bounding box center [533, 209] width 124 height 16
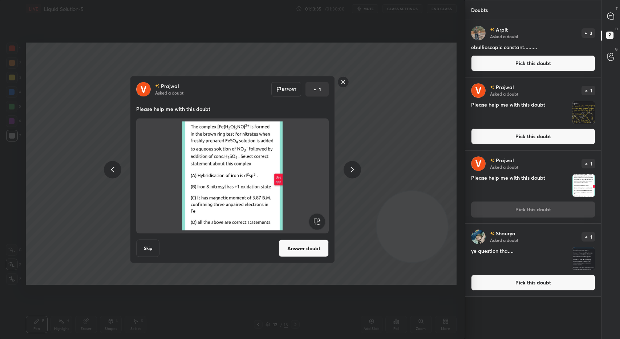
click at [303, 251] on button "Answer doubt" at bounding box center [304, 248] width 50 height 17
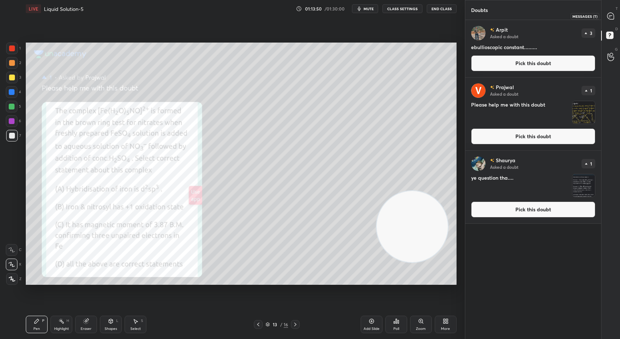
click at [612, 13] on icon at bounding box center [611, 16] width 7 height 7
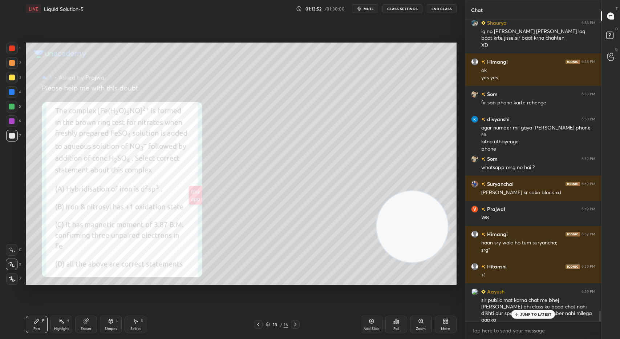
scroll to position [8437, 0]
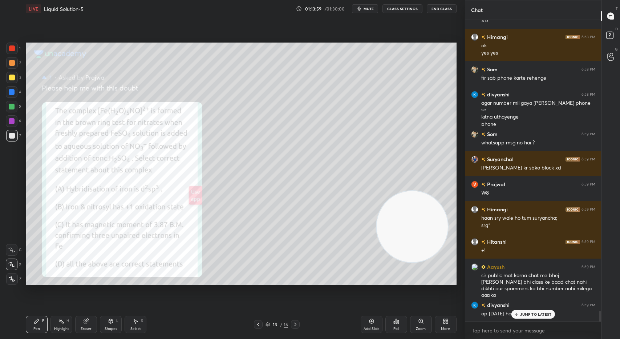
click at [527, 314] on p "JUMP TO LATEST" at bounding box center [535, 314] width 31 height 4
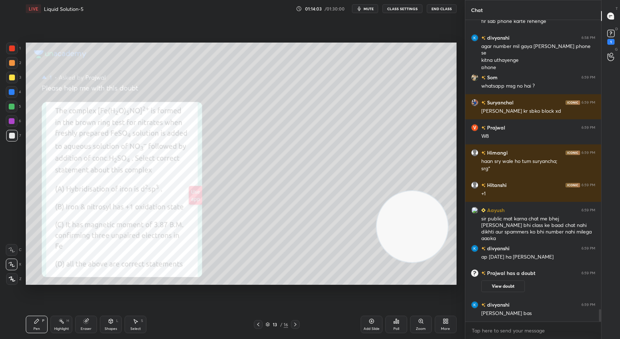
scroll to position [7038, 0]
drag, startPoint x: 11, startPoint y: 45, endPoint x: 21, endPoint y: 48, distance: 10.6
click at [12, 46] on div at bounding box center [12, 49] width 12 height 12
click at [609, 34] on rect at bounding box center [611, 33] width 7 height 7
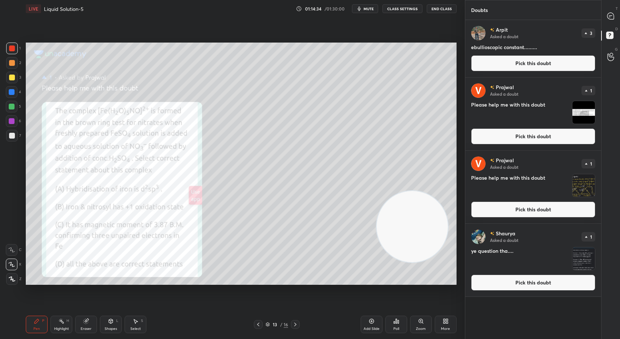
click at [581, 113] on img "grid" at bounding box center [584, 112] width 23 height 23
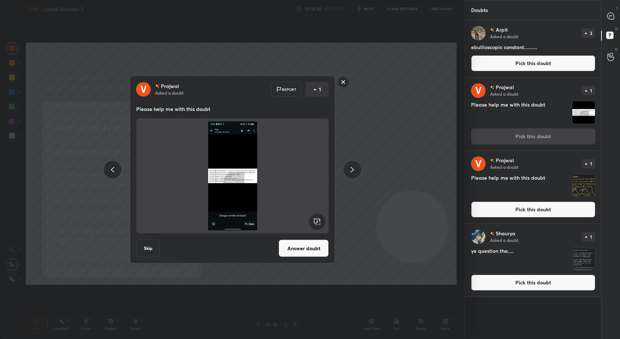
drag, startPoint x: 346, startPoint y: 82, endPoint x: 349, endPoint y: 80, distance: 4.2
click at [346, 82] on rect at bounding box center [343, 81] width 11 height 11
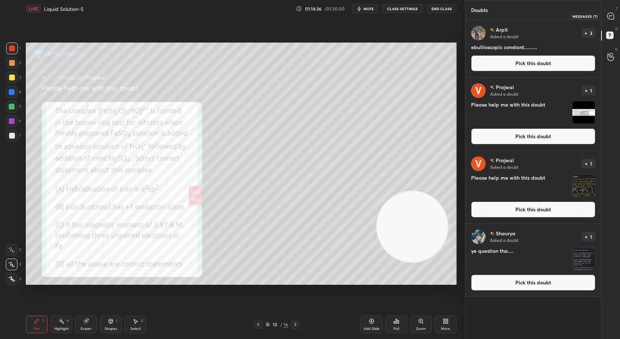
click at [614, 13] on div at bounding box center [611, 15] width 15 height 13
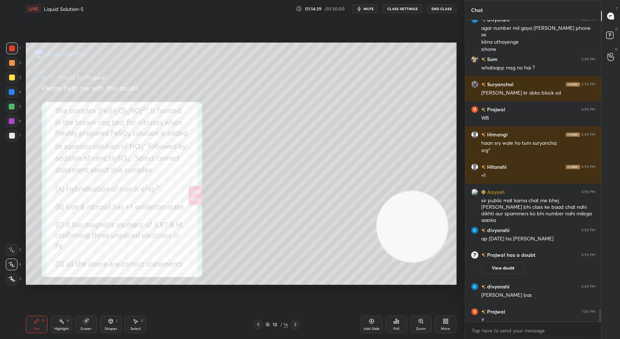
scroll to position [7223, 0]
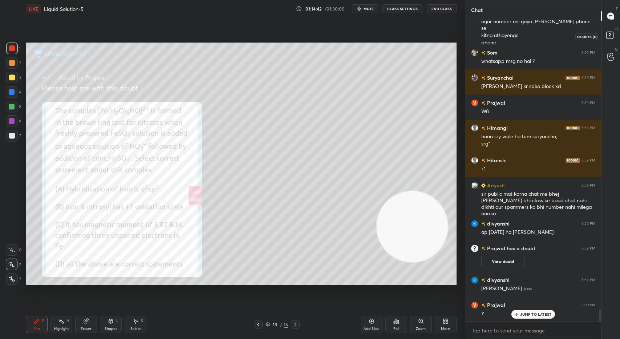
click at [612, 37] on rect at bounding box center [610, 35] width 7 height 7
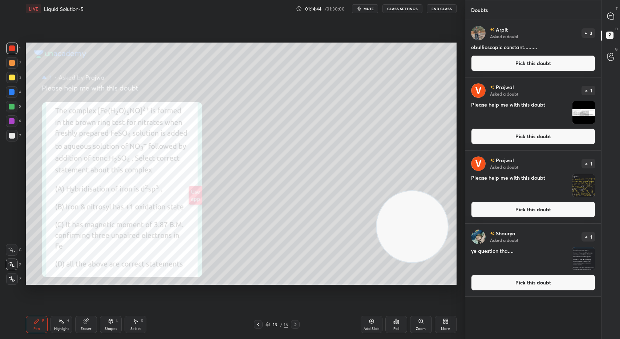
click at [582, 252] on img "grid" at bounding box center [584, 258] width 23 height 23
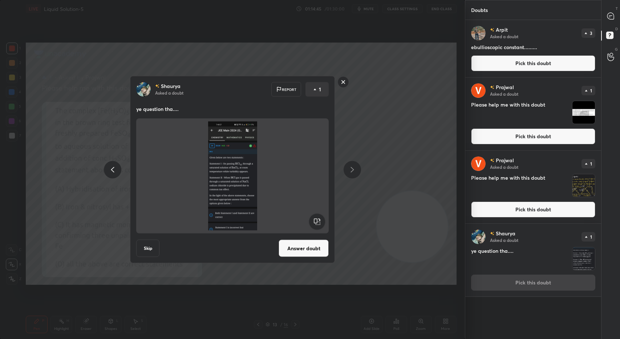
click at [310, 249] on button "Answer doubt" at bounding box center [304, 248] width 50 height 17
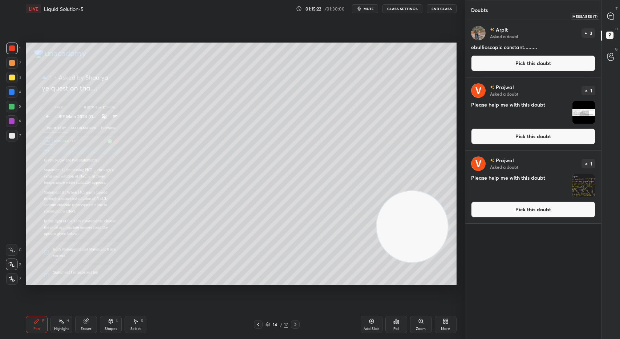
click at [611, 14] on icon at bounding box center [611, 16] width 7 height 7
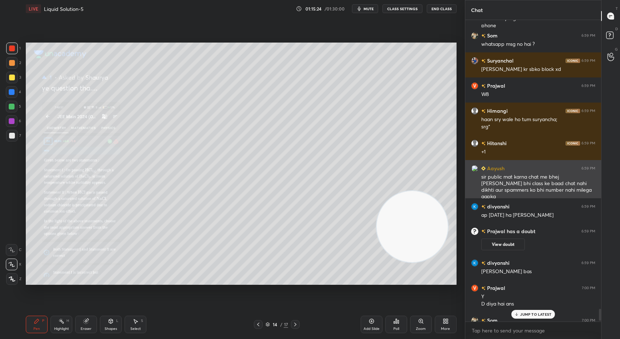
scroll to position [7225, 0]
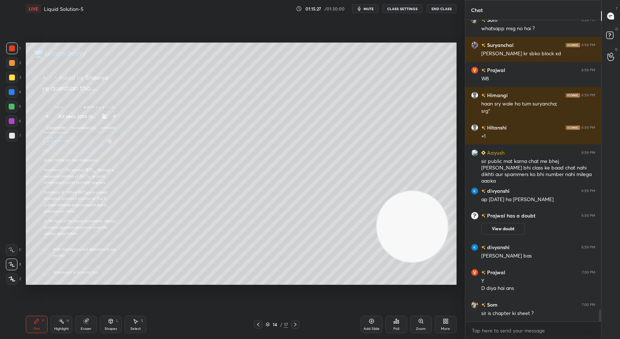
click at [256, 326] on icon at bounding box center [259, 324] width 6 height 6
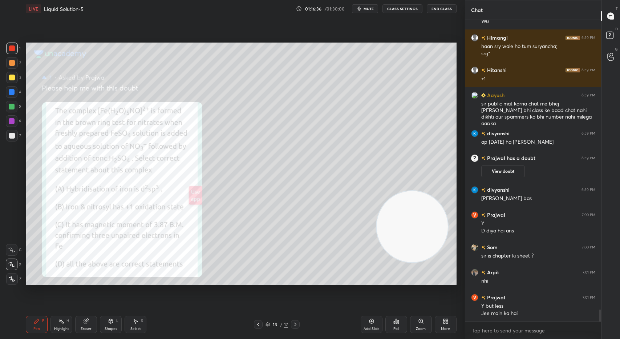
scroll to position [7307, 0]
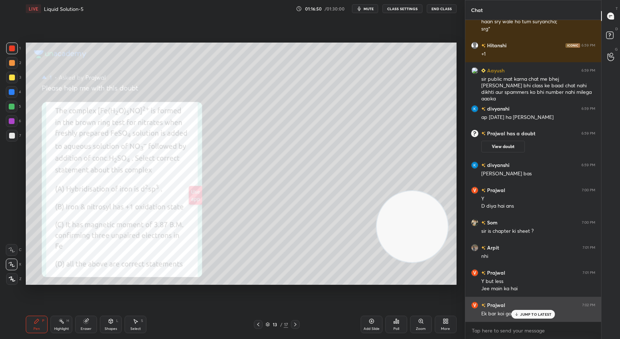
click at [536, 314] on p "JUMP TO LATEST" at bounding box center [535, 314] width 31 height 4
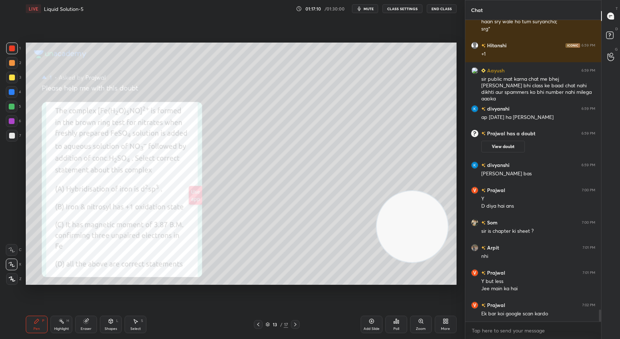
scroll to position [7314, 0]
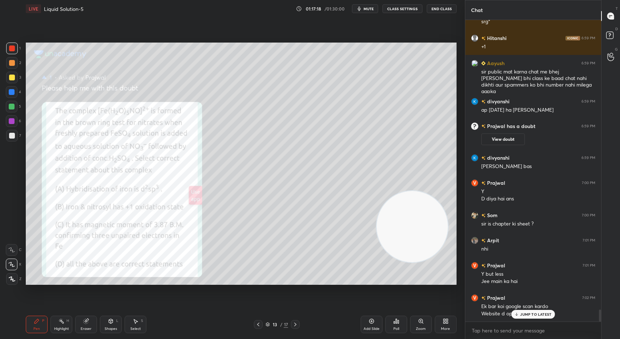
click at [534, 311] on div "JUMP TO LATEST" at bounding box center [534, 314] width 44 height 9
click at [298, 321] on icon at bounding box center [296, 324] width 6 height 6
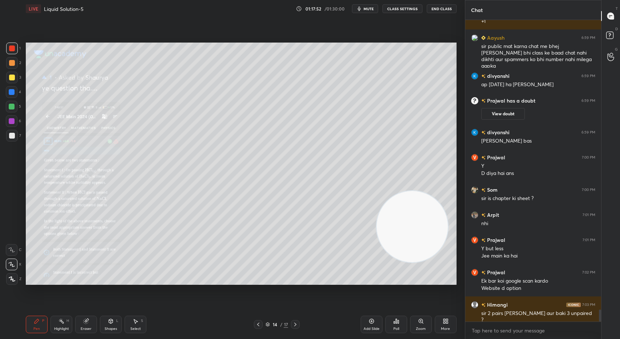
scroll to position [7365, 0]
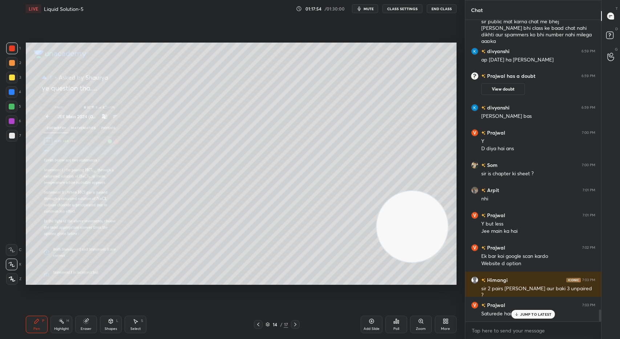
click at [535, 312] on p "JUMP TO LATEST" at bounding box center [535, 314] width 31 height 4
click at [258, 326] on icon at bounding box center [259, 324] width 6 height 6
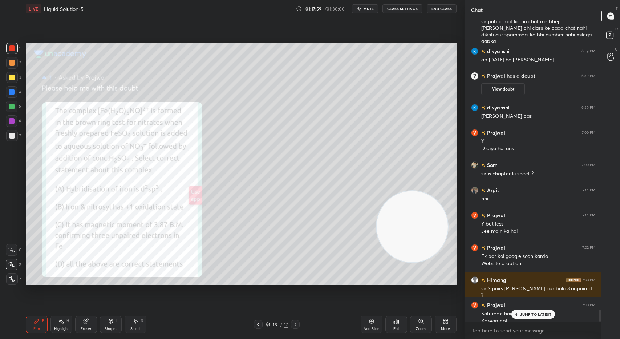
scroll to position [7372, 0]
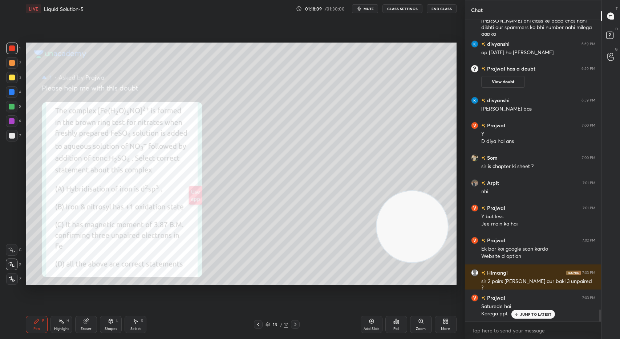
click at [297, 325] on icon at bounding box center [296, 324] width 6 height 6
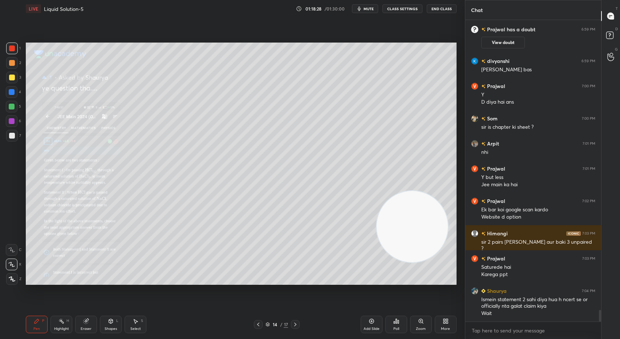
scroll to position [7442, 0]
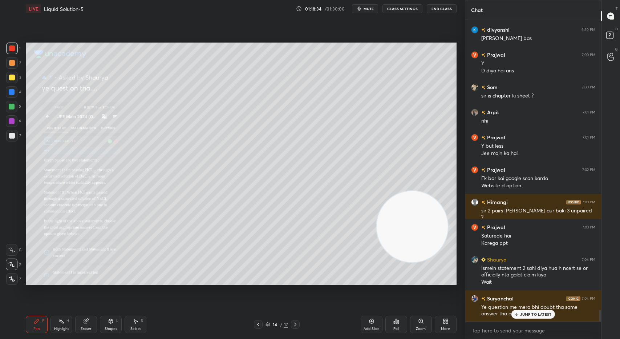
click at [522, 314] on p "JUMP TO LATEST" at bounding box center [535, 314] width 31 height 4
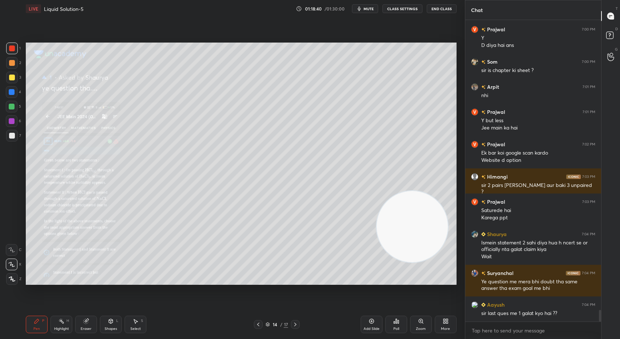
scroll to position [7499, 0]
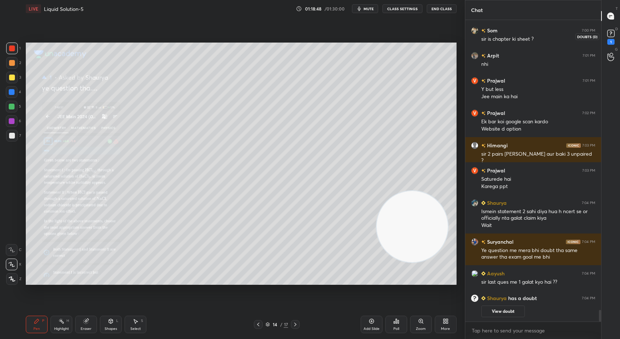
click at [610, 42] on div "1" at bounding box center [611, 42] width 7 height 6
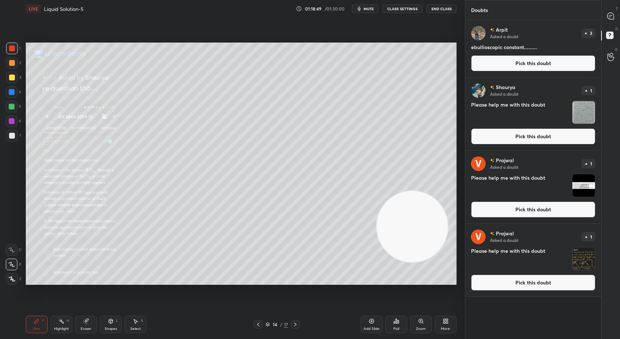
click at [580, 116] on img "grid" at bounding box center [584, 112] width 23 height 23
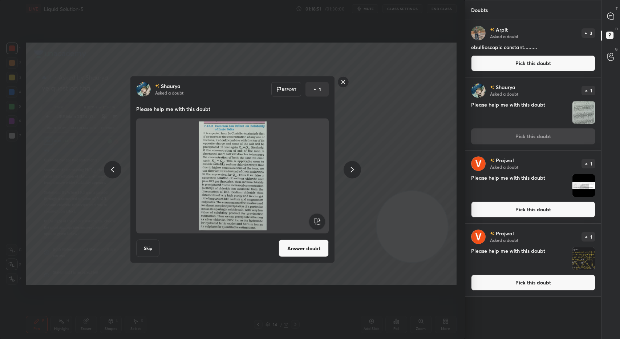
click at [297, 251] on button "Answer doubt" at bounding box center [304, 248] width 50 height 17
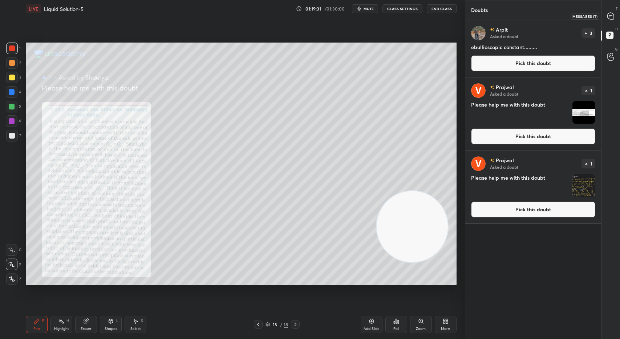
click at [613, 18] on icon at bounding box center [611, 16] width 7 height 7
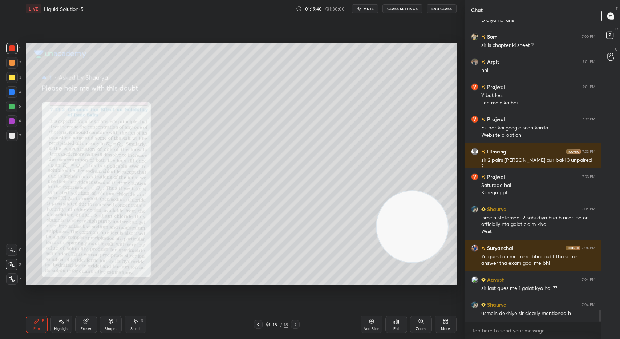
scroll to position [7450, 0]
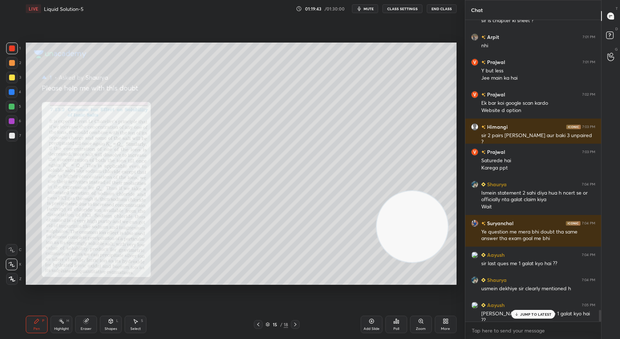
click at [527, 310] on div "JUMP TO LATEST" at bounding box center [534, 314] width 44 height 9
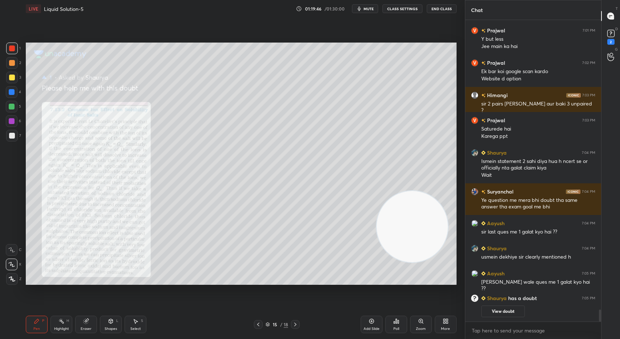
scroll to position [7250, 0]
click at [610, 31] on rect at bounding box center [611, 33] width 7 height 7
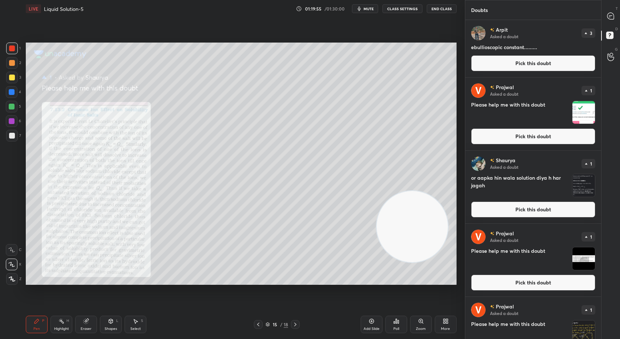
click at [581, 110] on img "grid" at bounding box center [584, 112] width 23 height 23
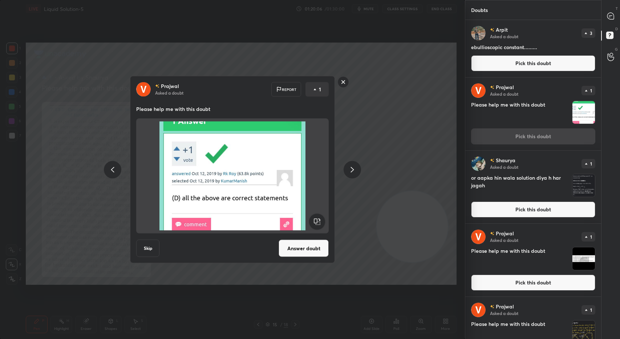
click at [342, 83] on rect at bounding box center [343, 81] width 11 height 11
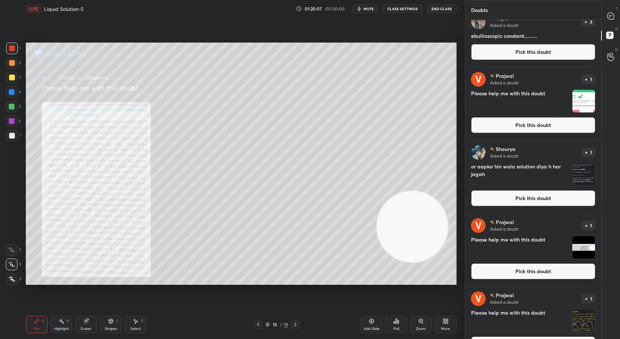
scroll to position [12, 0]
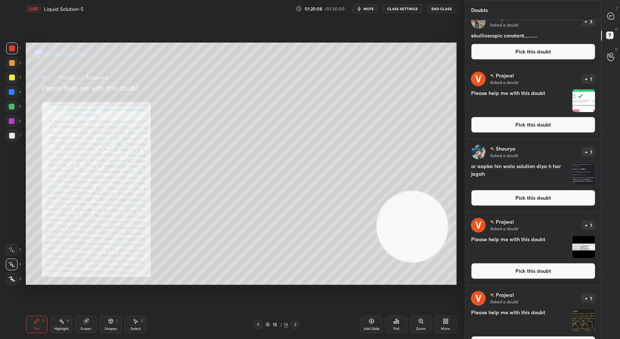
click at [586, 174] on img "grid" at bounding box center [584, 173] width 23 height 23
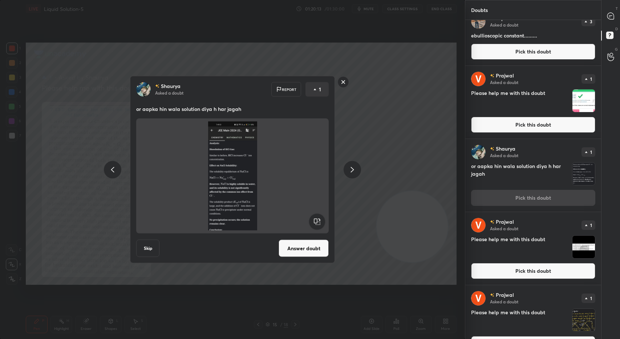
click at [305, 251] on button "Answer doubt" at bounding box center [304, 248] width 50 height 17
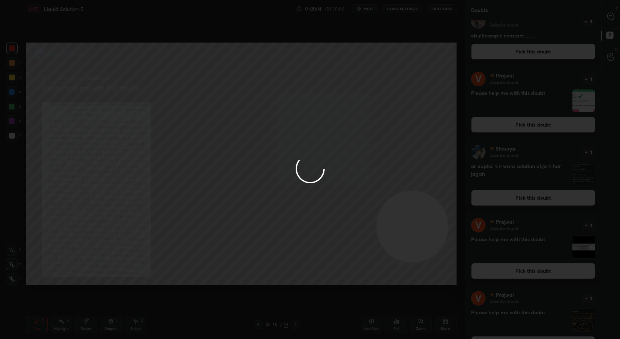
scroll to position [0, 0]
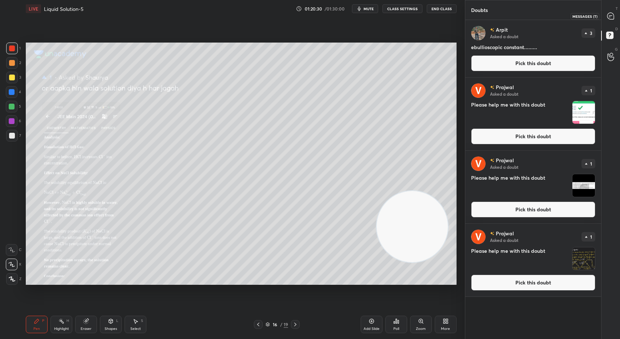
click at [610, 17] on icon at bounding box center [611, 16] width 7 height 7
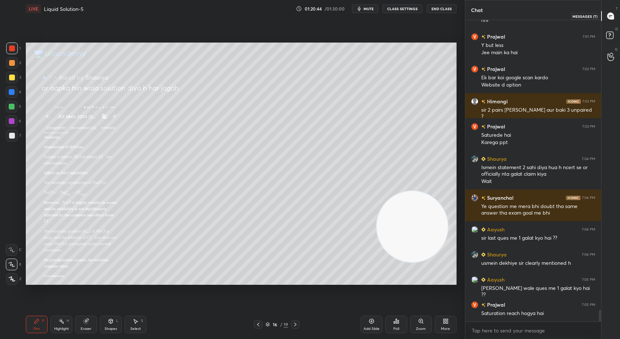
scroll to position [7423, 0]
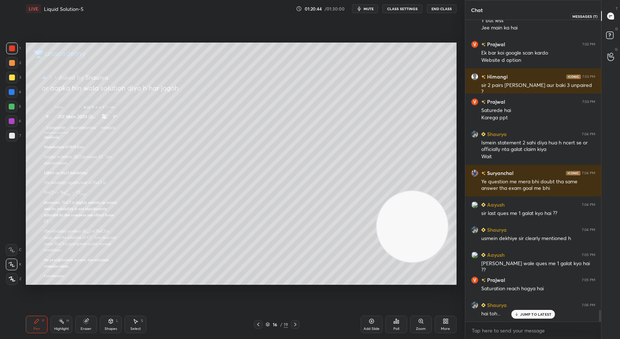
click at [616, 15] on div at bounding box center [611, 15] width 15 height 13
click at [259, 323] on icon at bounding box center [259, 324] width 6 height 6
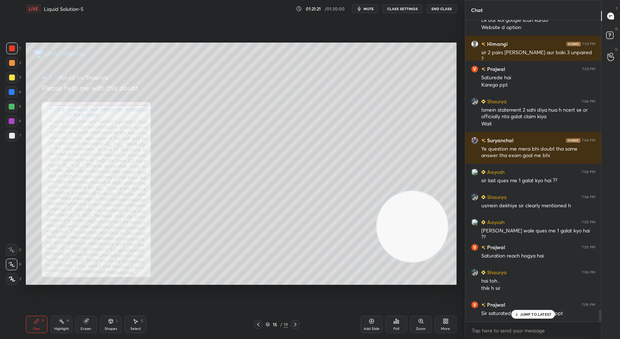
scroll to position [7487, 0]
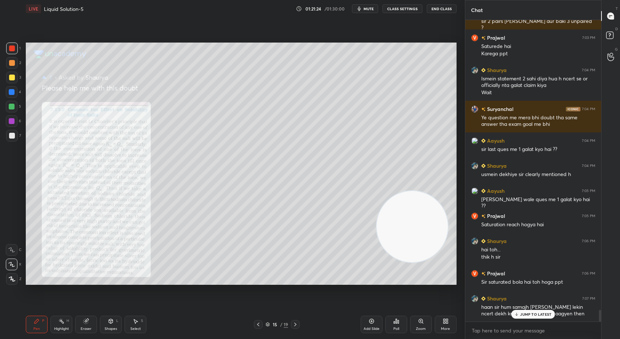
click at [259, 323] on icon at bounding box center [259, 324] width 6 height 6
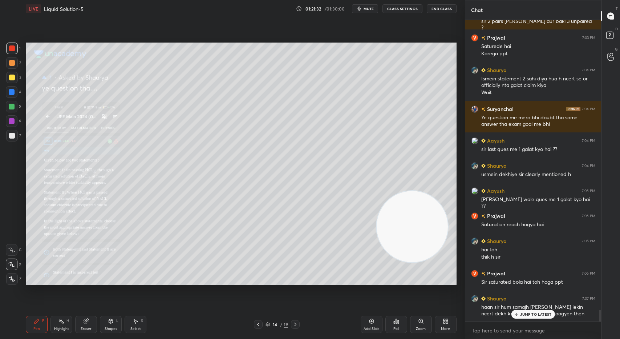
click at [532, 315] on p "JUMP TO LATEST" at bounding box center [535, 314] width 31 height 4
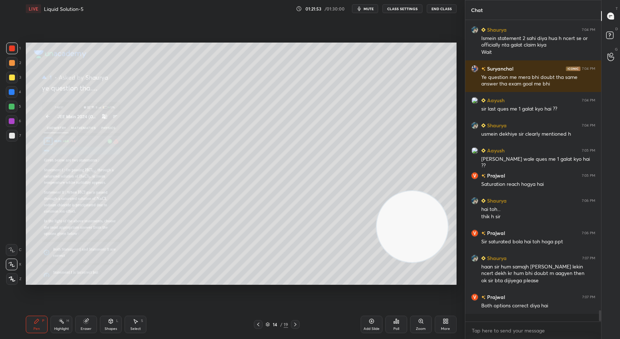
scroll to position [7519, 0]
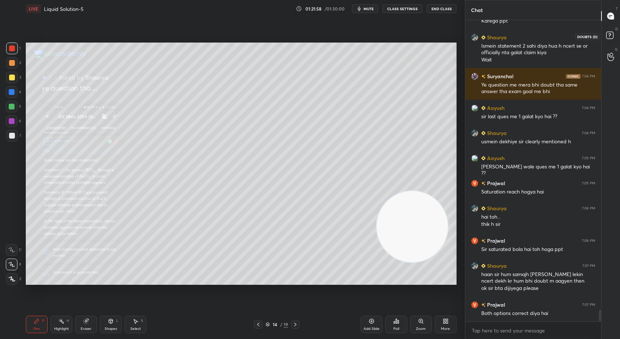
click at [614, 37] on icon at bounding box center [611, 36] width 13 height 13
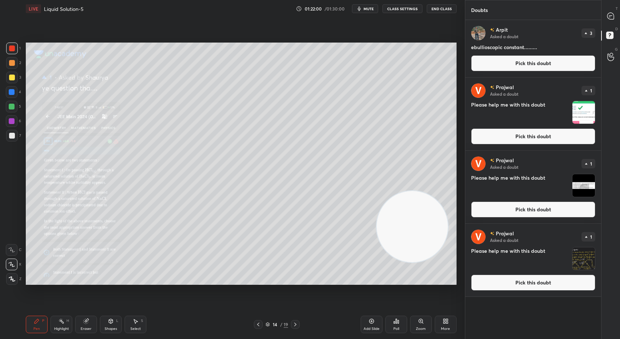
click at [586, 174] on img "grid" at bounding box center [584, 185] width 23 height 23
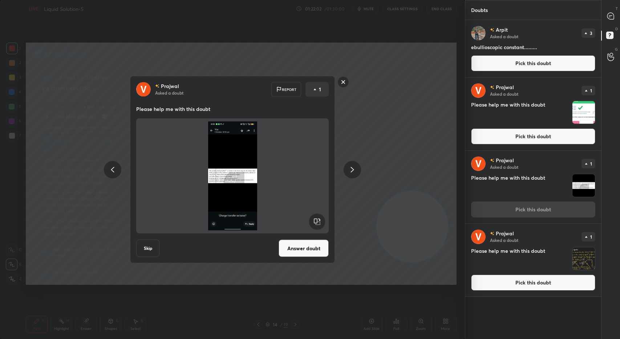
click at [296, 248] on button "Answer doubt" at bounding box center [304, 248] width 50 height 17
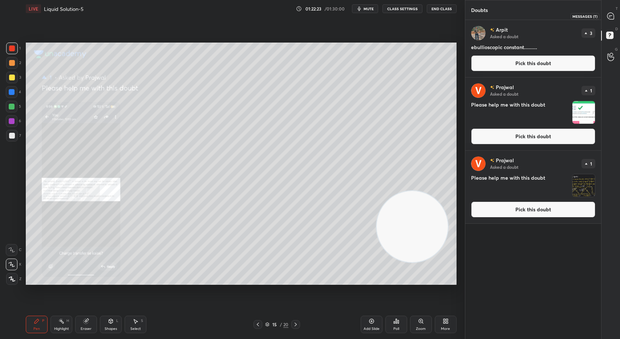
click at [614, 19] on icon at bounding box center [611, 16] width 8 height 8
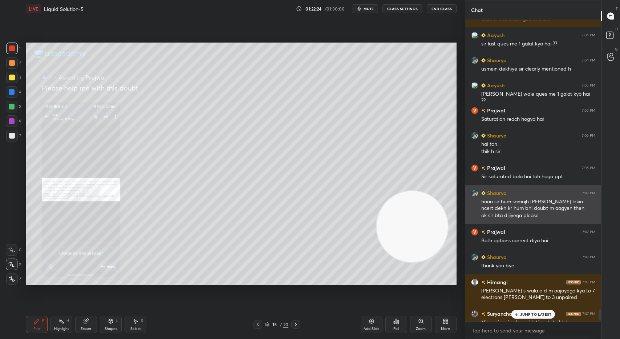
scroll to position [7576, 0]
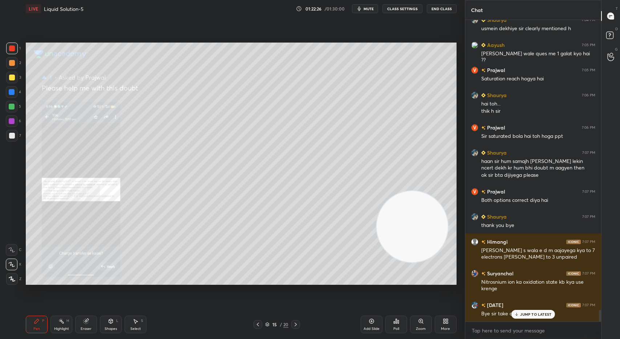
click at [530, 316] on p "JUMP TO LATEST" at bounding box center [535, 314] width 31 height 4
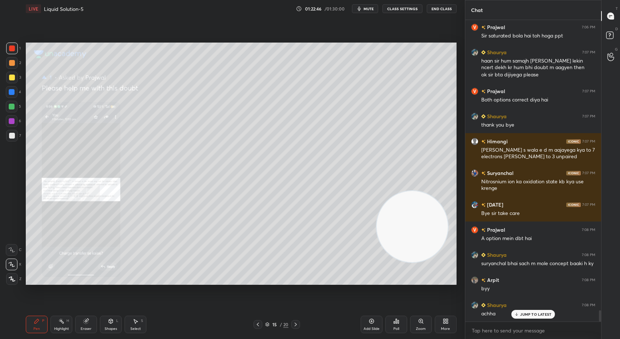
scroll to position [7684, 0]
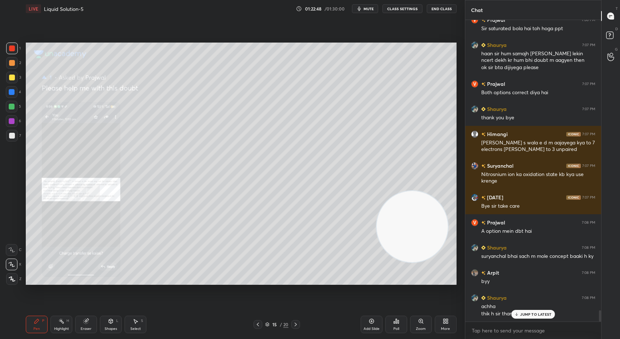
click at [447, 13] on button "End Class" at bounding box center [442, 8] width 30 height 9
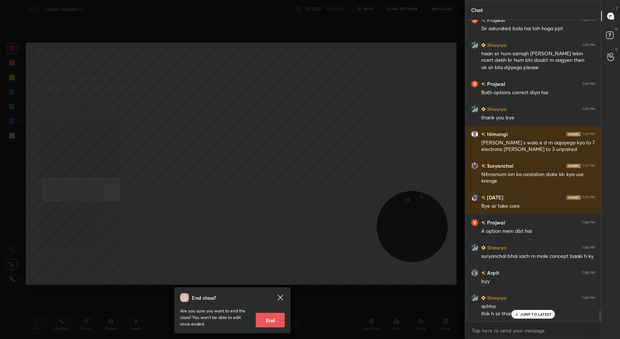
scroll to position [7709, 0]
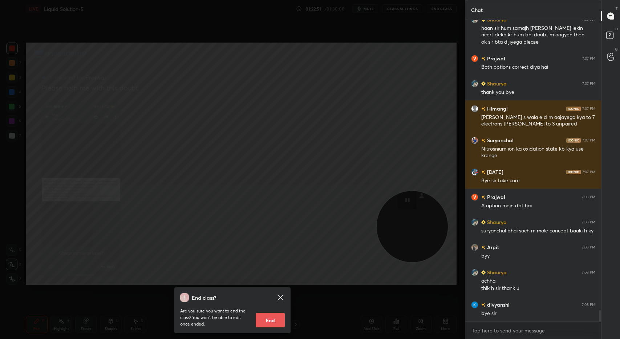
click at [274, 317] on button "End" at bounding box center [270, 320] width 29 height 15
type textarea "x"
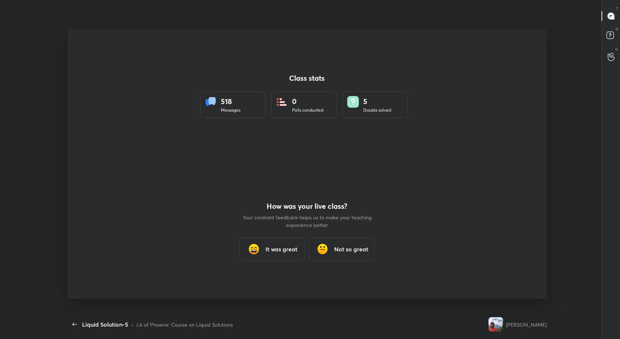
scroll to position [0, 0]
